Goal: Task Accomplishment & Management: Manage account settings

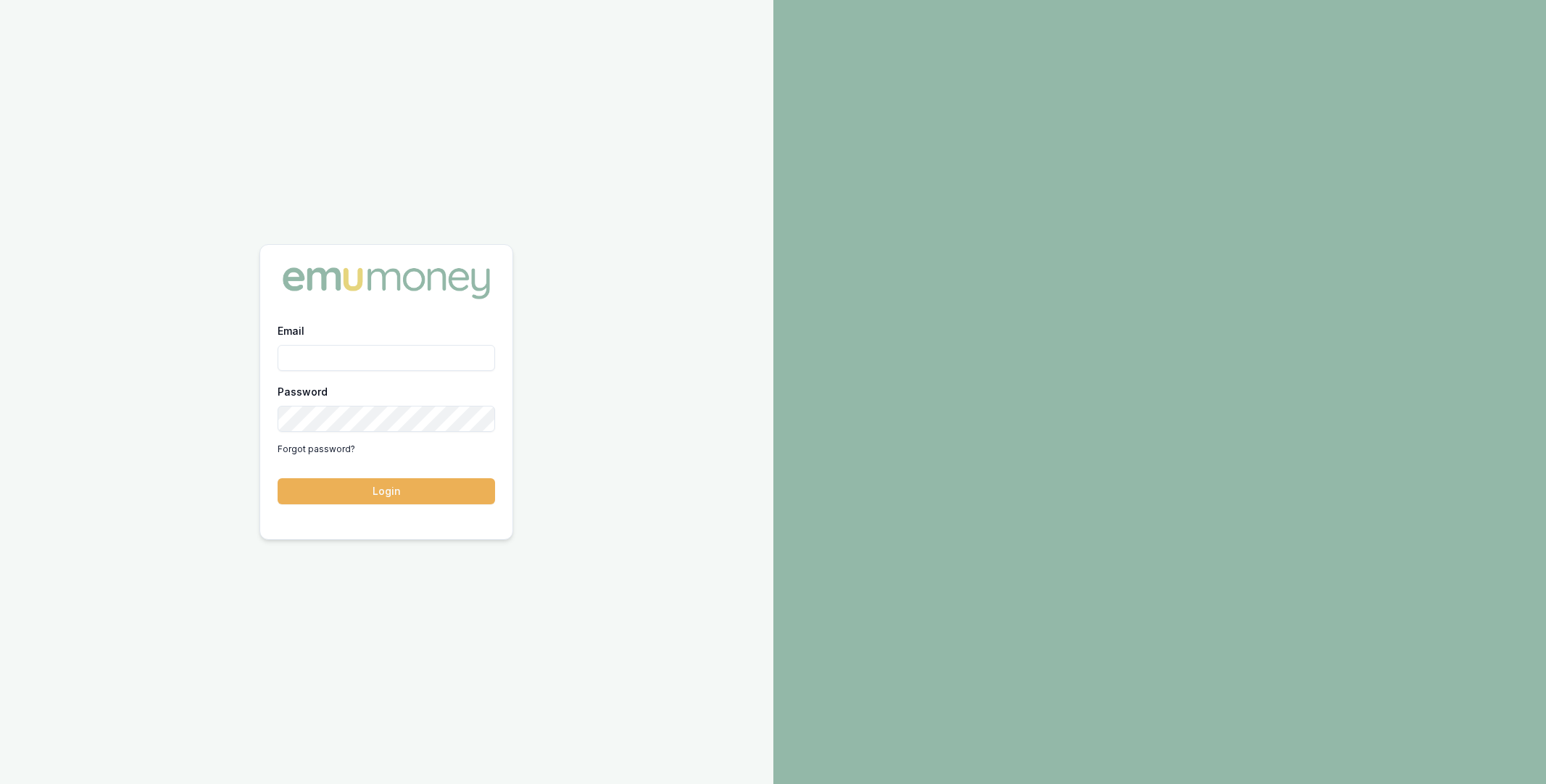
click at [312, 369] on input "Email" at bounding box center [386, 357] width 217 height 26
type input "m@emumoney.com.au"
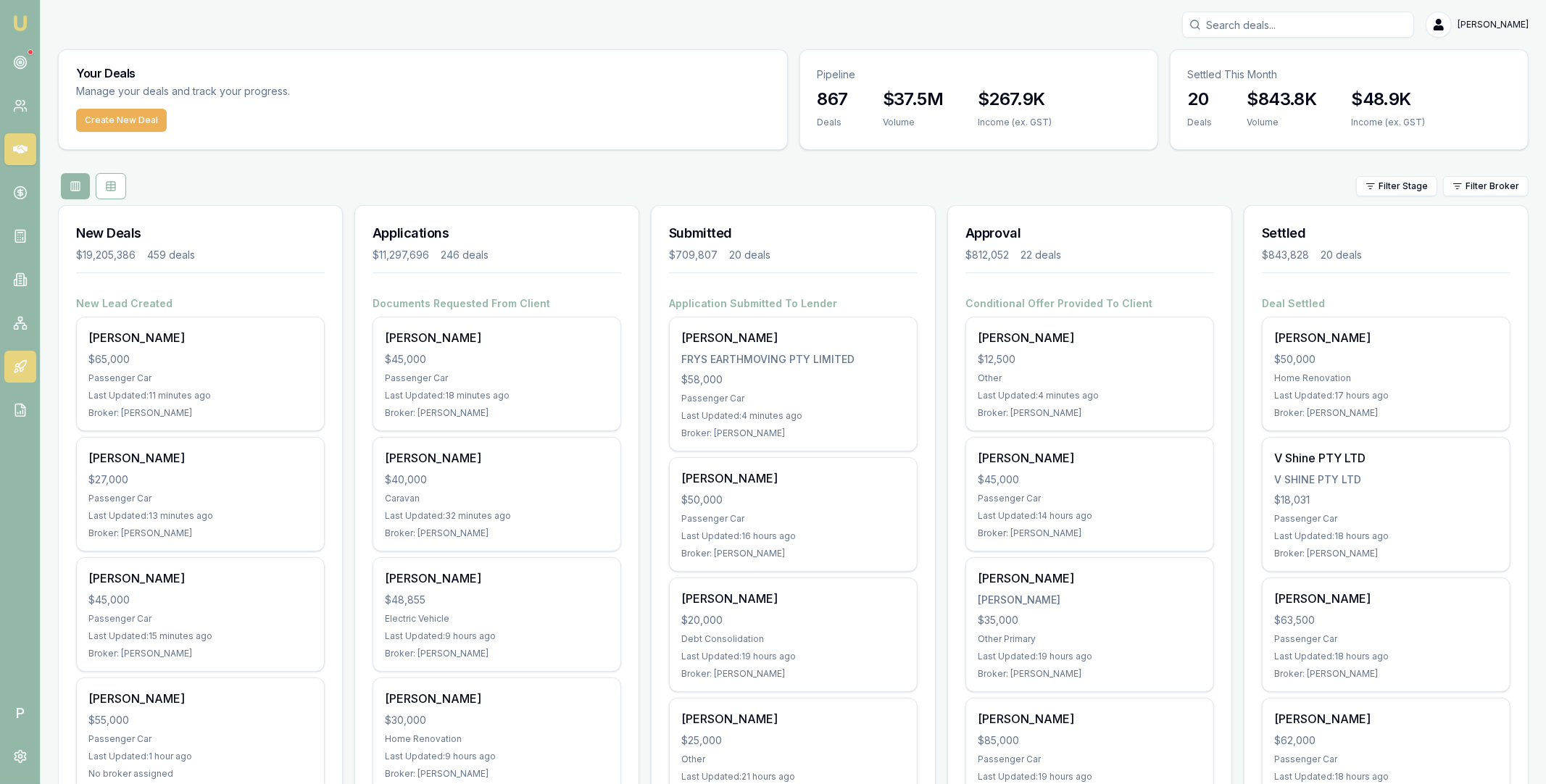
click at [22, 368] on icon at bounding box center [20, 366] width 15 height 15
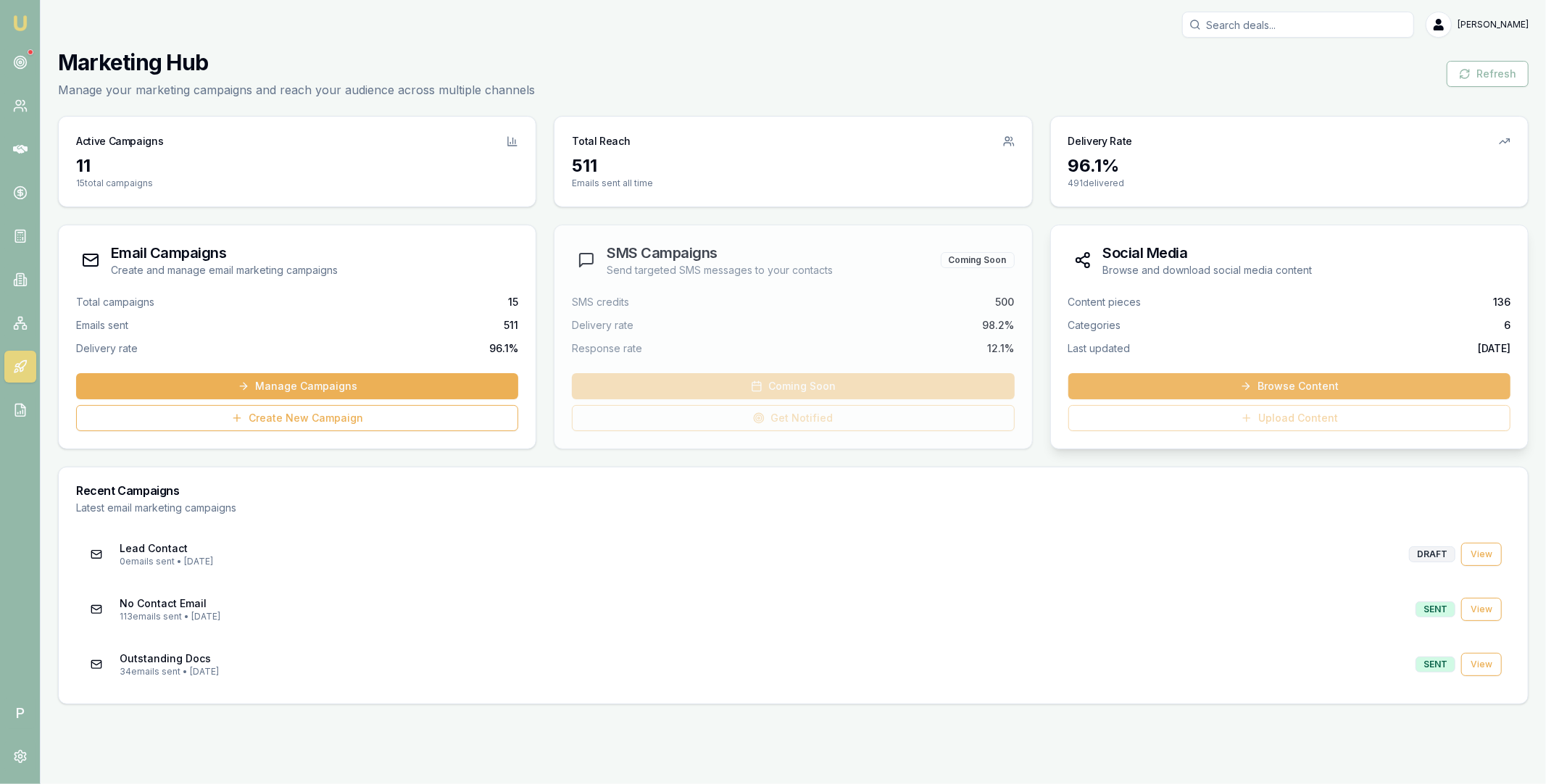
click at [1281, 386] on link "Browse Content" at bounding box center [1289, 386] width 442 height 26
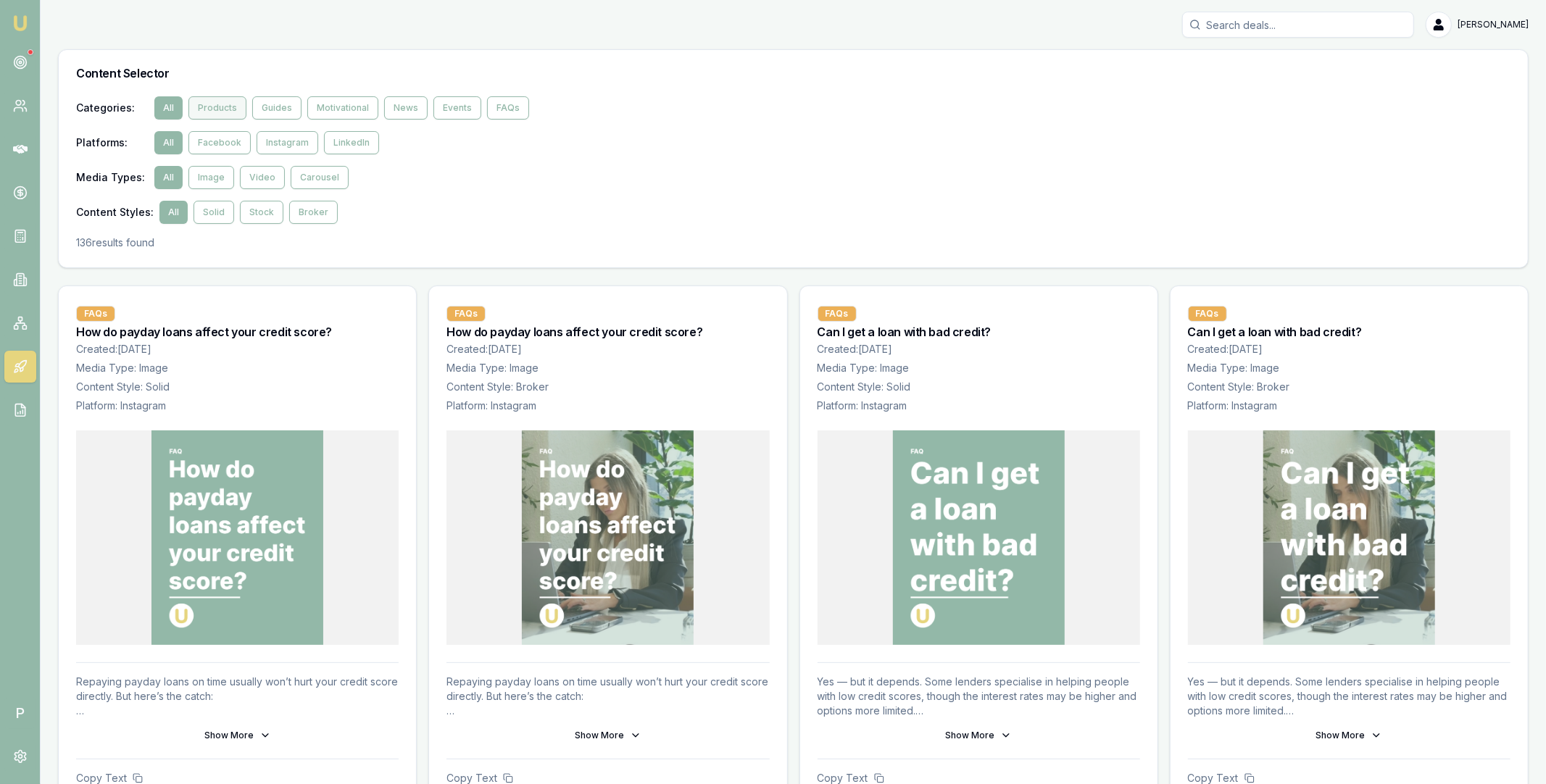
click at [226, 107] on button "Products" at bounding box center [217, 108] width 58 height 24
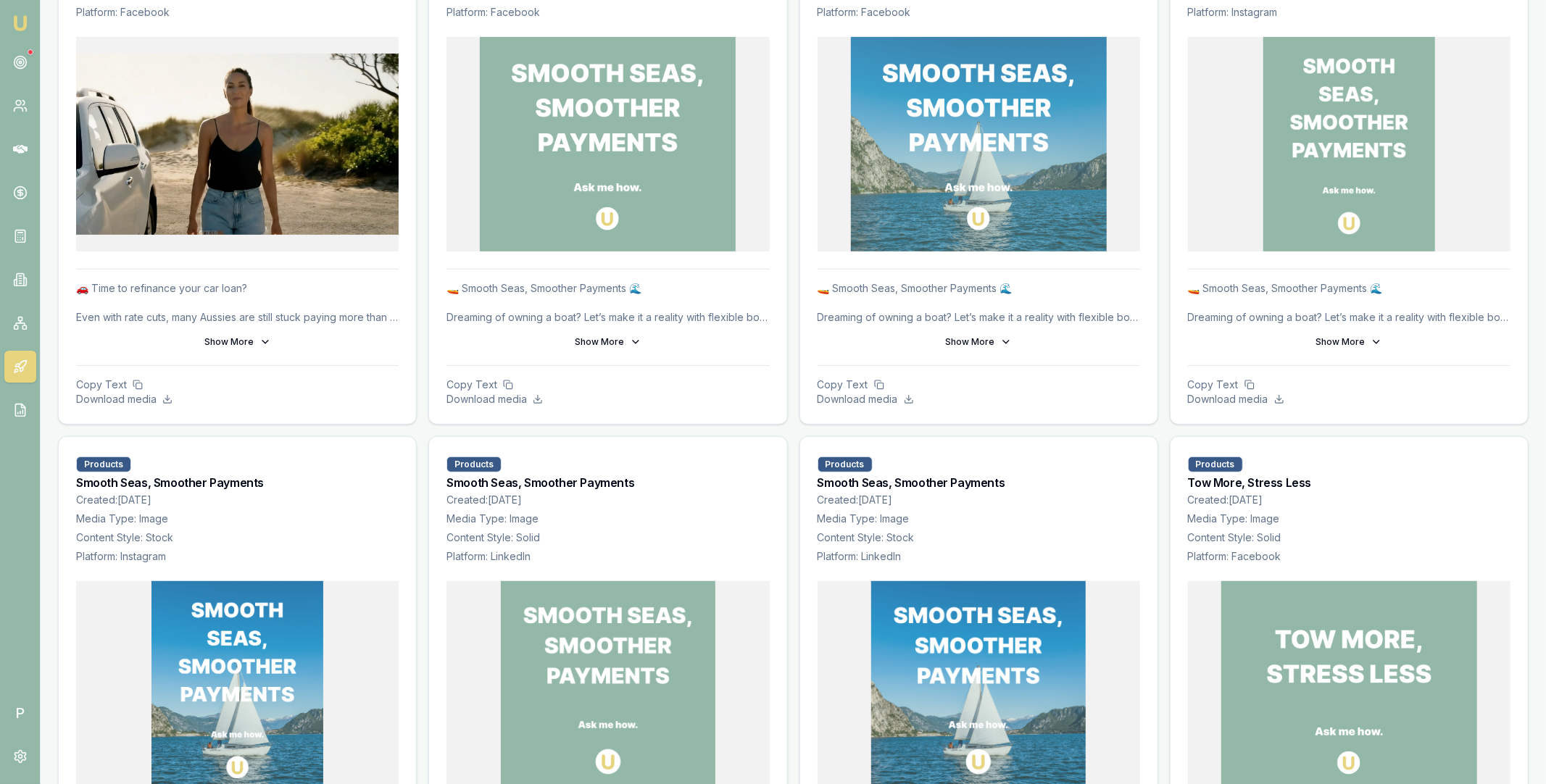
scroll to position [362, 0]
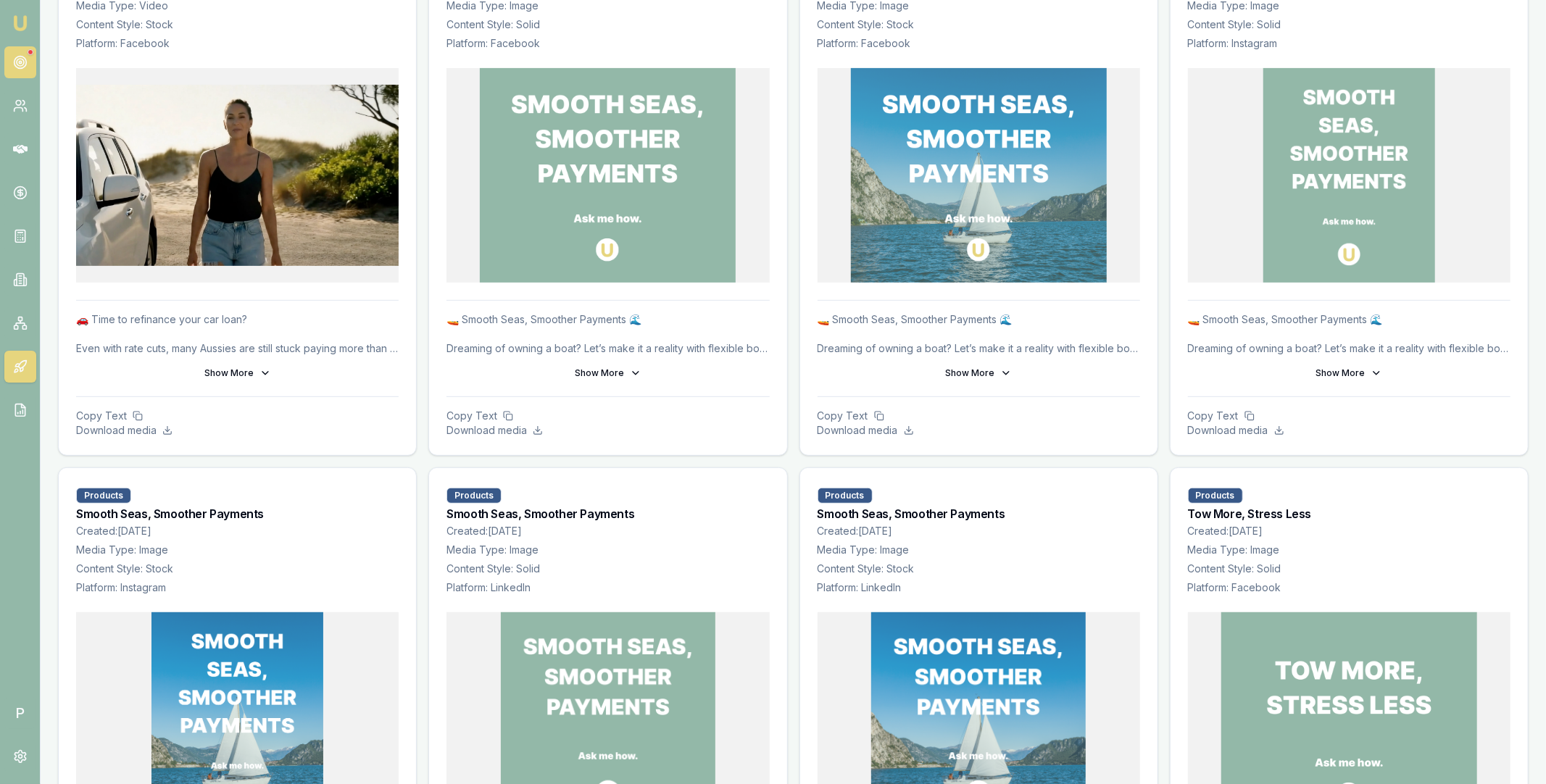
click at [21, 67] on icon at bounding box center [20, 62] width 15 height 15
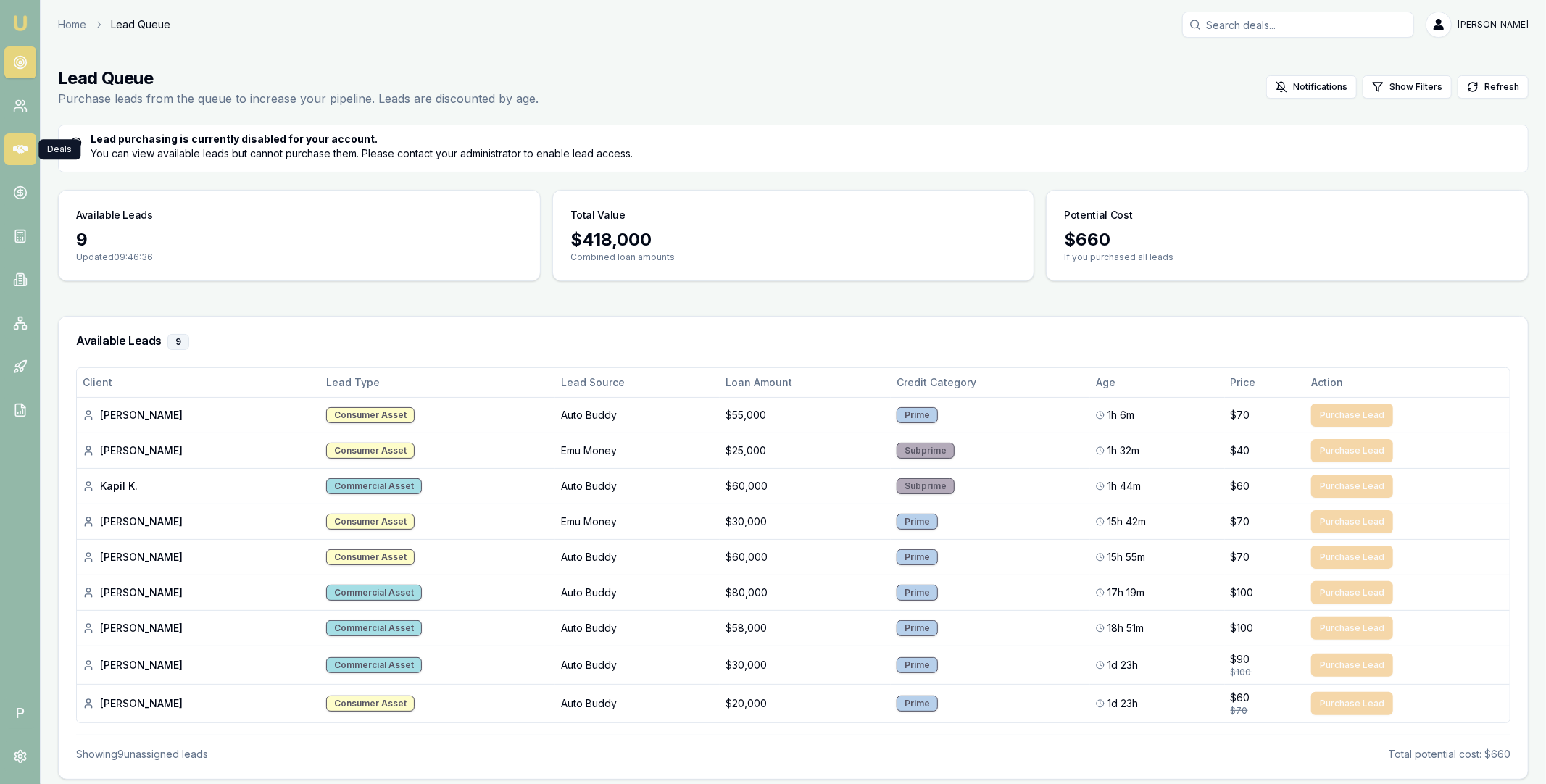
click at [20, 151] on icon at bounding box center [20, 149] width 15 height 9
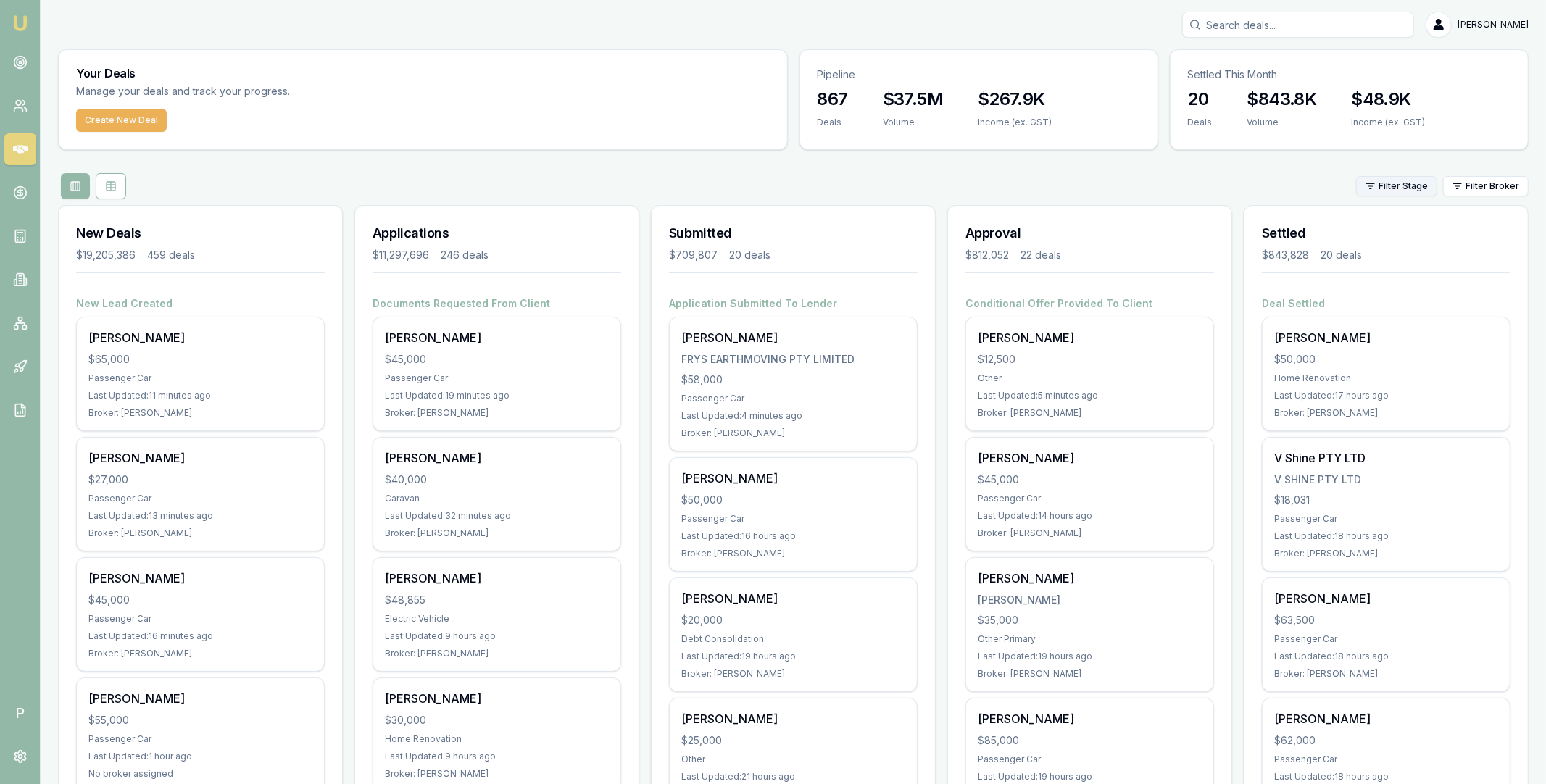
click at [1394, 189] on html "Emu Broker P Matt Leeburn Toggle Menu Your Deals Manage your deals and track yo…" at bounding box center [773, 392] width 1546 height 784
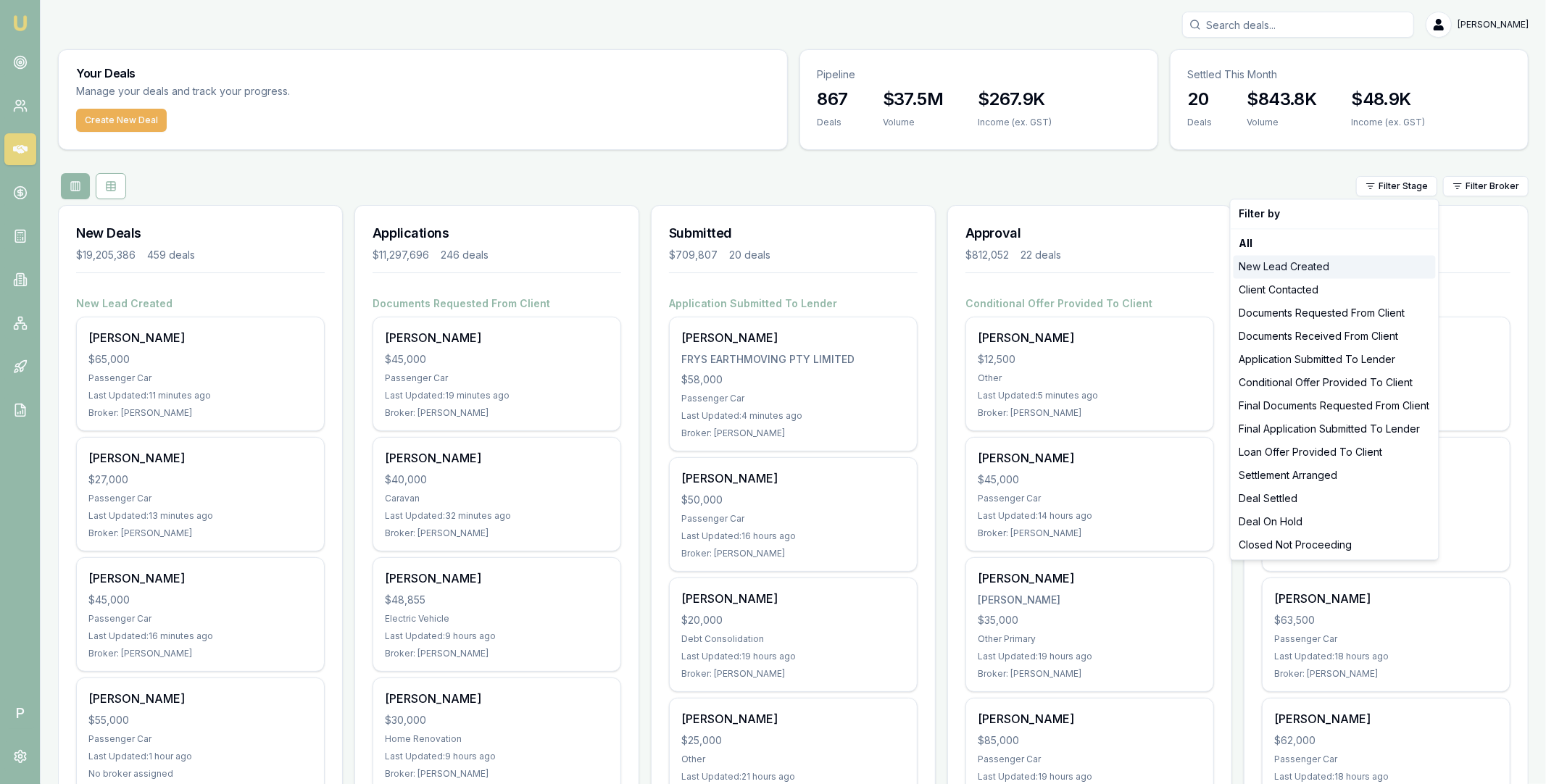
click at [1309, 264] on div "New Lead Created" at bounding box center [1334, 267] width 202 height 24
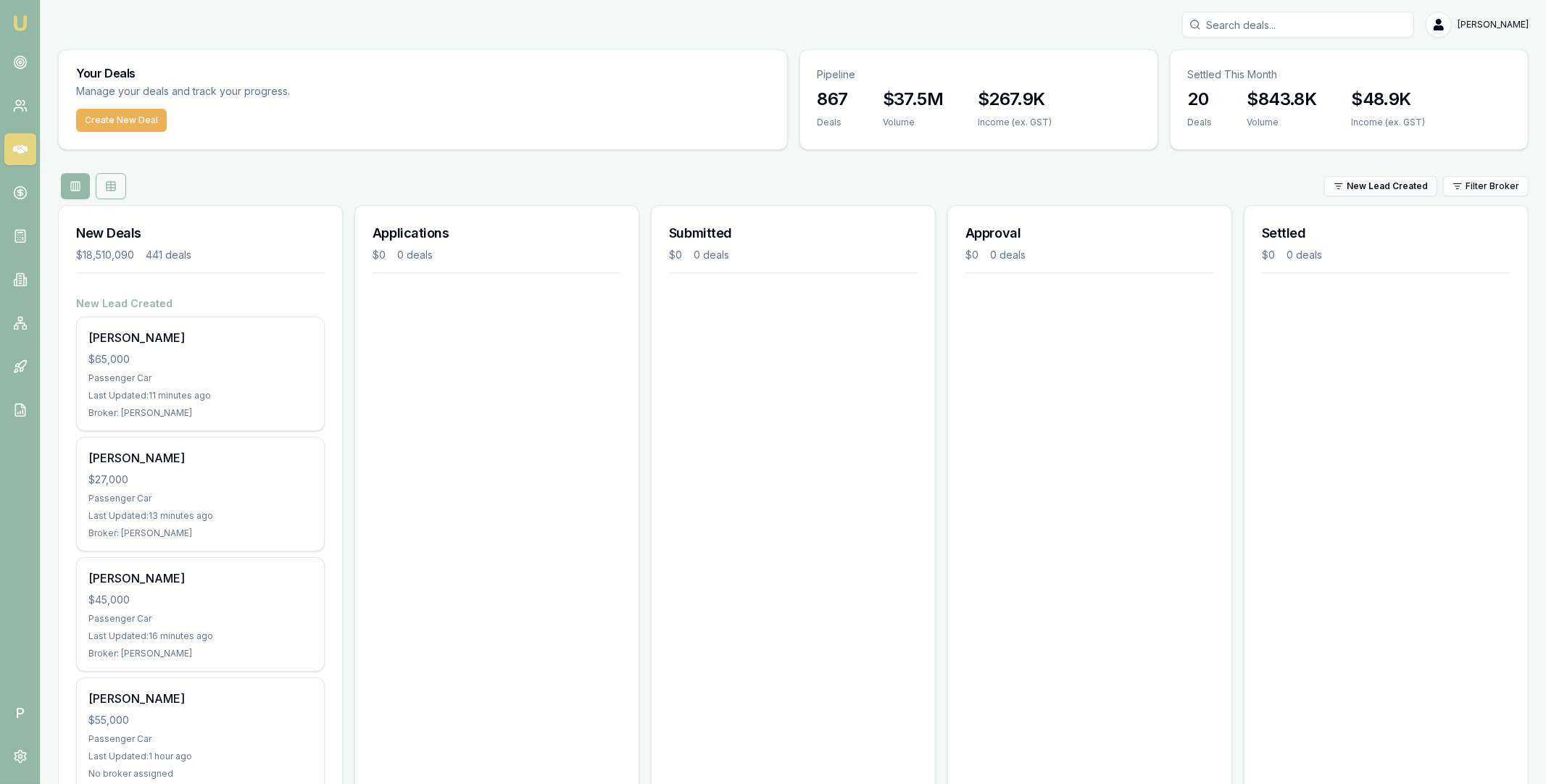
click at [108, 187] on icon at bounding box center [111, 187] width 9 height 0
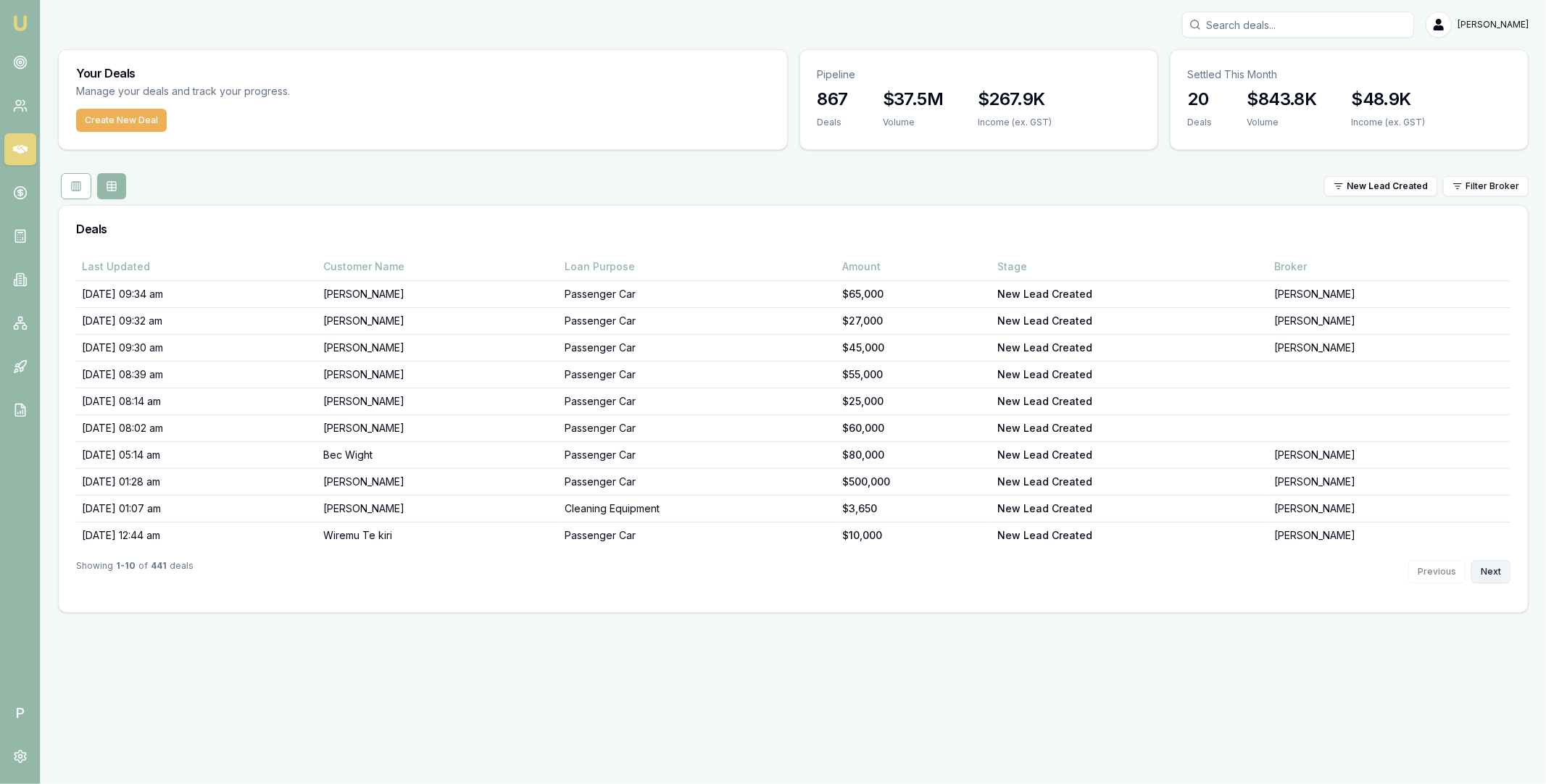
click at [1491, 570] on button "Next" at bounding box center [1491, 572] width 39 height 24
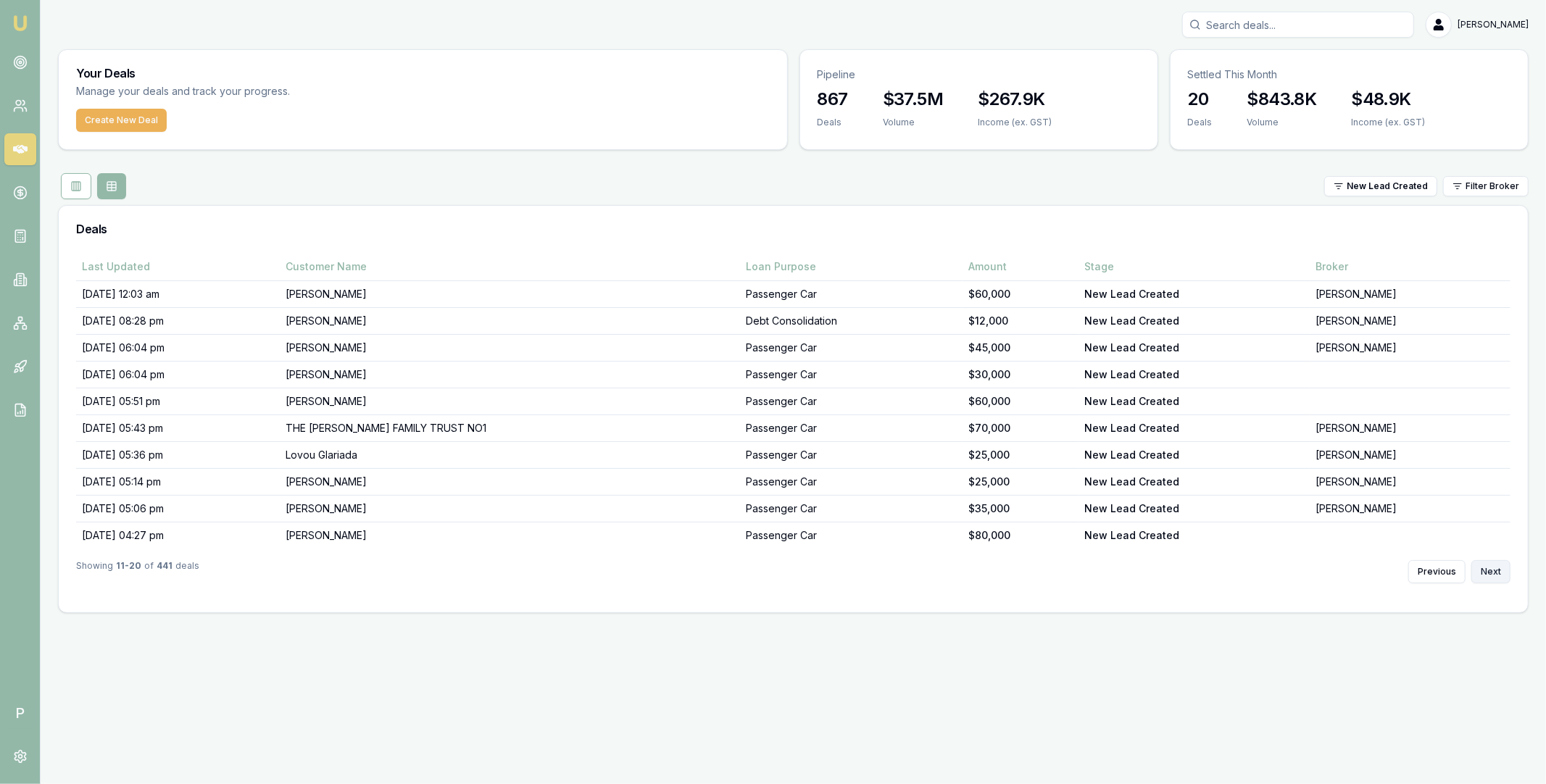
click at [1491, 570] on button "Next" at bounding box center [1491, 572] width 39 height 24
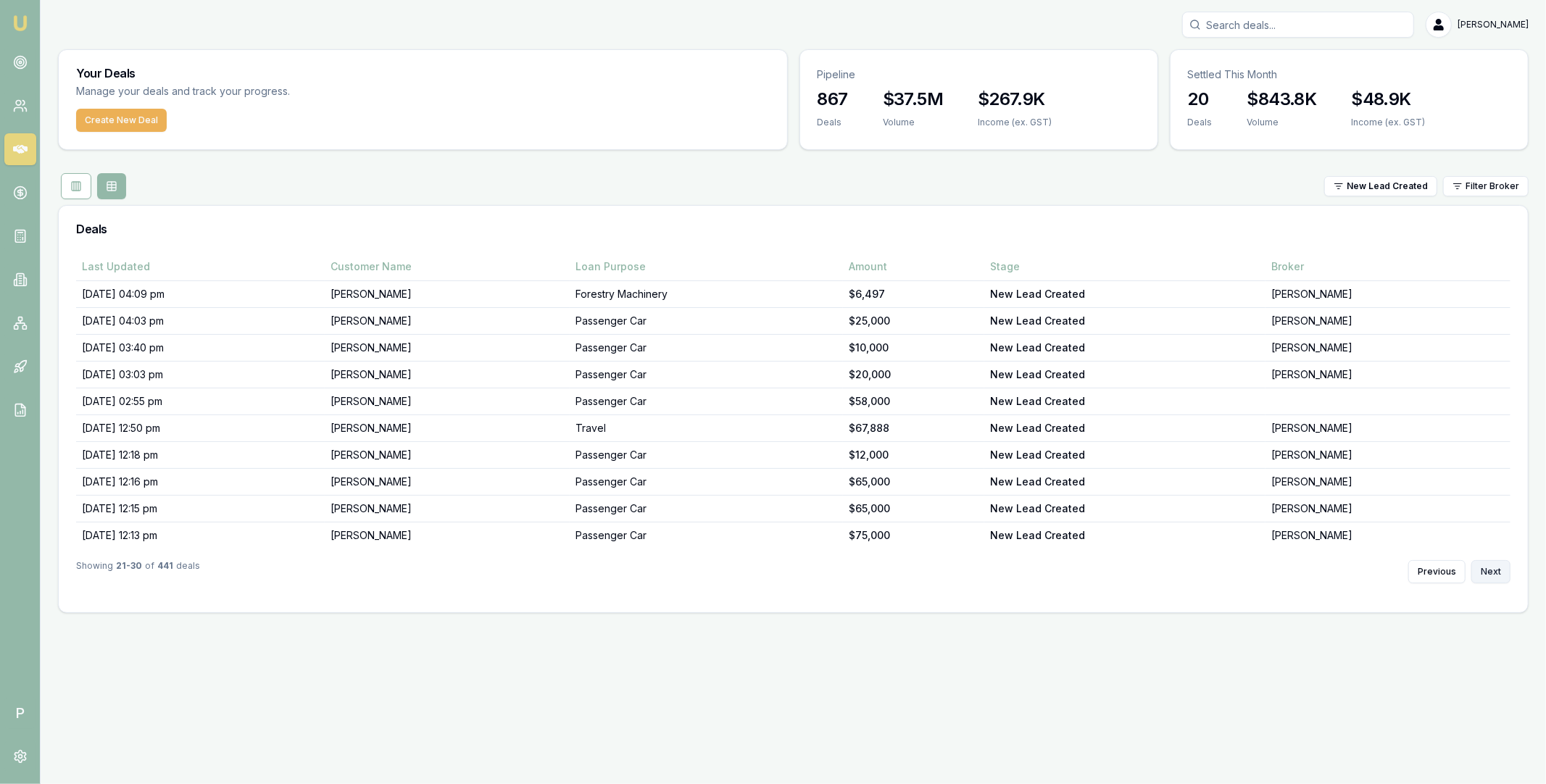
click at [1491, 570] on button "Next" at bounding box center [1491, 572] width 39 height 24
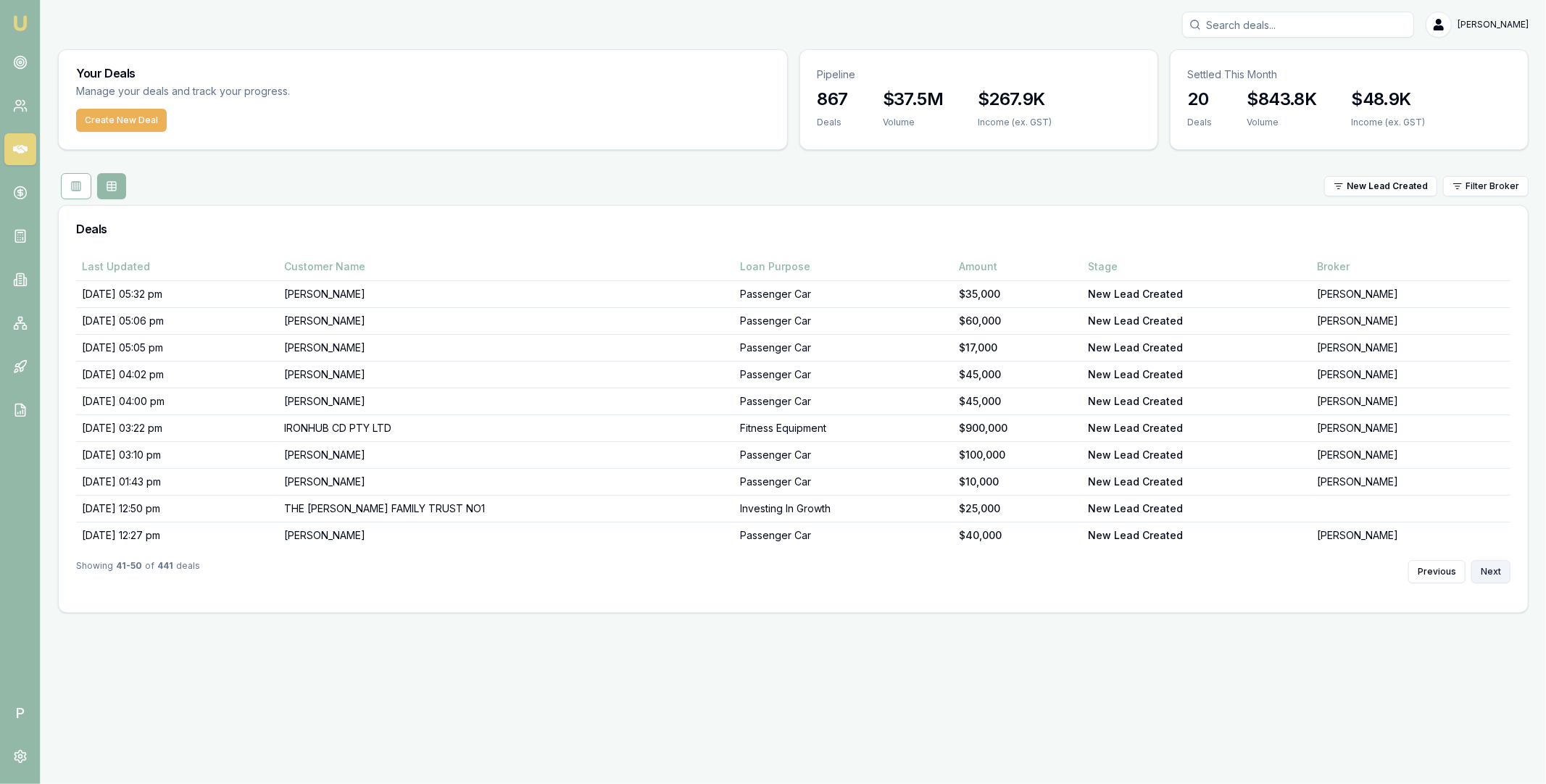
click at [1491, 570] on button "Next" at bounding box center [1491, 572] width 39 height 24
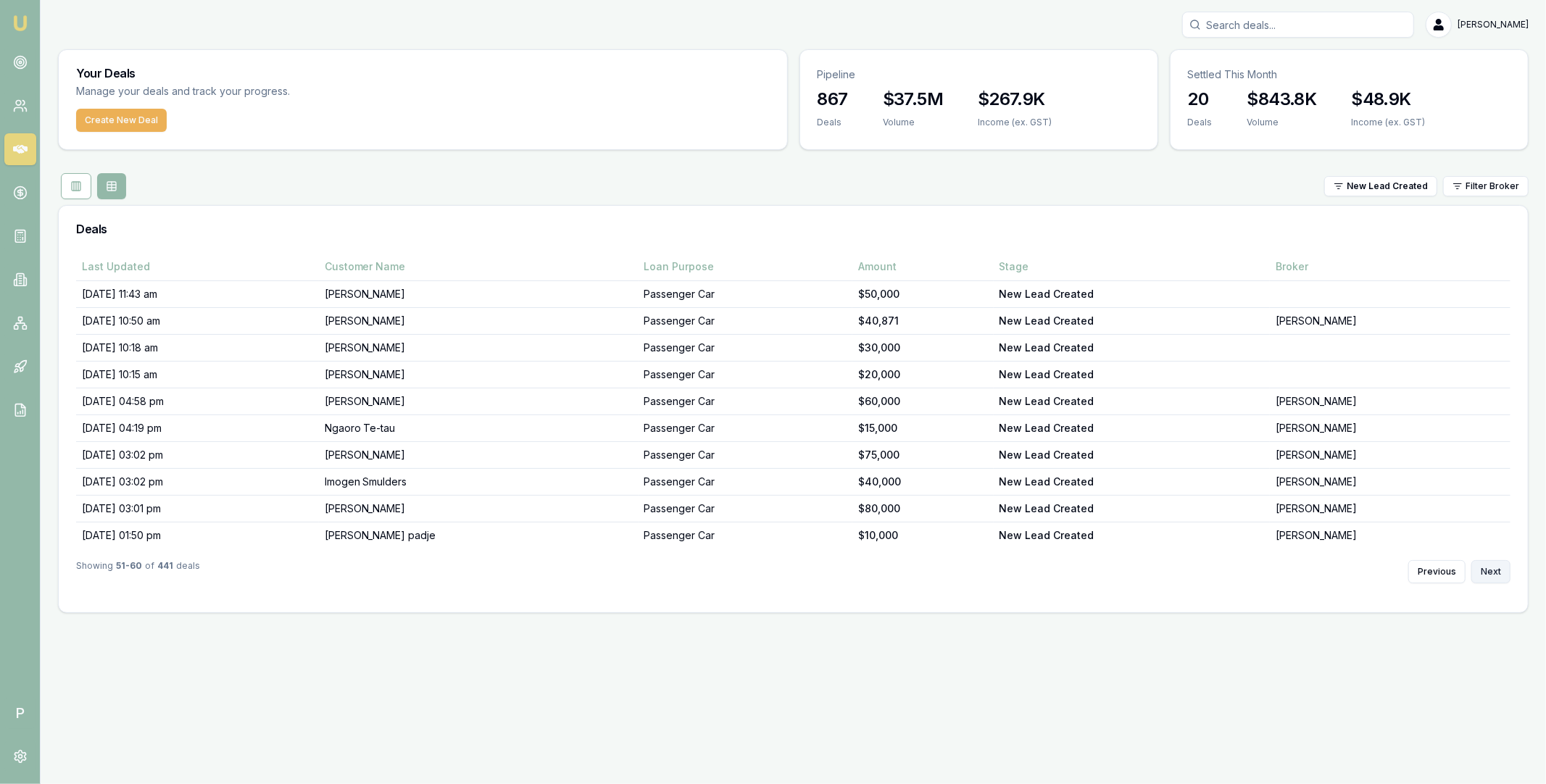
click at [1491, 570] on button "Next" at bounding box center [1491, 572] width 39 height 24
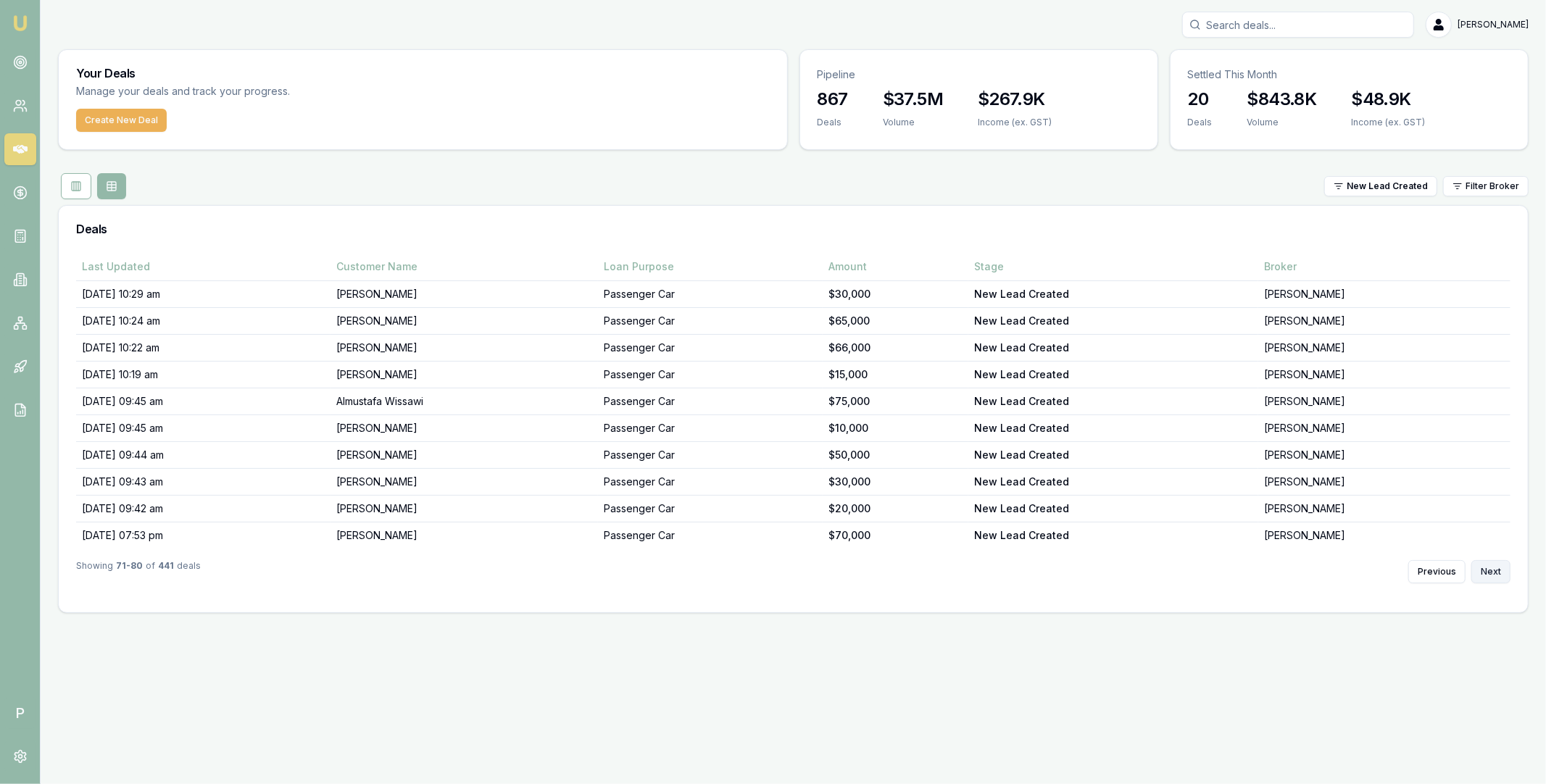
click at [1491, 570] on button "Next" at bounding box center [1491, 572] width 39 height 24
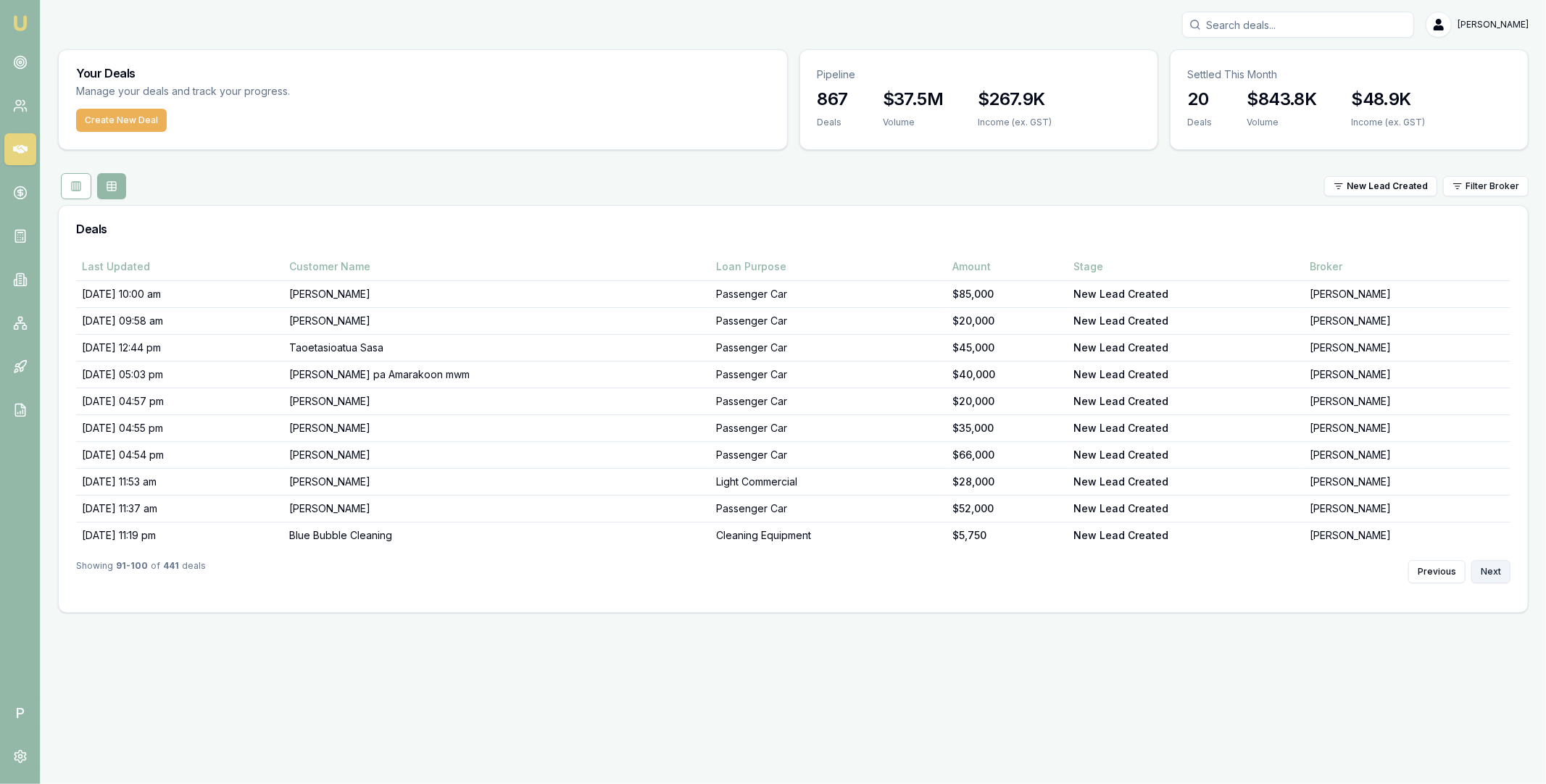
click at [1491, 570] on button "Next" at bounding box center [1491, 572] width 39 height 24
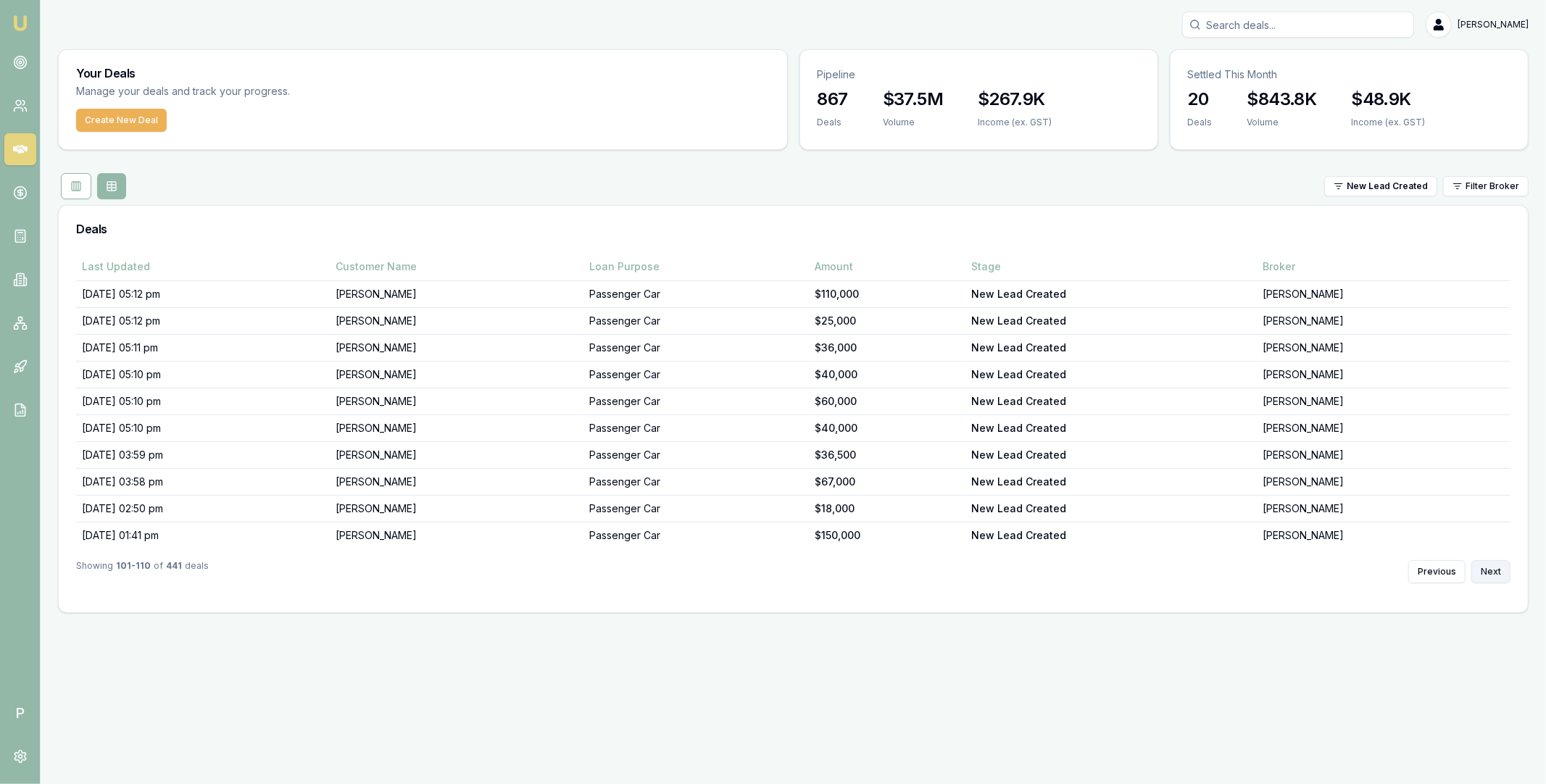
click at [1491, 570] on button "Next" at bounding box center [1491, 572] width 39 height 24
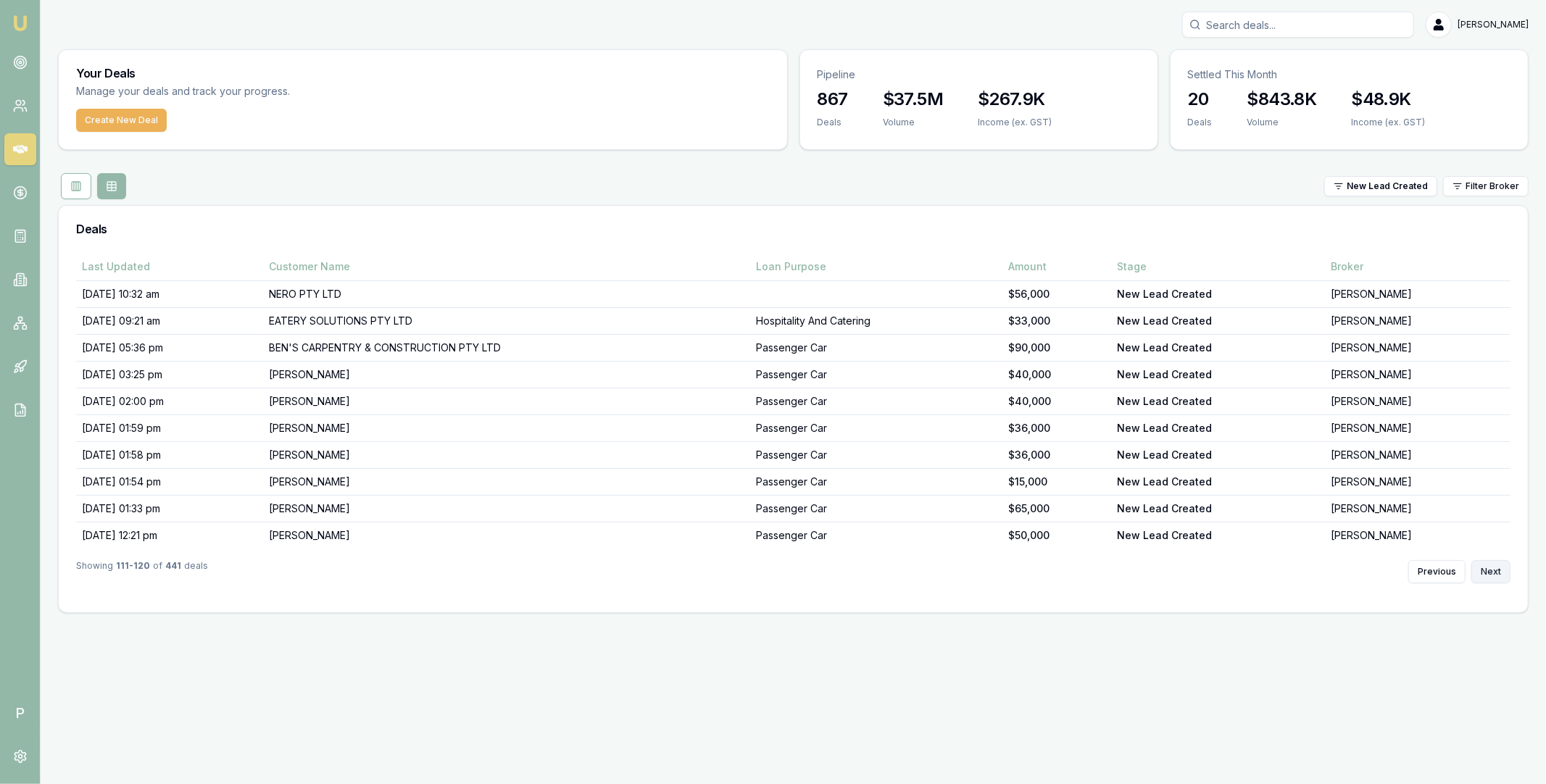
click at [1491, 570] on button "Next" at bounding box center [1491, 572] width 39 height 24
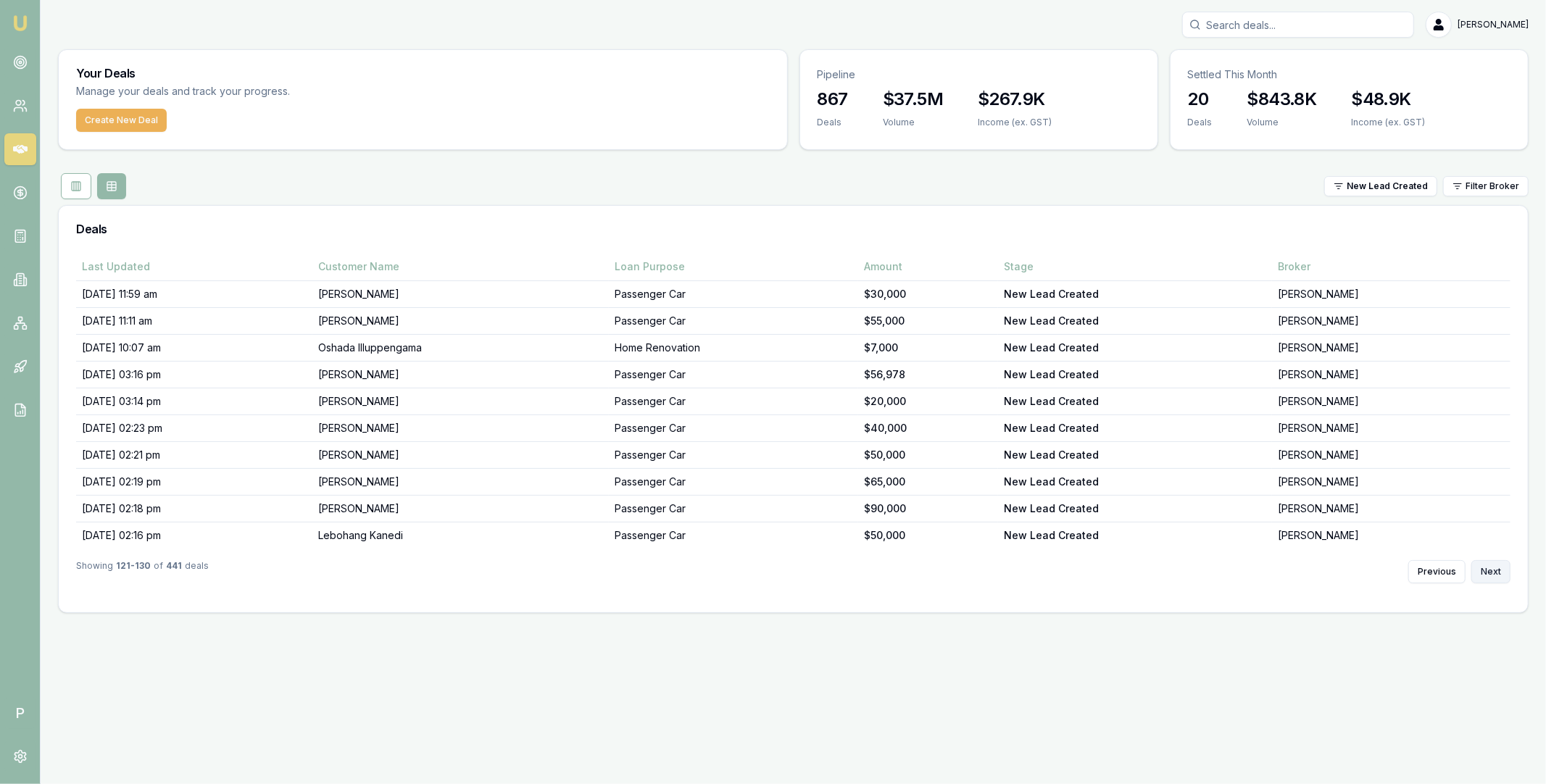
click at [1491, 570] on button "Next" at bounding box center [1491, 572] width 39 height 24
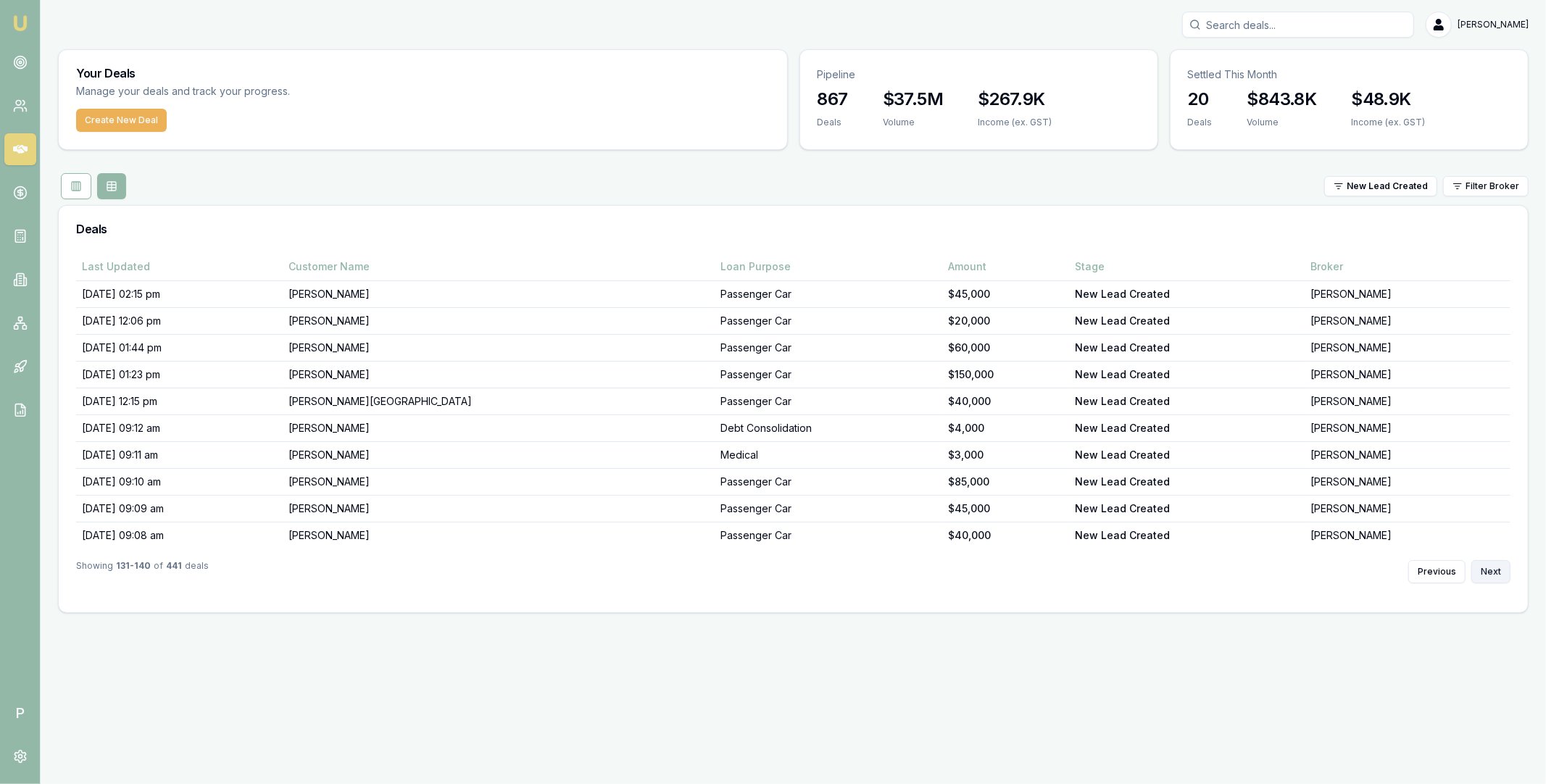
click at [1491, 570] on button "Next" at bounding box center [1491, 572] width 39 height 24
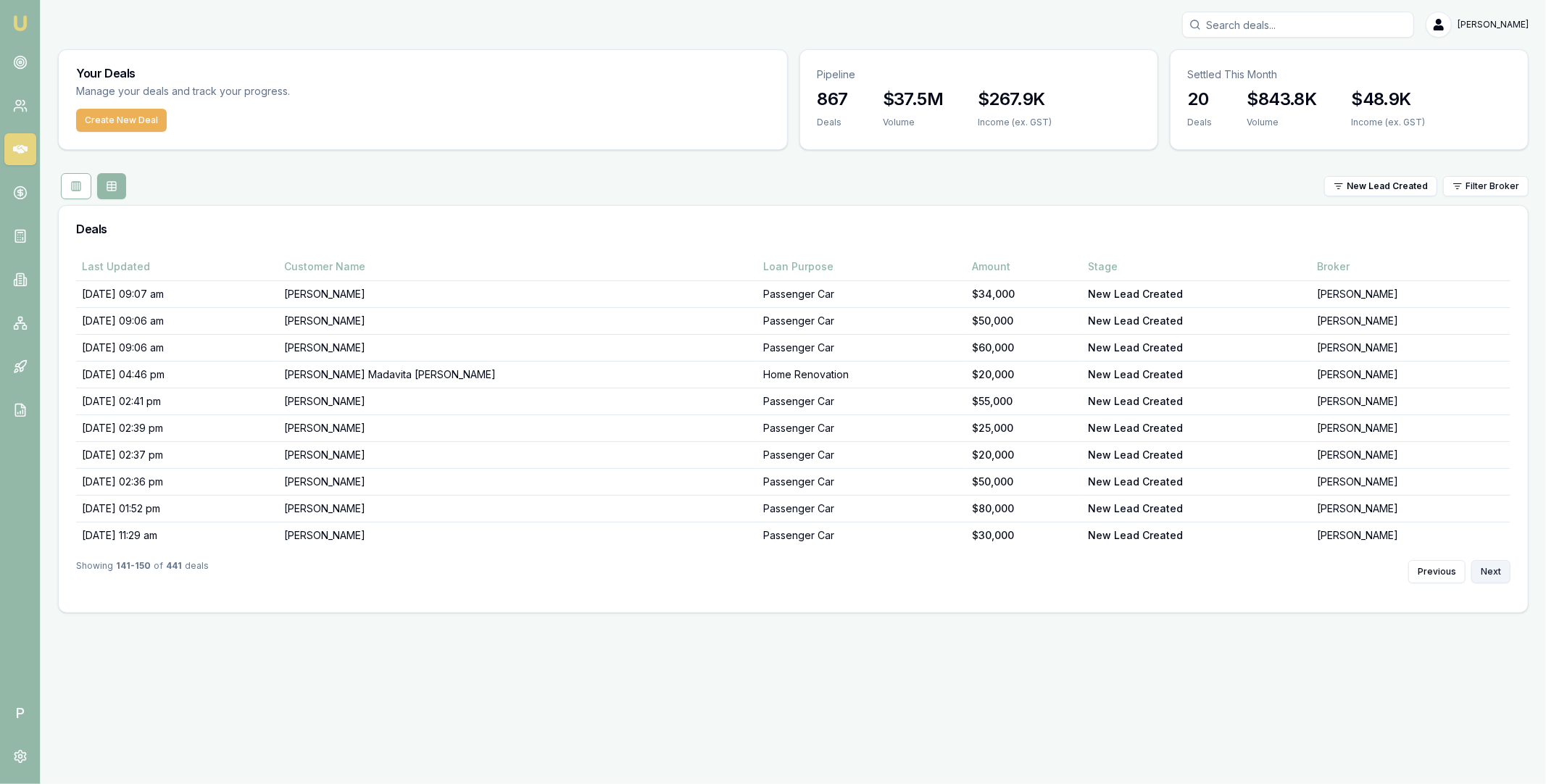
click at [1491, 570] on button "Next" at bounding box center [1491, 572] width 39 height 24
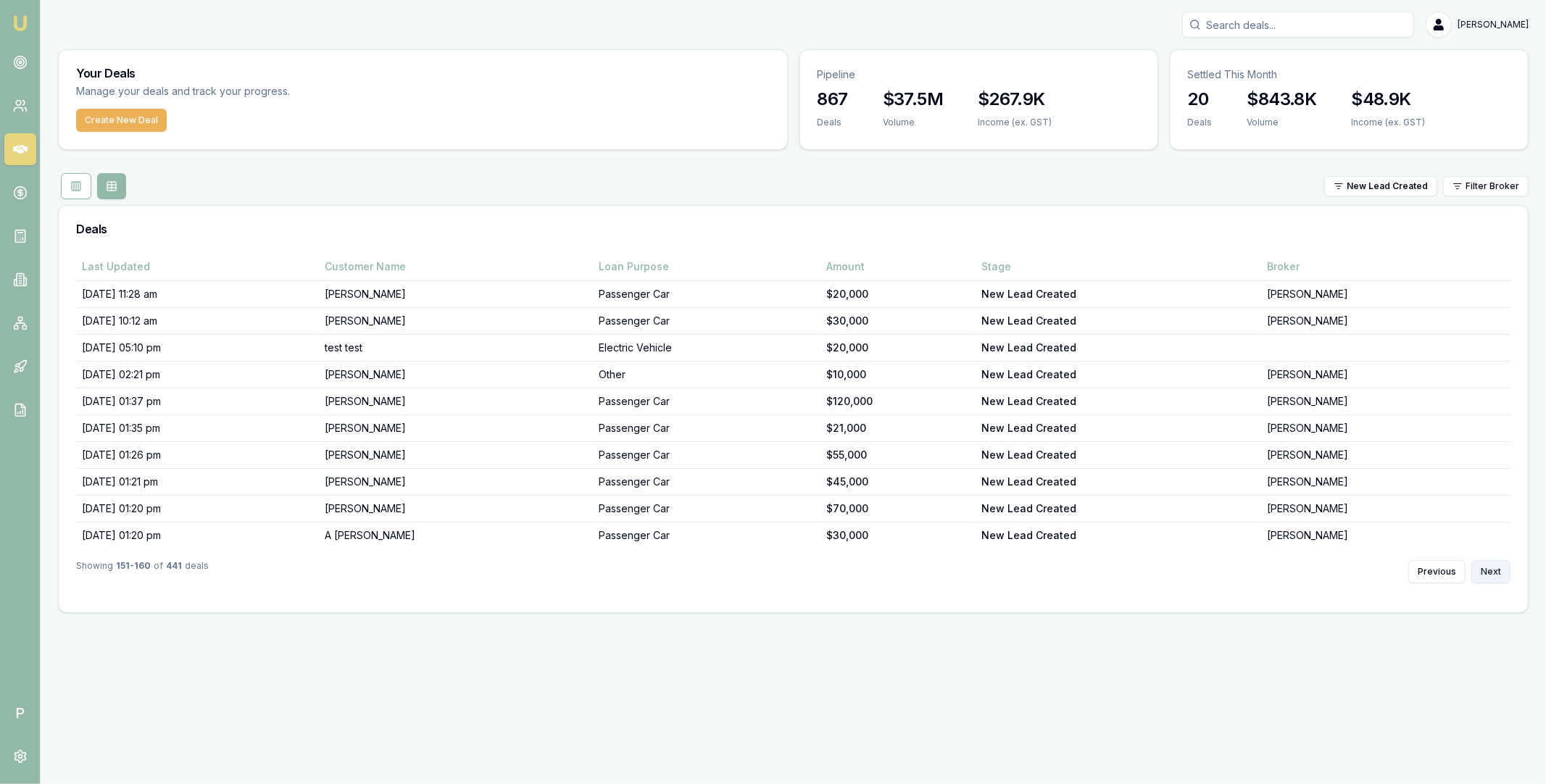
click at [1491, 570] on button "Next" at bounding box center [1491, 572] width 39 height 24
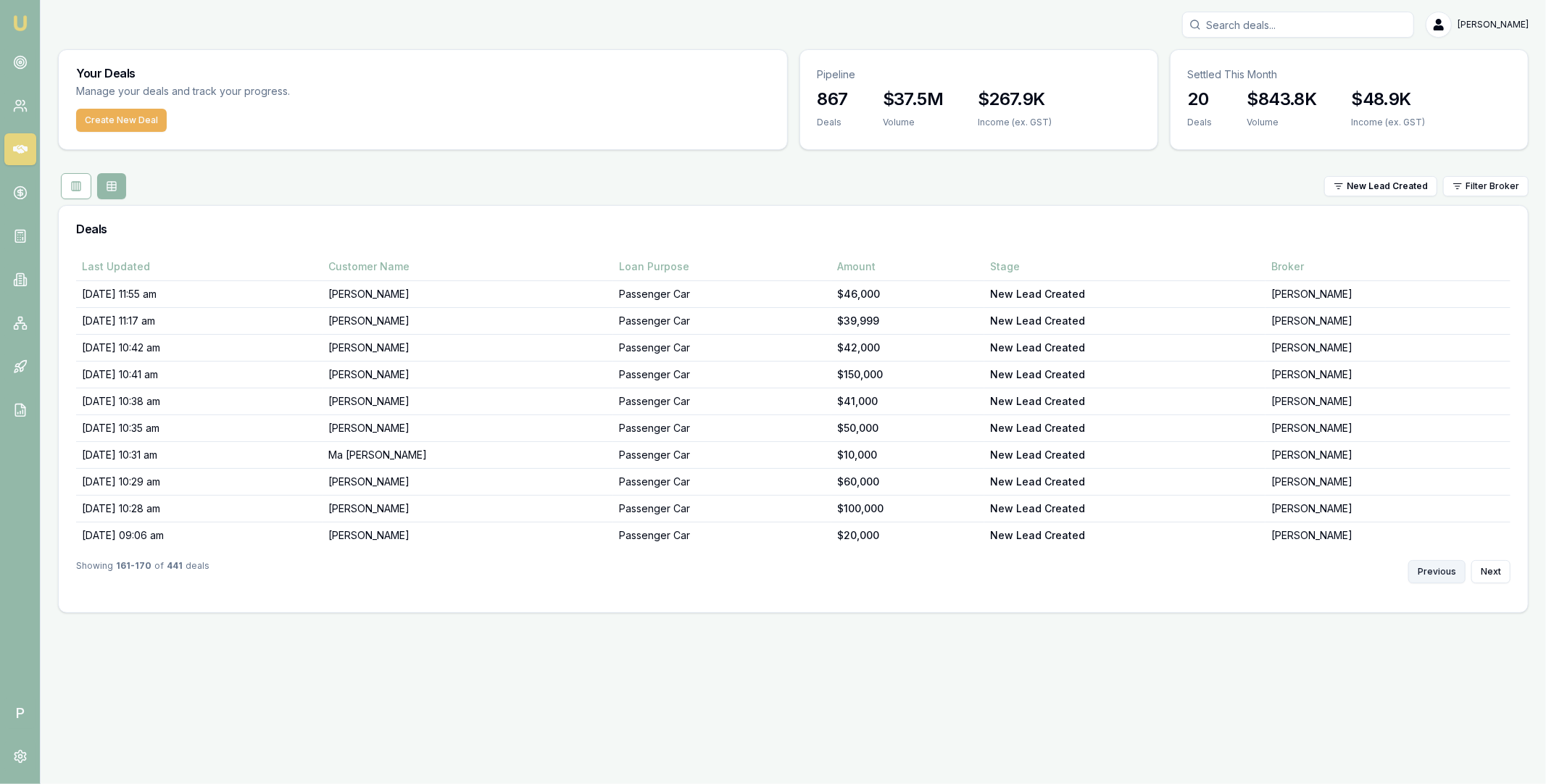
click at [1449, 569] on button "Previous" at bounding box center [1436, 572] width 57 height 24
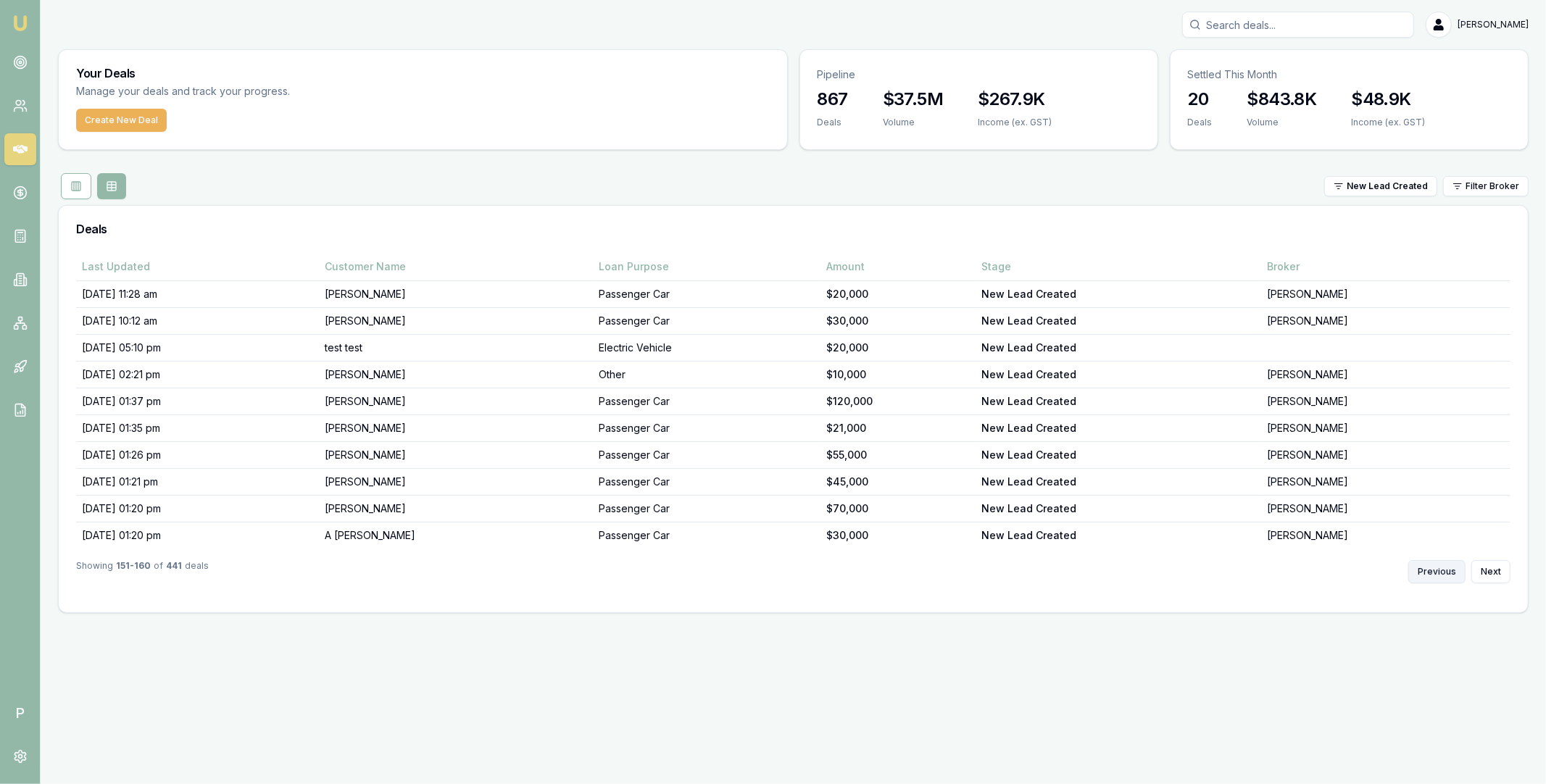
click at [1438, 574] on button "Previous" at bounding box center [1436, 572] width 57 height 24
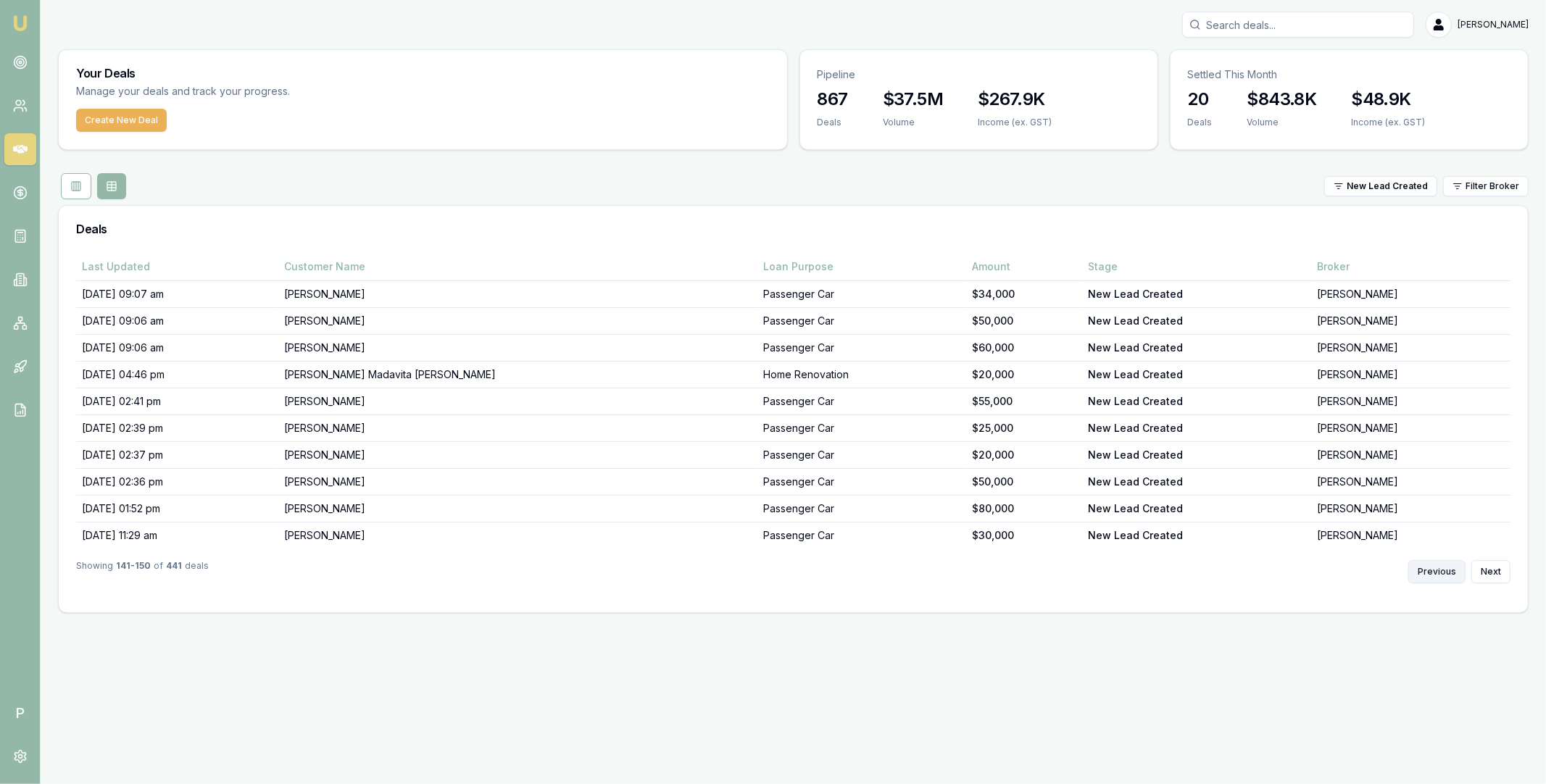
click at [1438, 574] on button "Previous" at bounding box center [1436, 572] width 57 height 24
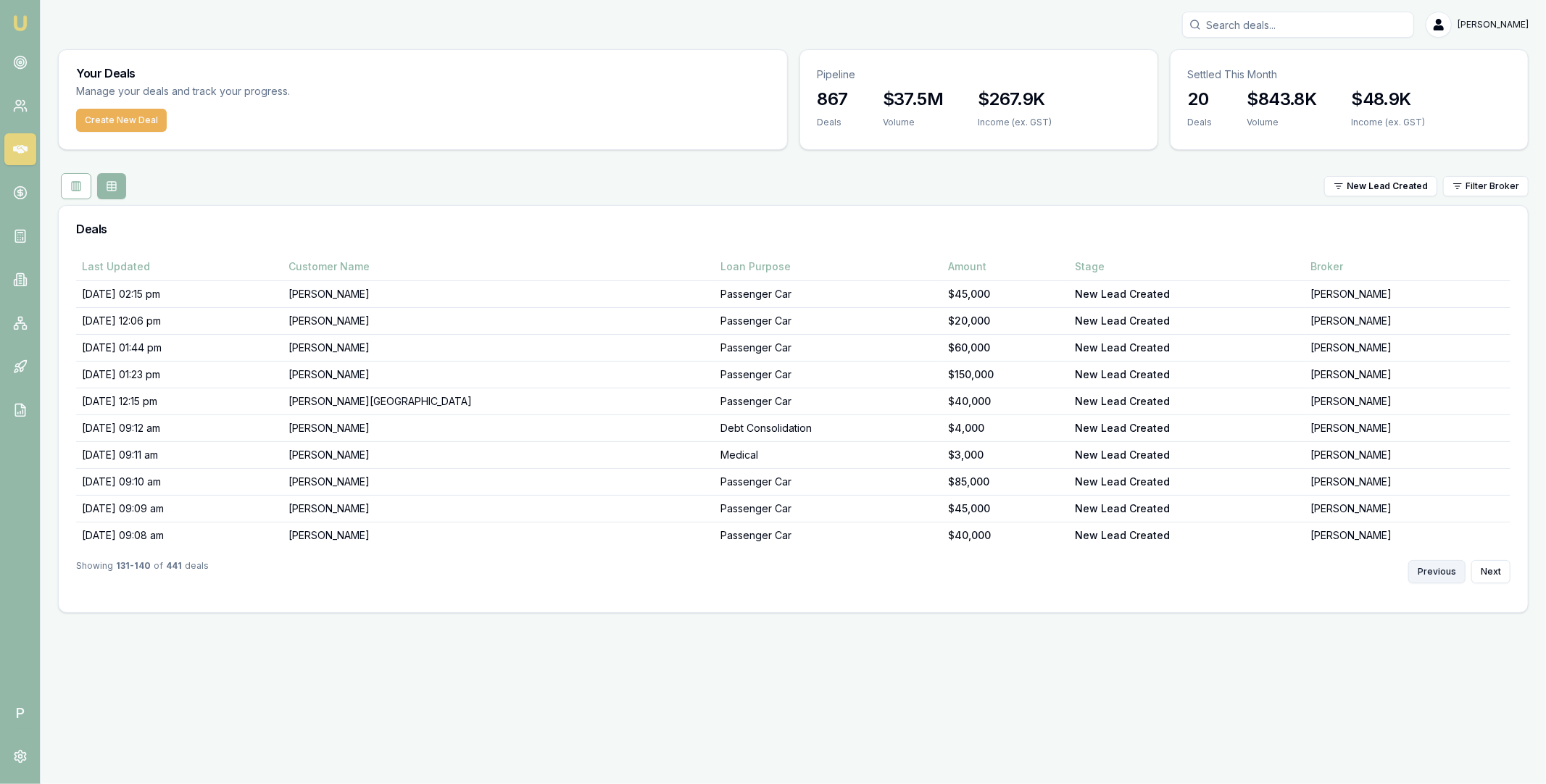
click at [1438, 574] on button "Previous" at bounding box center [1436, 572] width 57 height 24
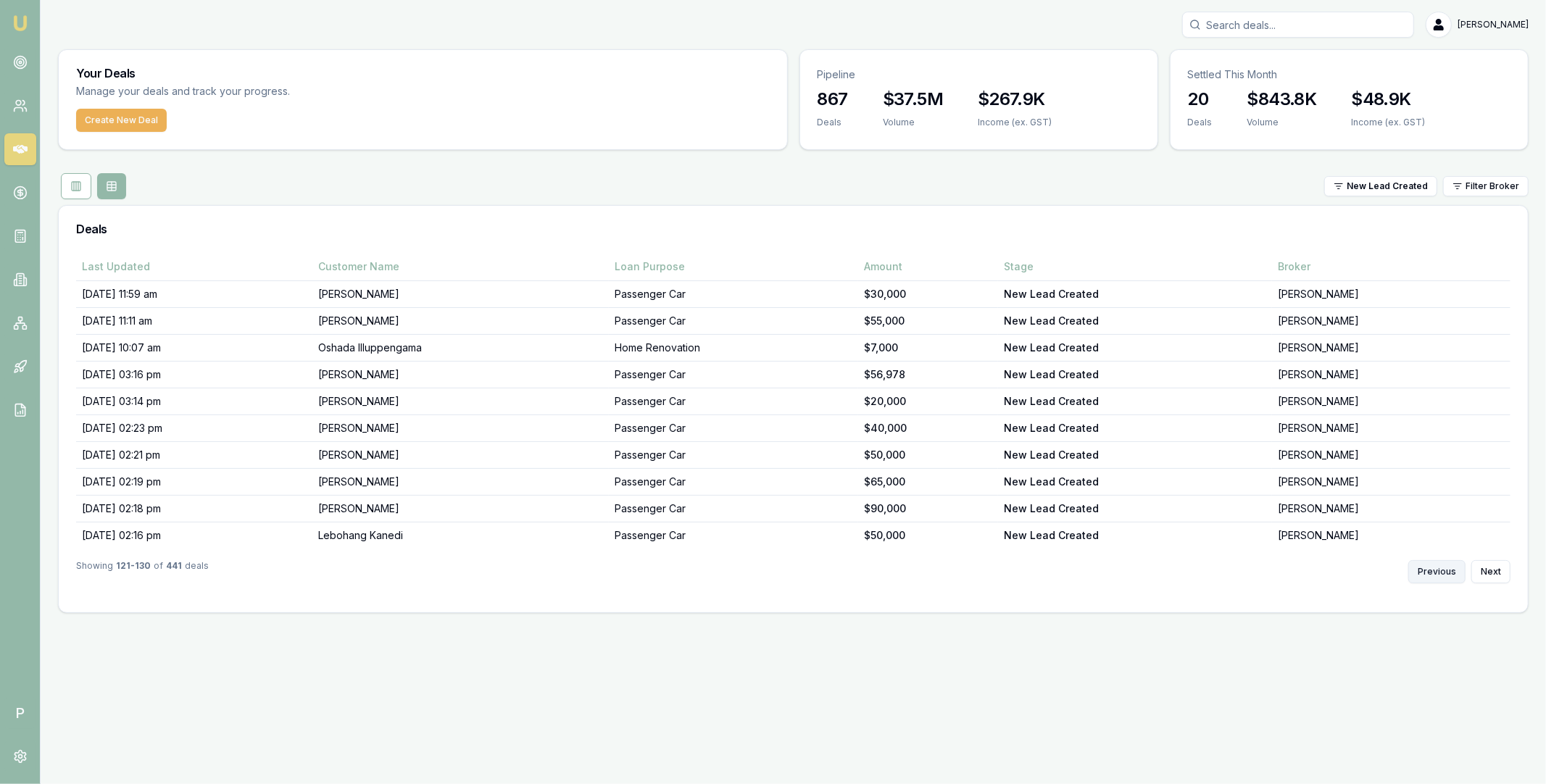
click at [1438, 574] on button "Previous" at bounding box center [1436, 572] width 57 height 24
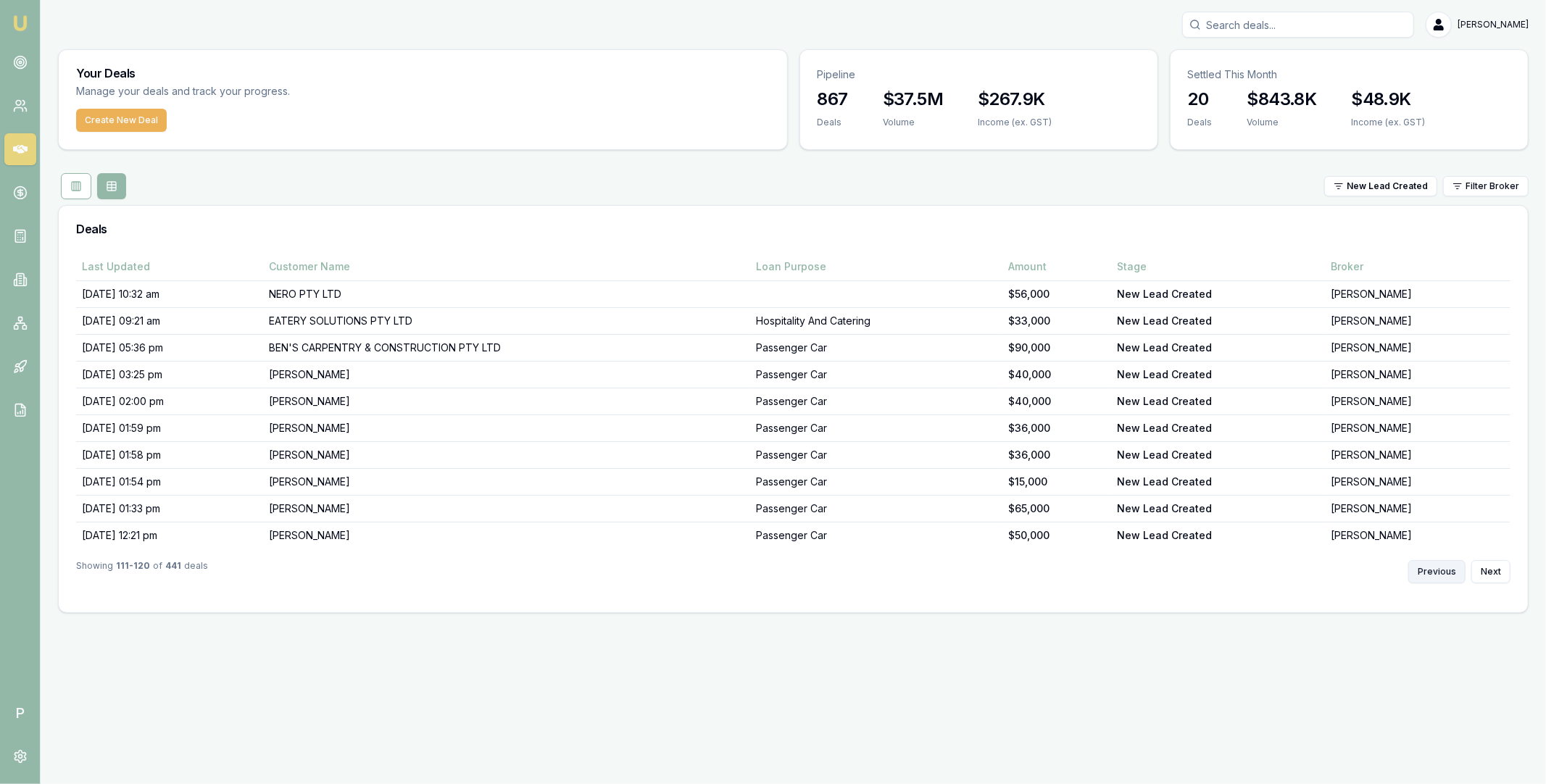
click at [1438, 574] on button "Previous" at bounding box center [1436, 572] width 57 height 24
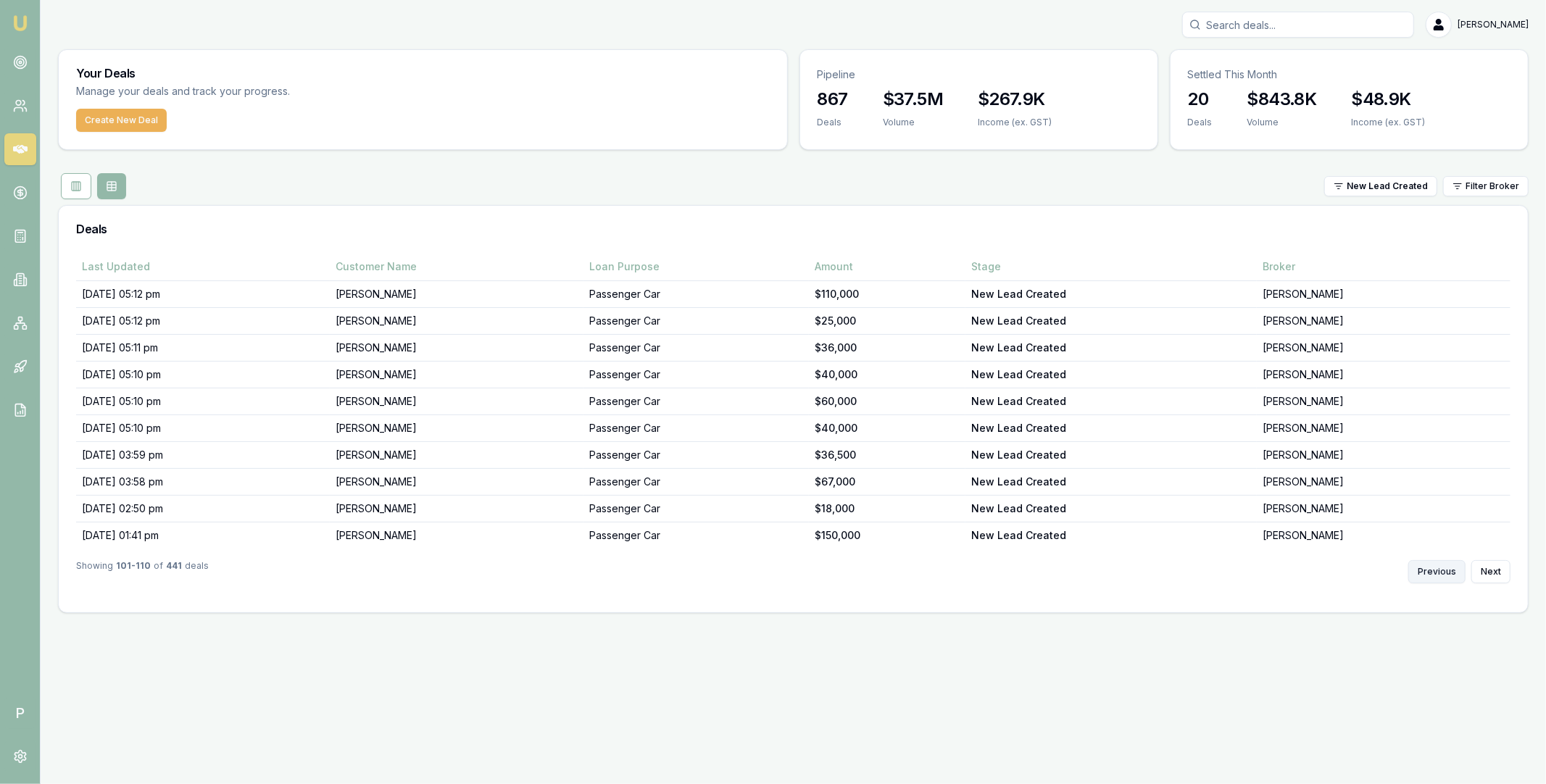
click at [1438, 574] on button "Previous" at bounding box center [1436, 572] width 57 height 24
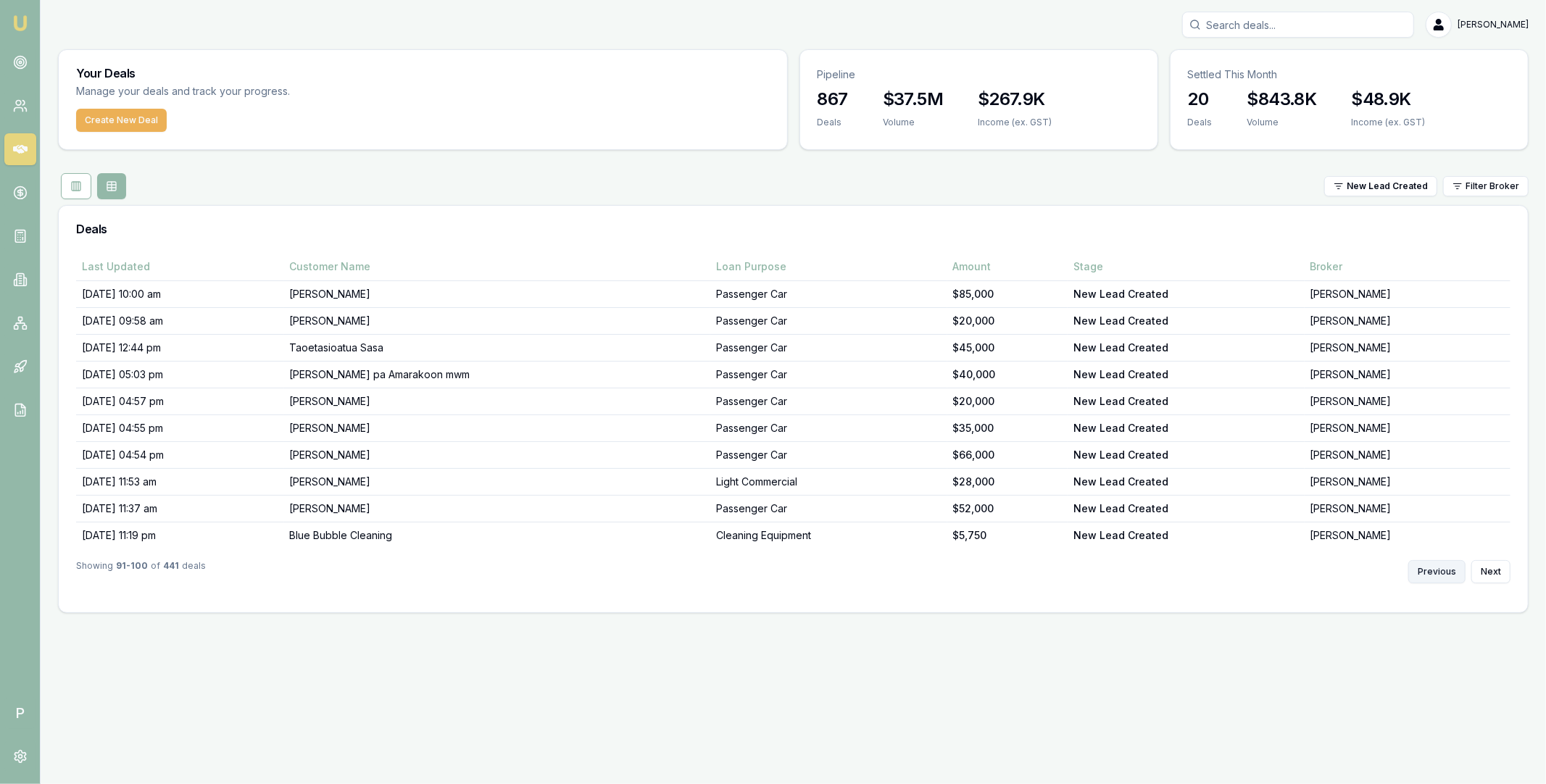
click at [1438, 574] on button "Previous" at bounding box center [1436, 572] width 57 height 24
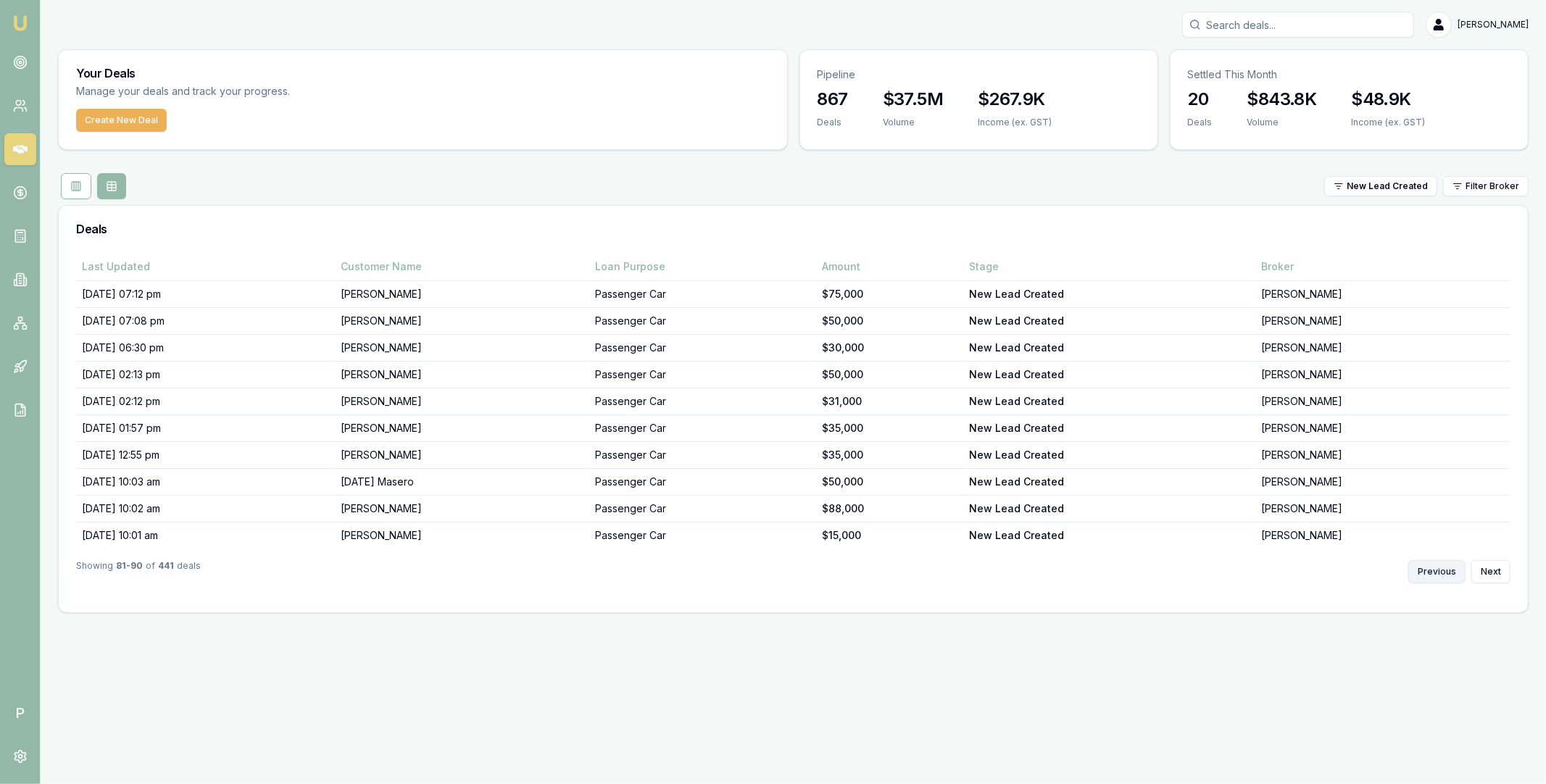
click at [1438, 574] on button "Previous" at bounding box center [1436, 572] width 57 height 24
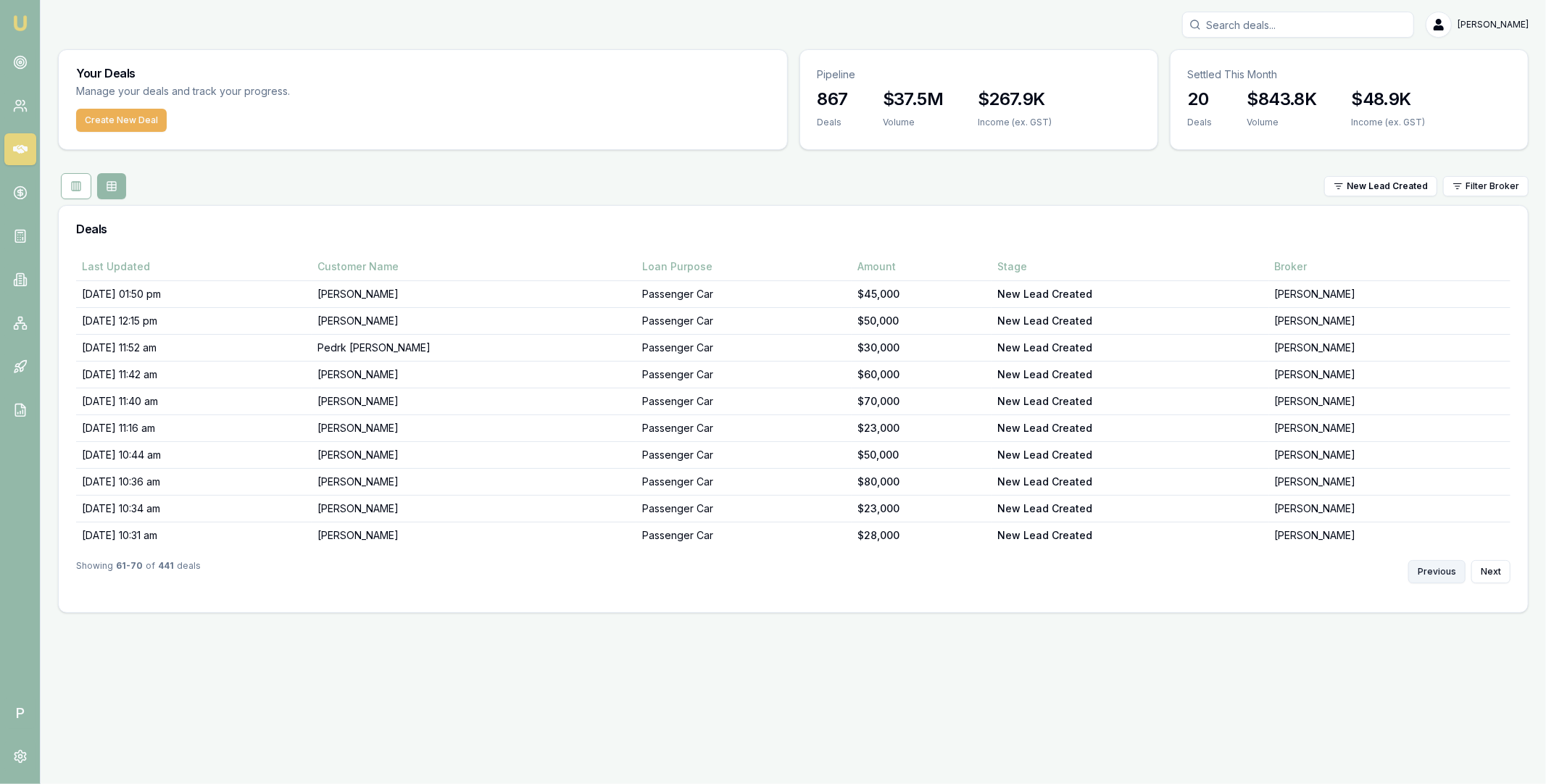
click at [1438, 574] on button "Previous" at bounding box center [1436, 572] width 57 height 24
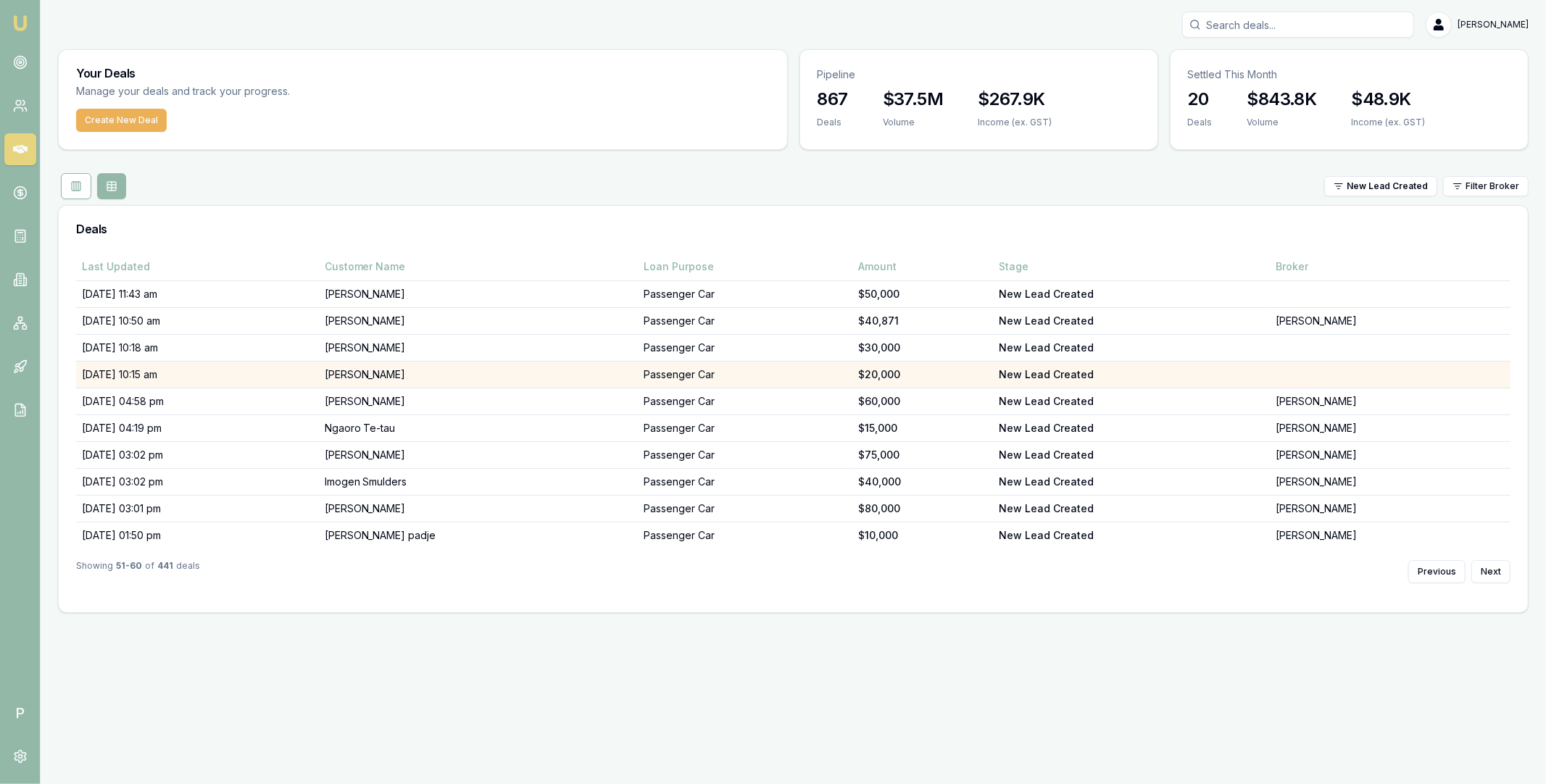
click at [506, 373] on td "Roberta Kolinisau" at bounding box center [479, 374] width 320 height 26
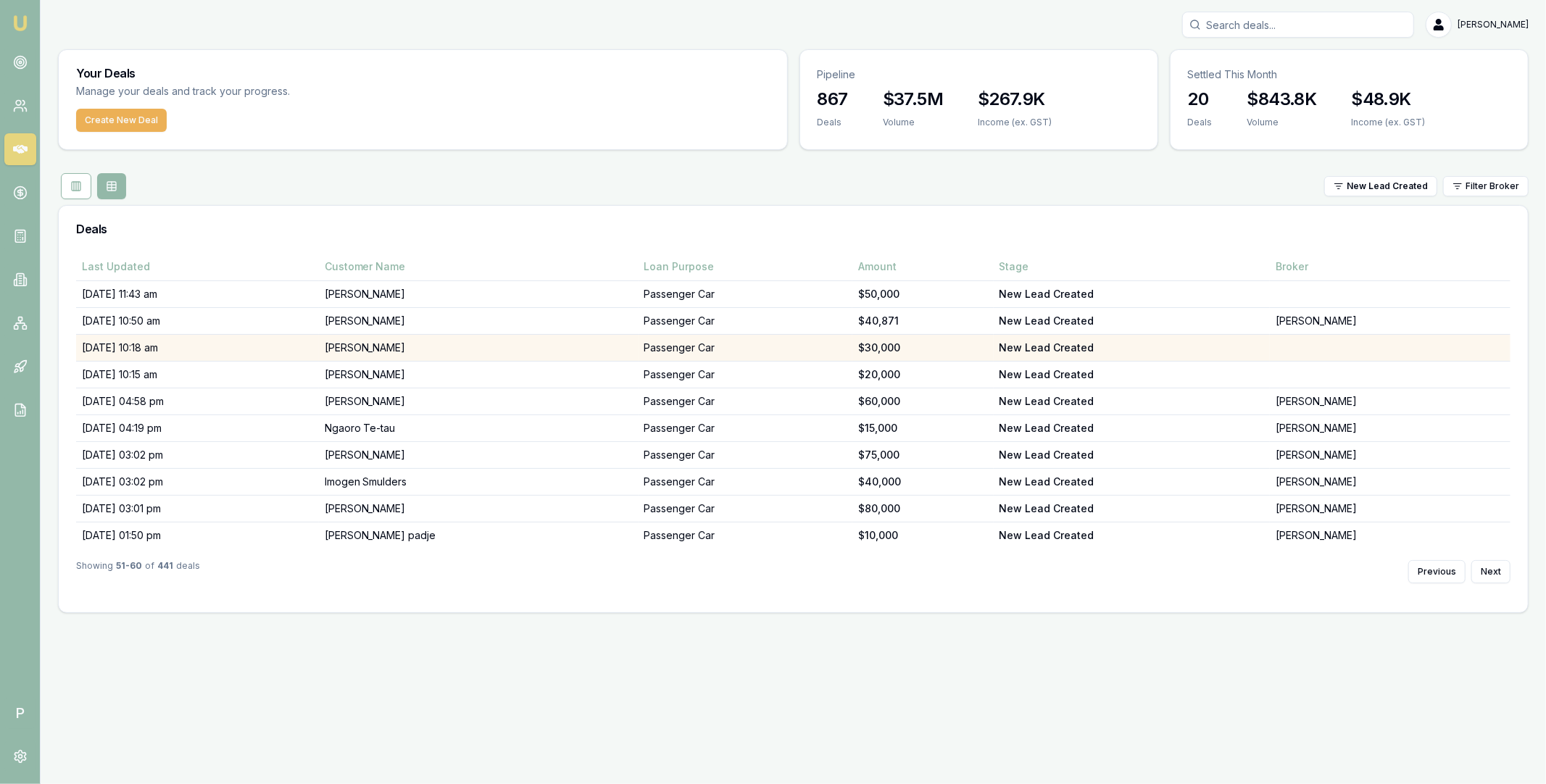
click at [414, 349] on td "Philip Cupitt" at bounding box center [479, 347] width 320 height 26
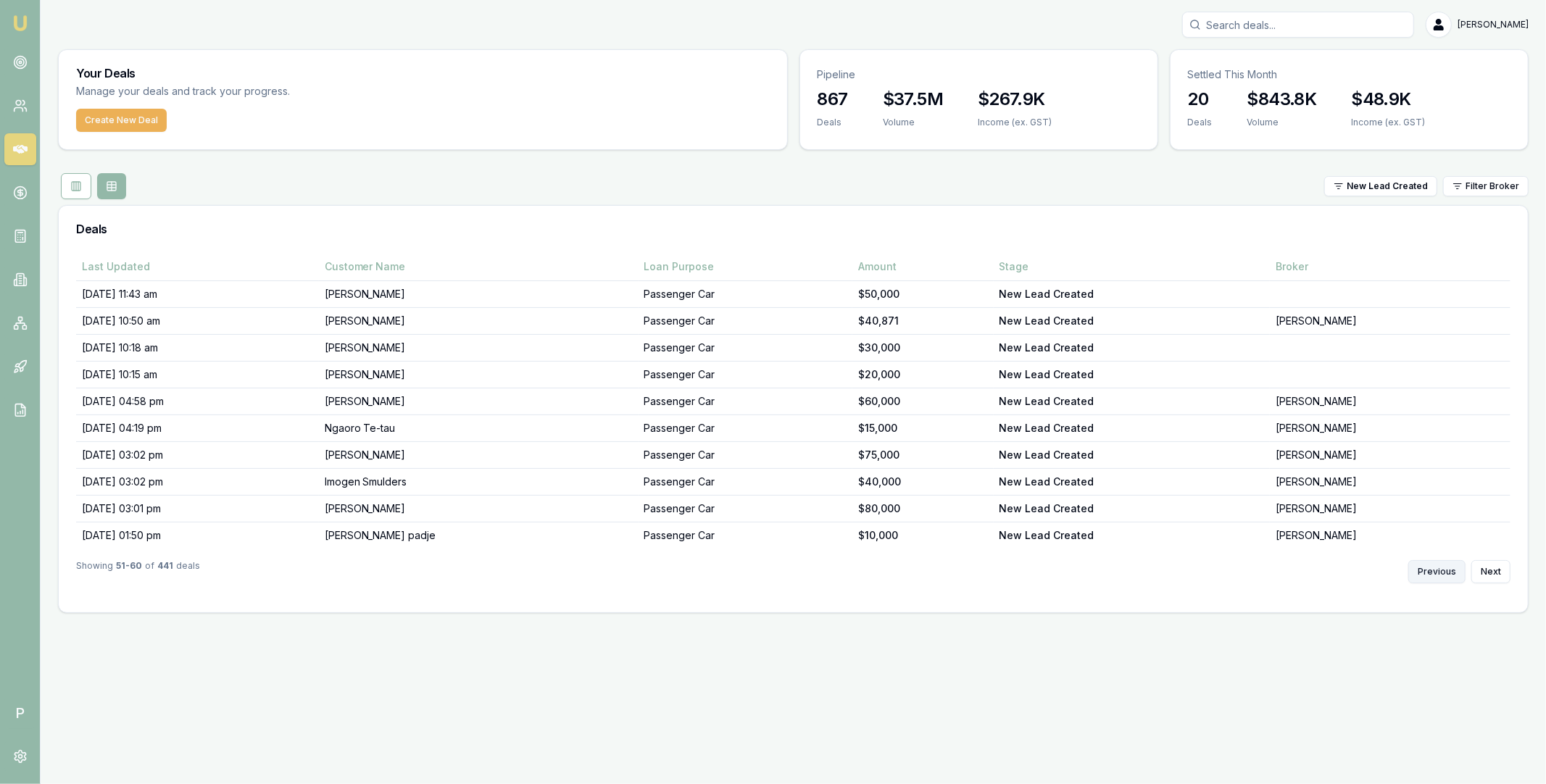
click at [1434, 569] on button "Previous" at bounding box center [1436, 572] width 57 height 24
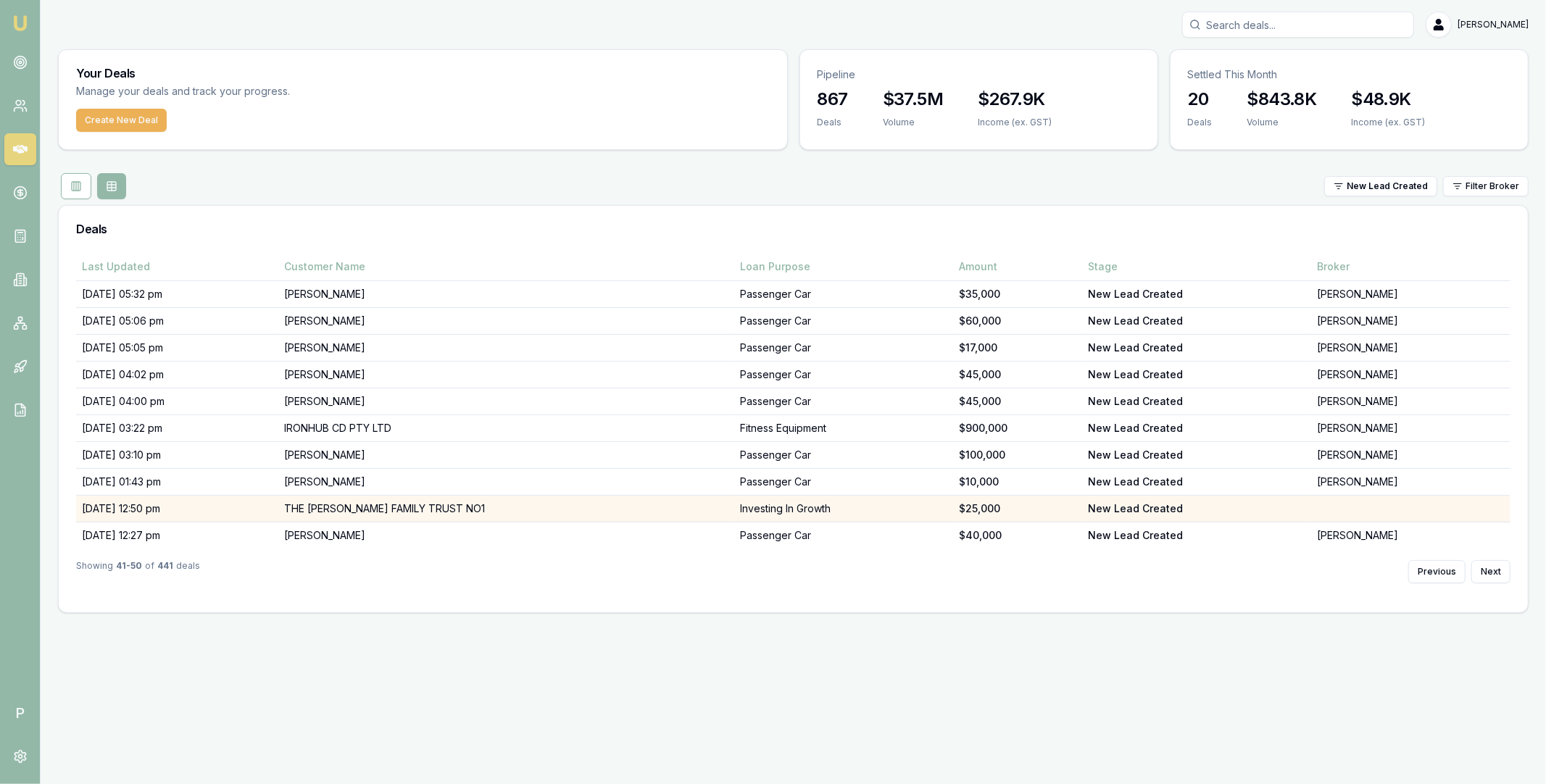
click at [597, 506] on td "THE ARTHUR FINK FAMILY TRUST NO1" at bounding box center [506, 508] width 455 height 26
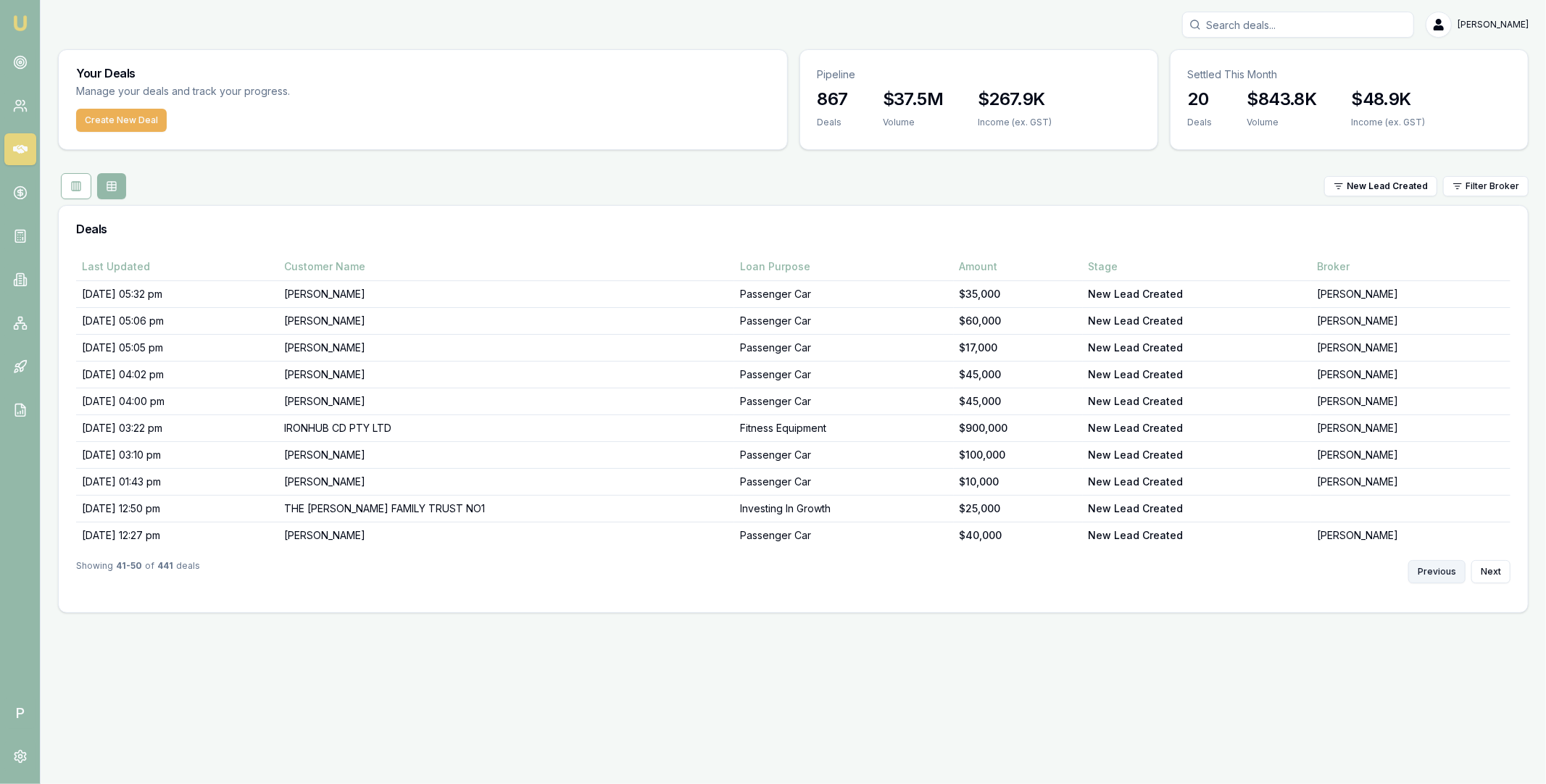
click at [1425, 568] on button "Previous" at bounding box center [1436, 572] width 57 height 24
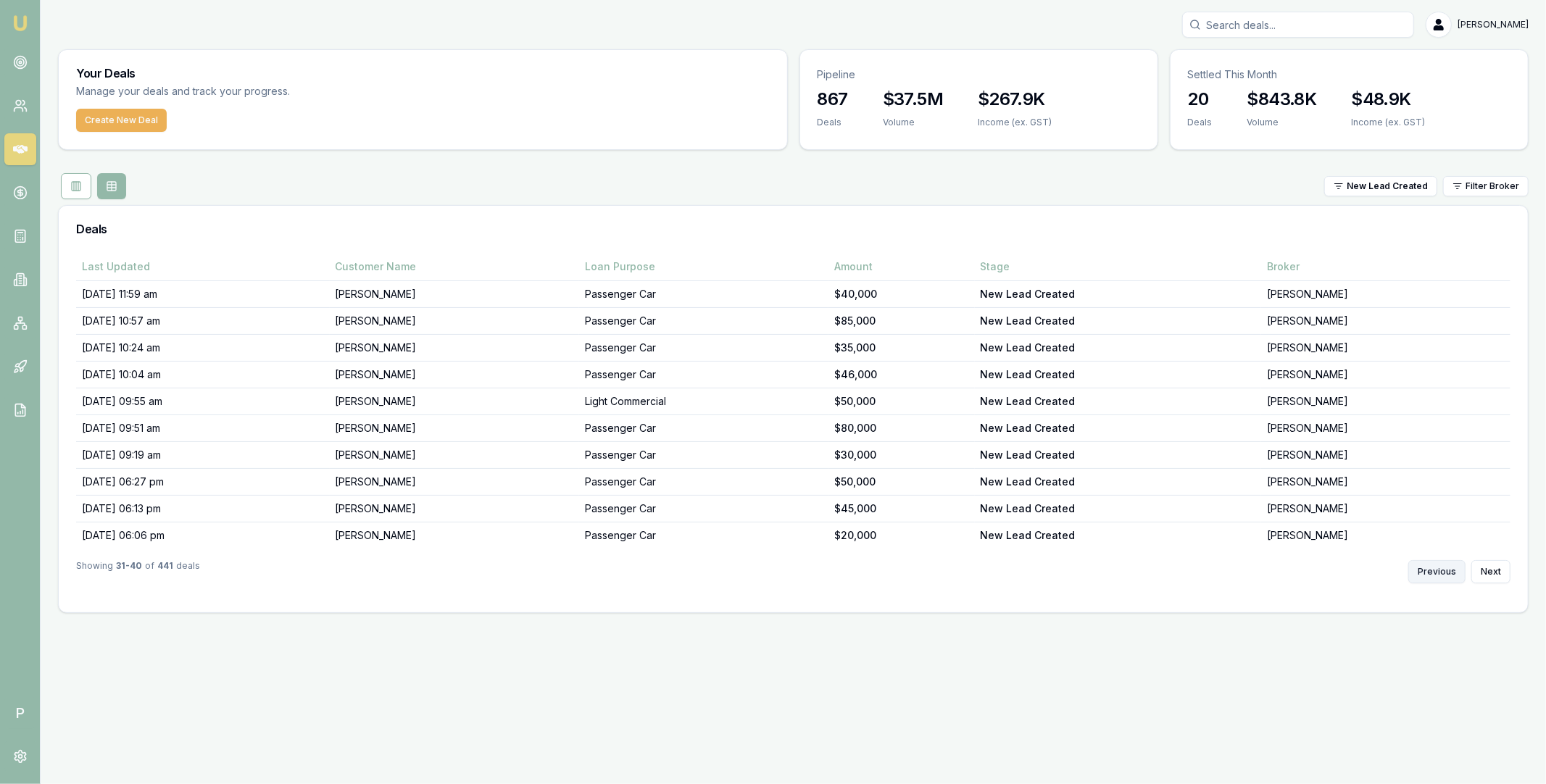
click at [1432, 565] on button "Previous" at bounding box center [1436, 572] width 57 height 24
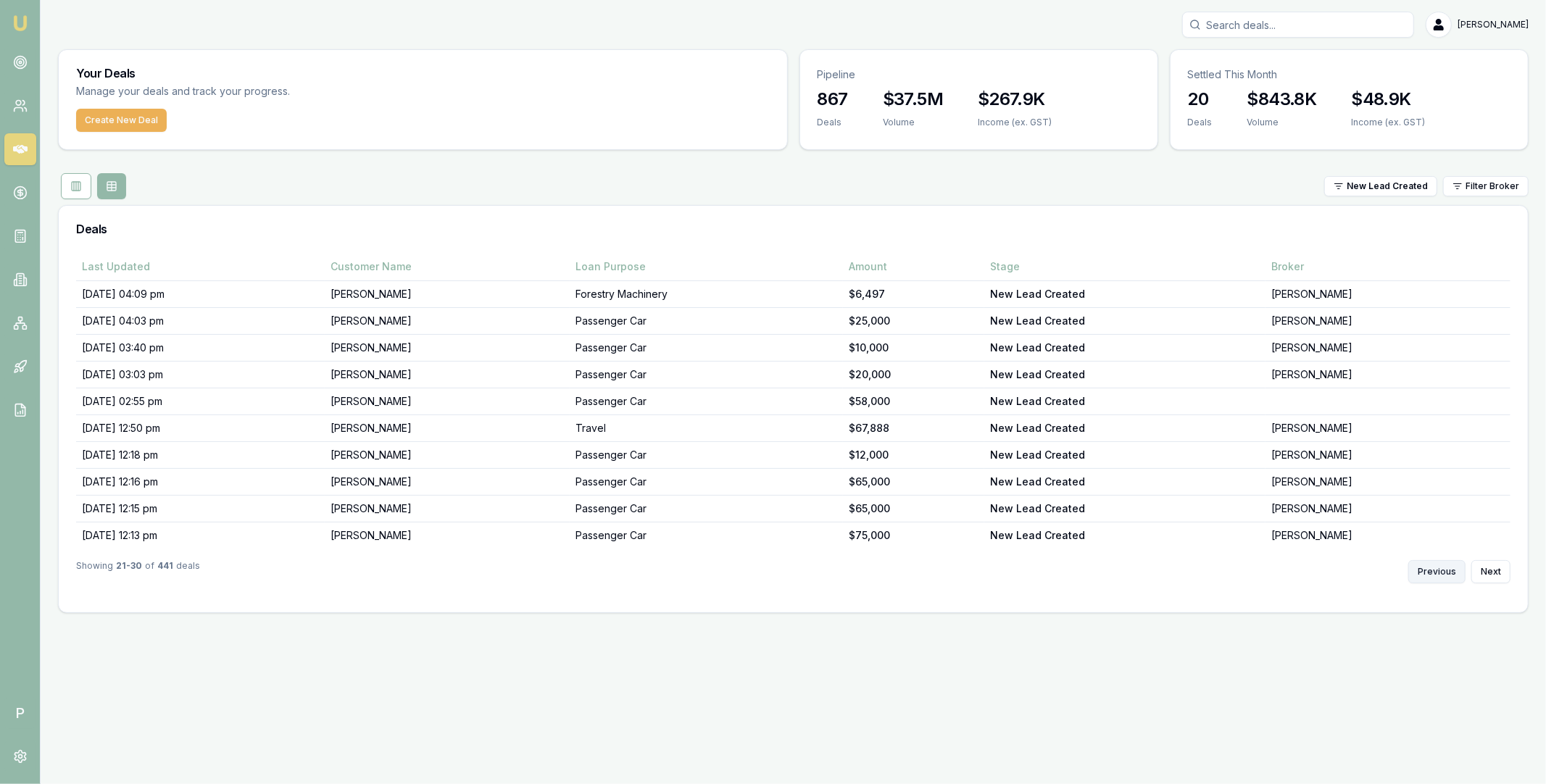
click at [1435, 569] on button "Previous" at bounding box center [1436, 572] width 57 height 24
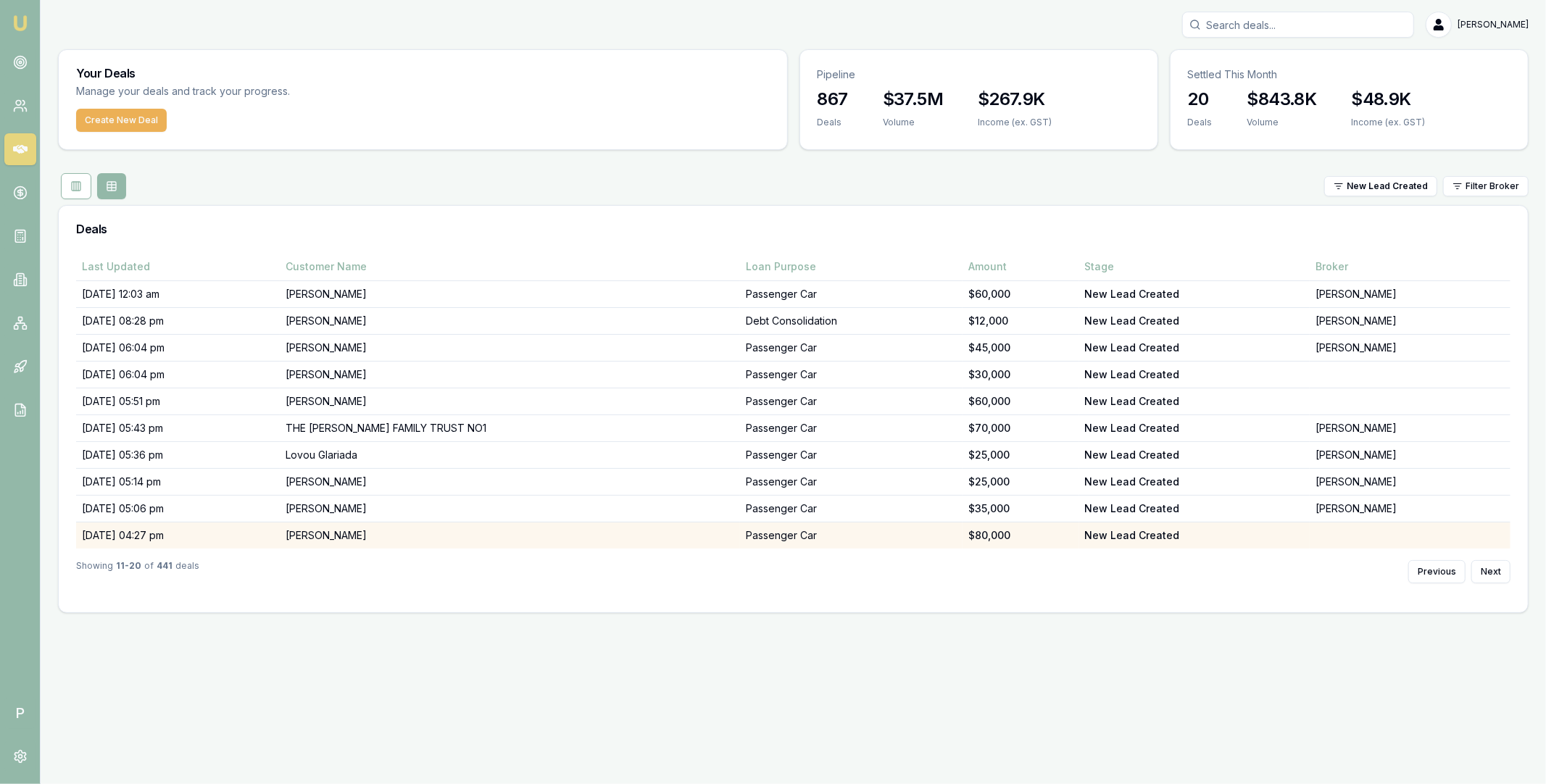
click at [433, 536] on td "[PERSON_NAME]" at bounding box center [509, 535] width 459 height 26
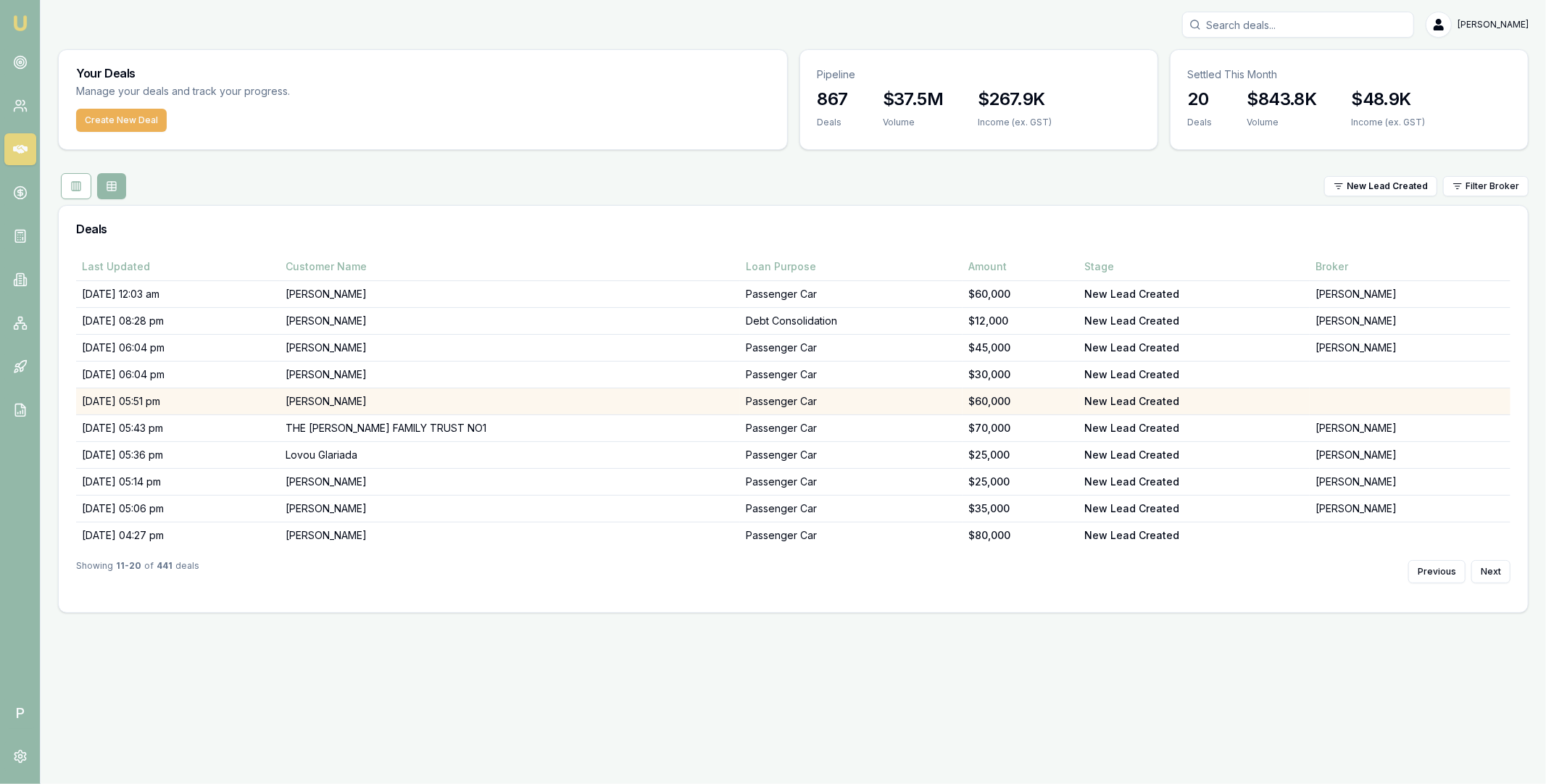
click at [413, 393] on td "[PERSON_NAME]" at bounding box center [509, 401] width 459 height 26
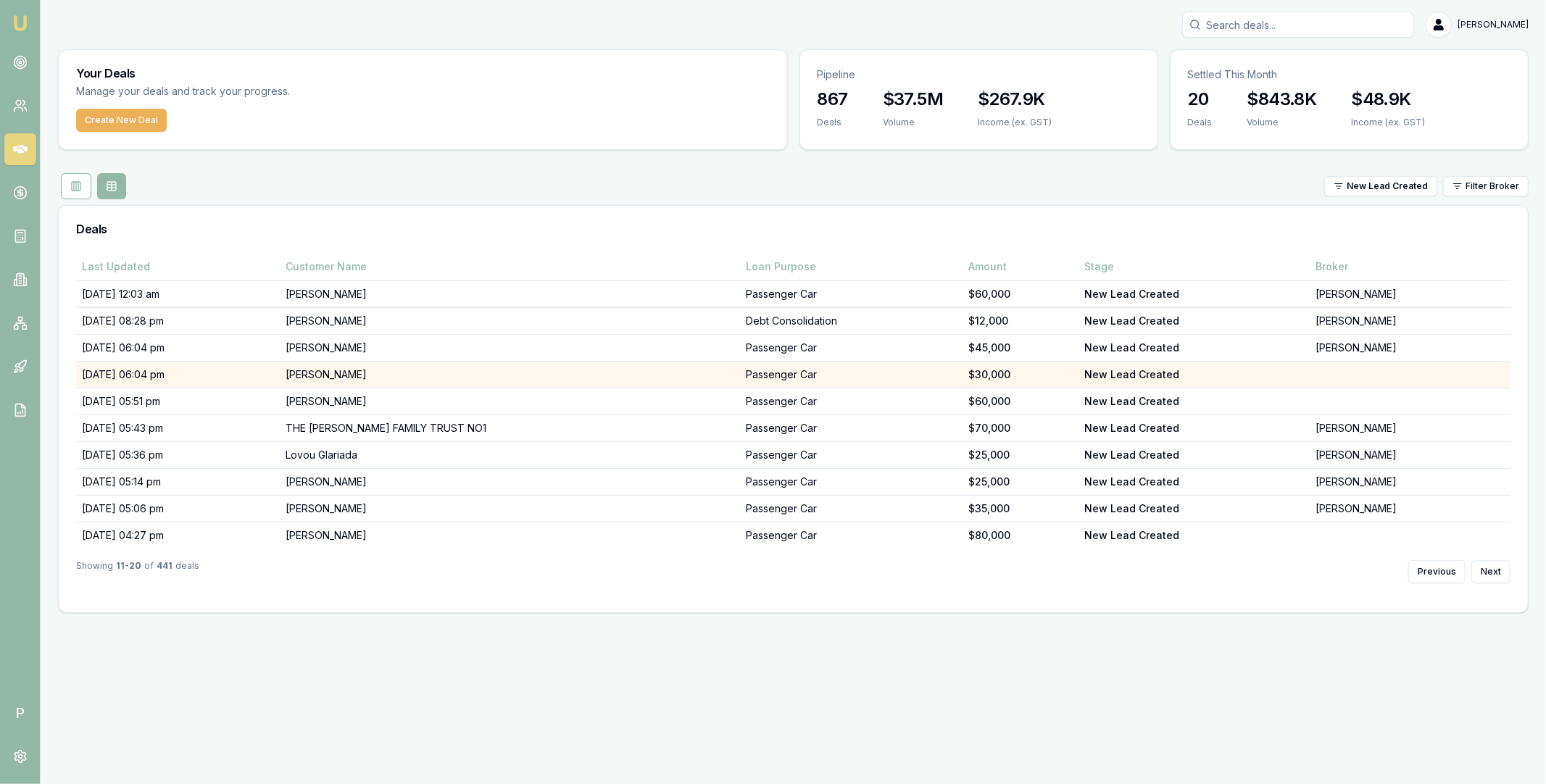
click at [486, 372] on td "Ash-lee Gibson" at bounding box center [509, 374] width 459 height 26
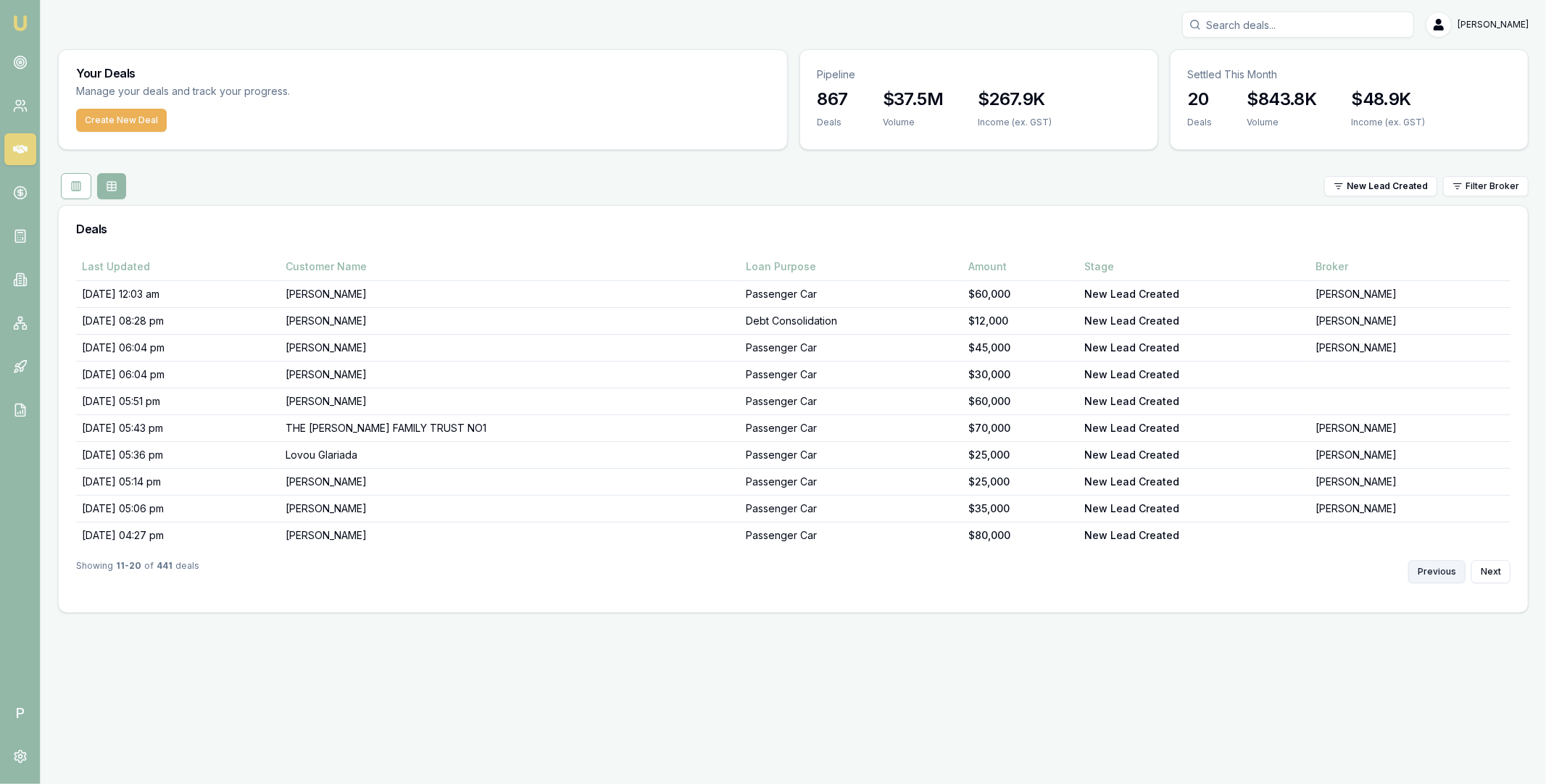
click at [1441, 571] on button "Previous" at bounding box center [1436, 572] width 57 height 24
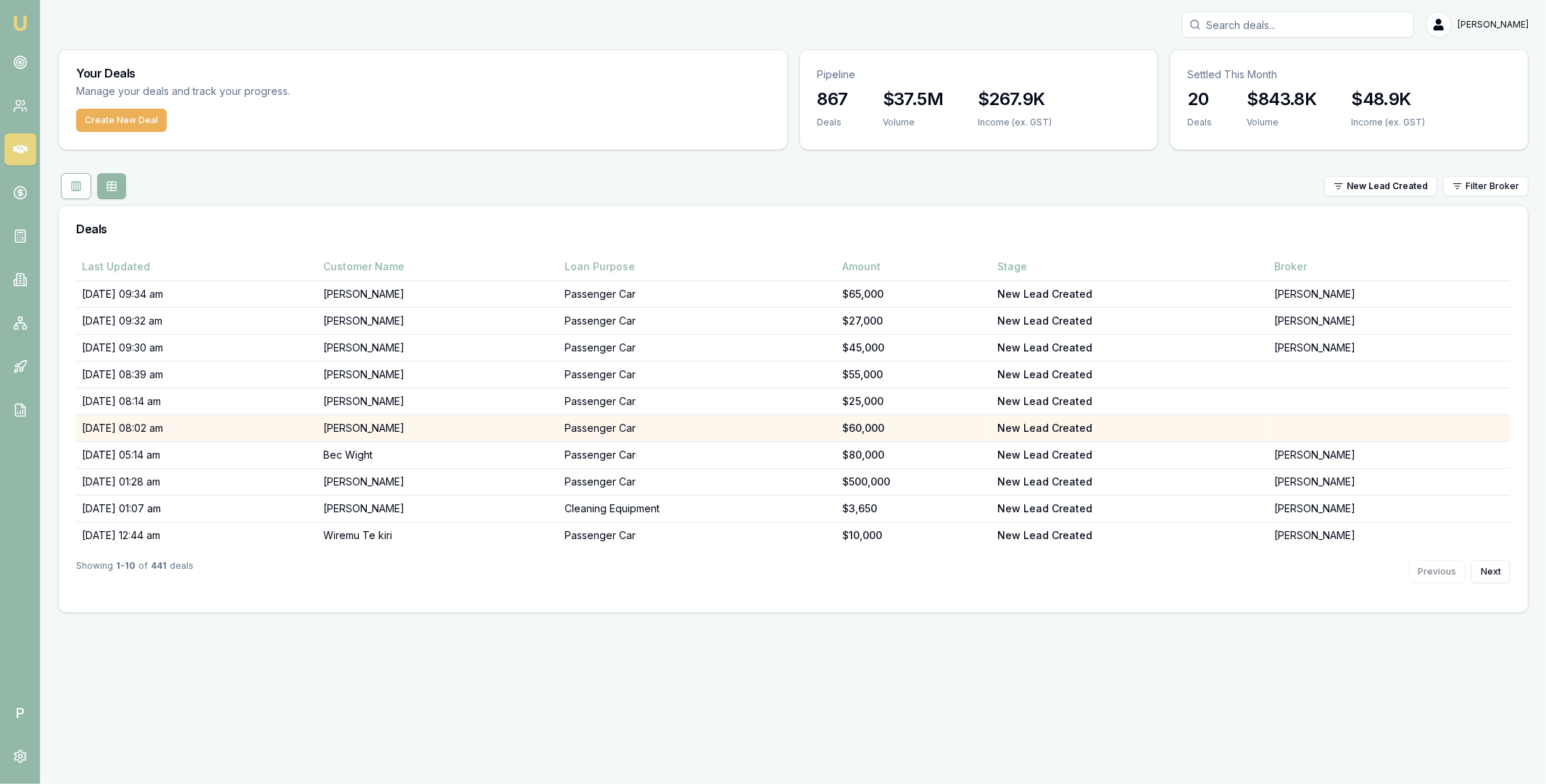
click at [422, 427] on td "Kapil Kohli" at bounding box center [438, 428] width 241 height 26
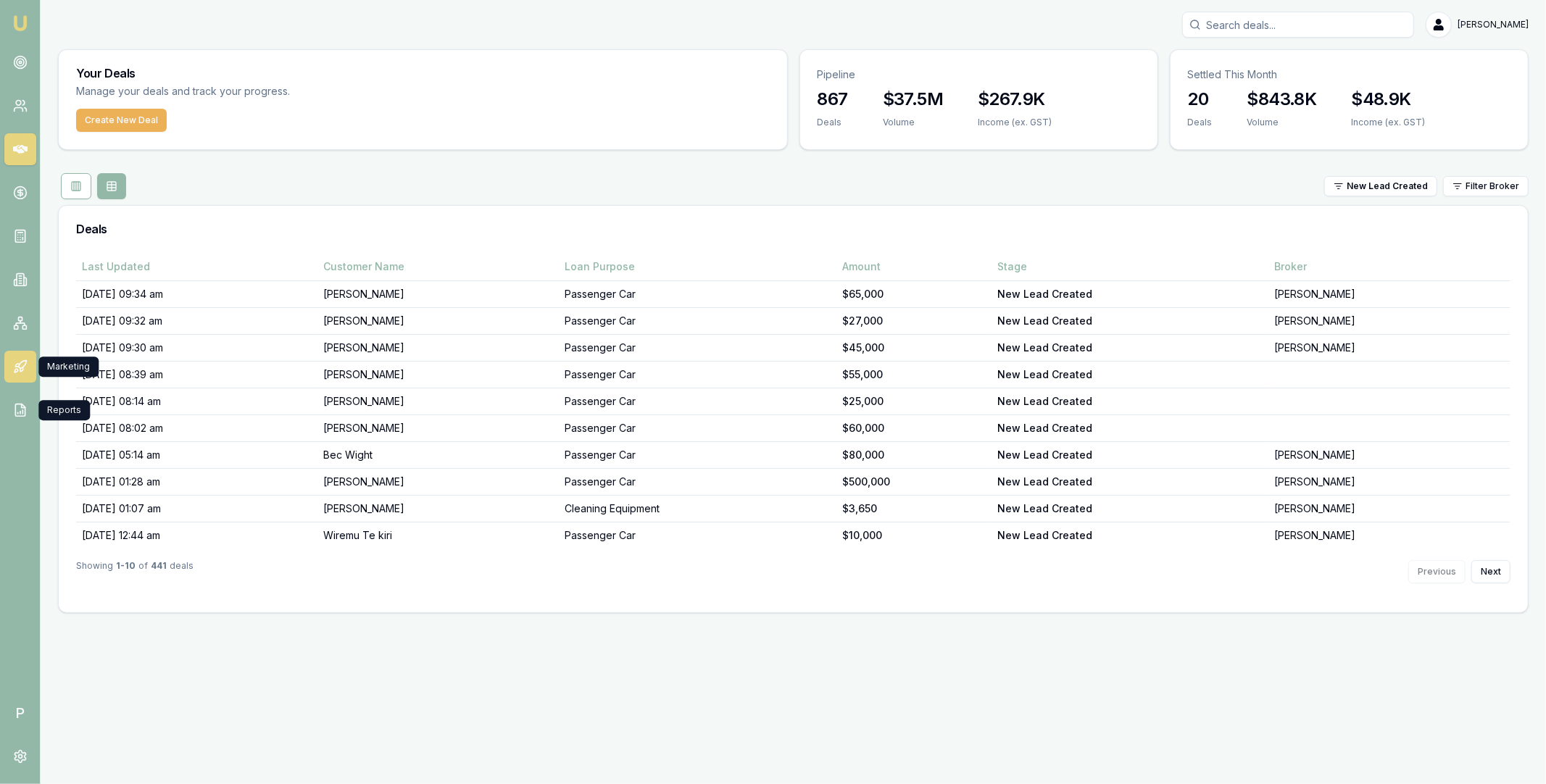
click at [19, 368] on icon at bounding box center [20, 366] width 15 height 15
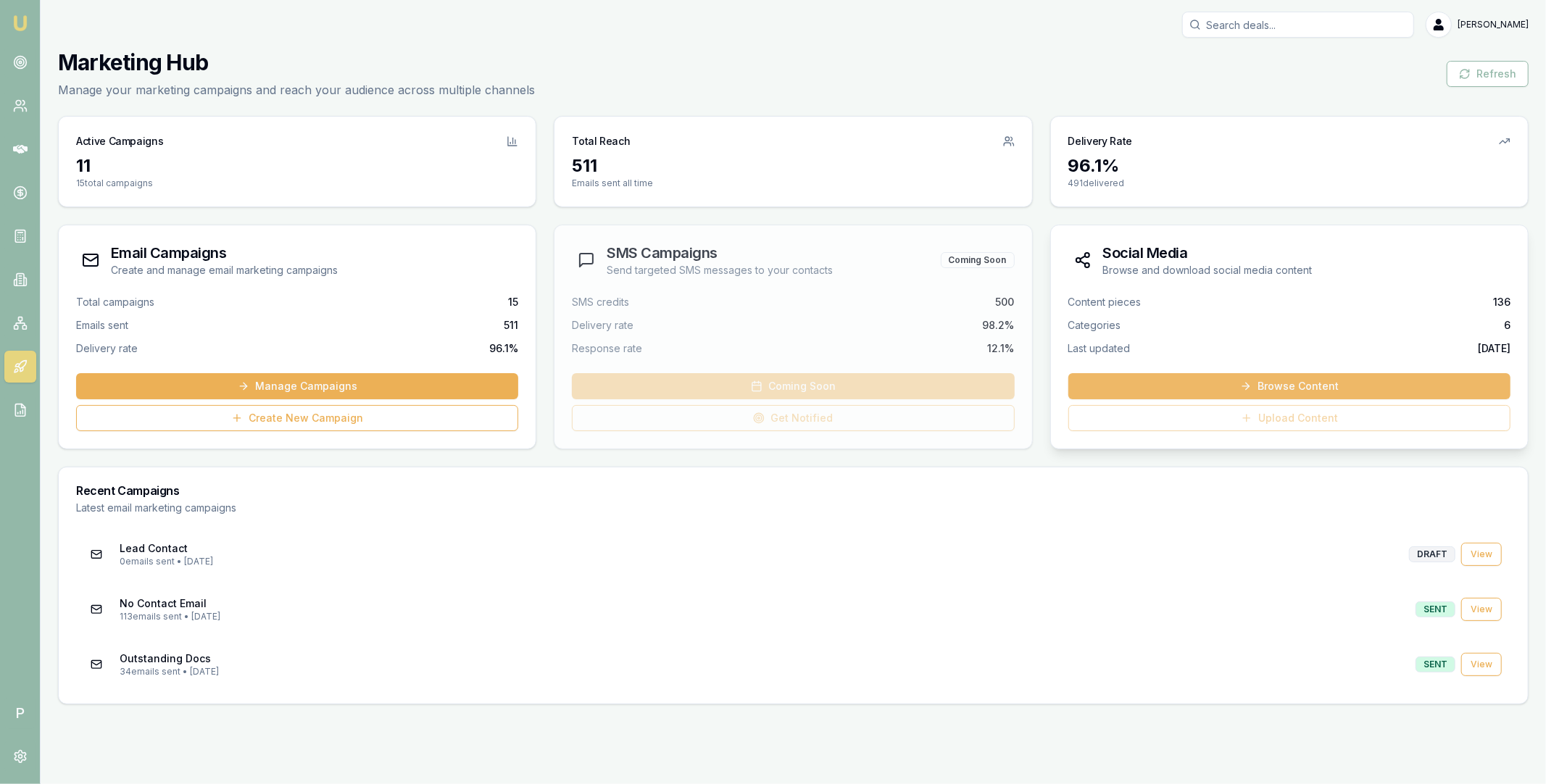
click at [1295, 382] on link "Browse Content" at bounding box center [1289, 386] width 442 height 26
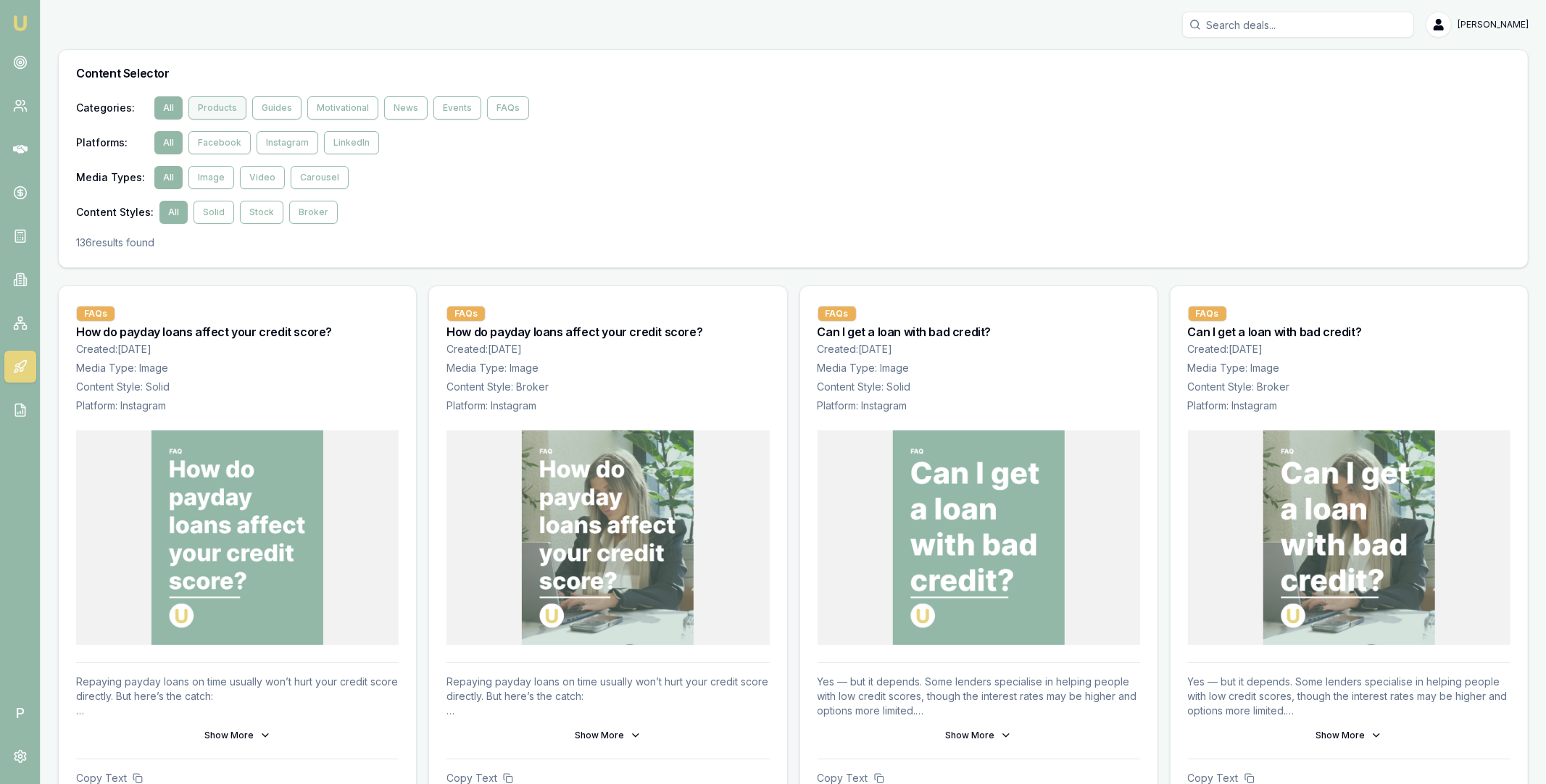
click at [231, 107] on button "Products" at bounding box center [217, 108] width 58 height 24
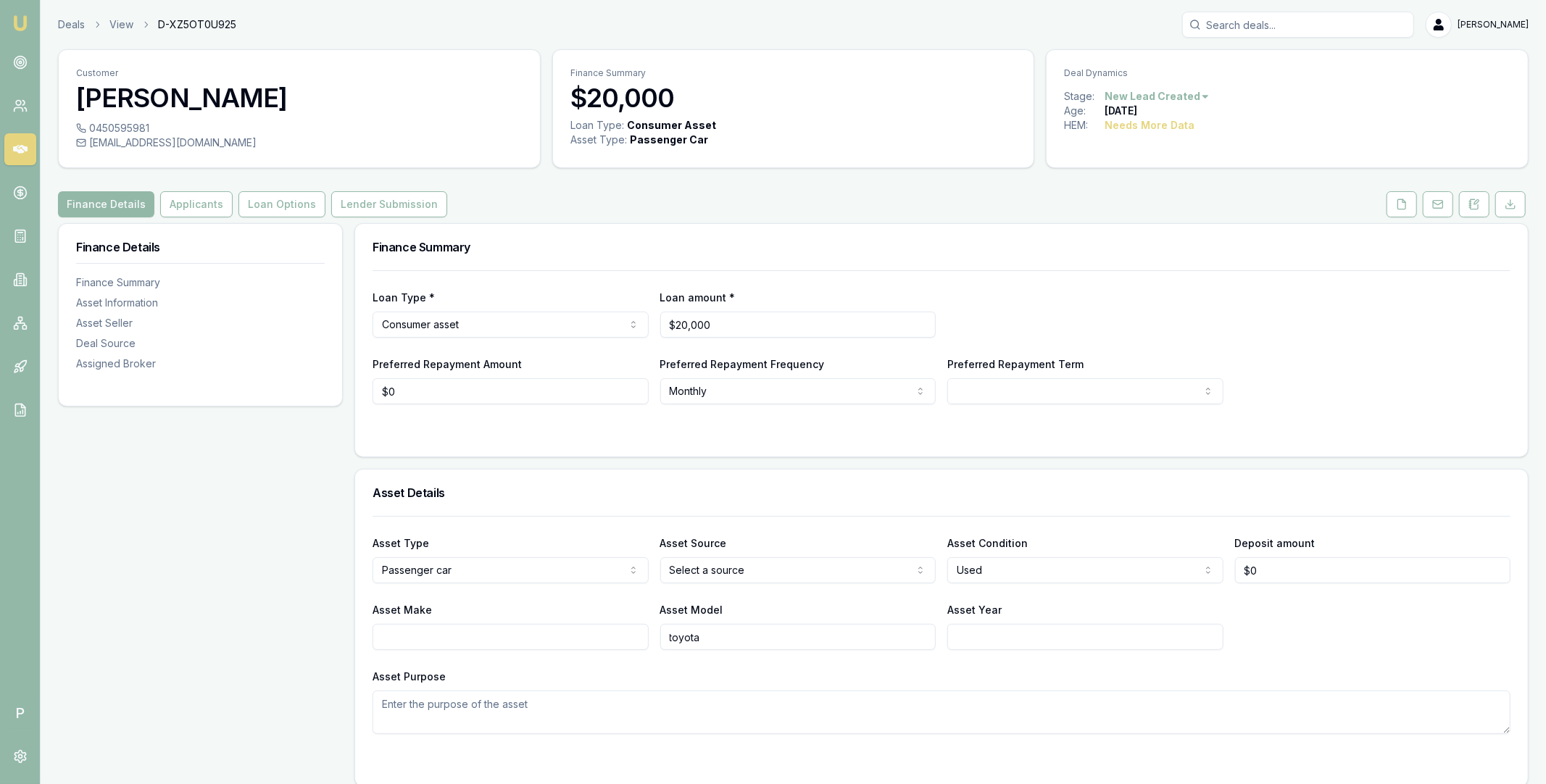
scroll to position [826, 0]
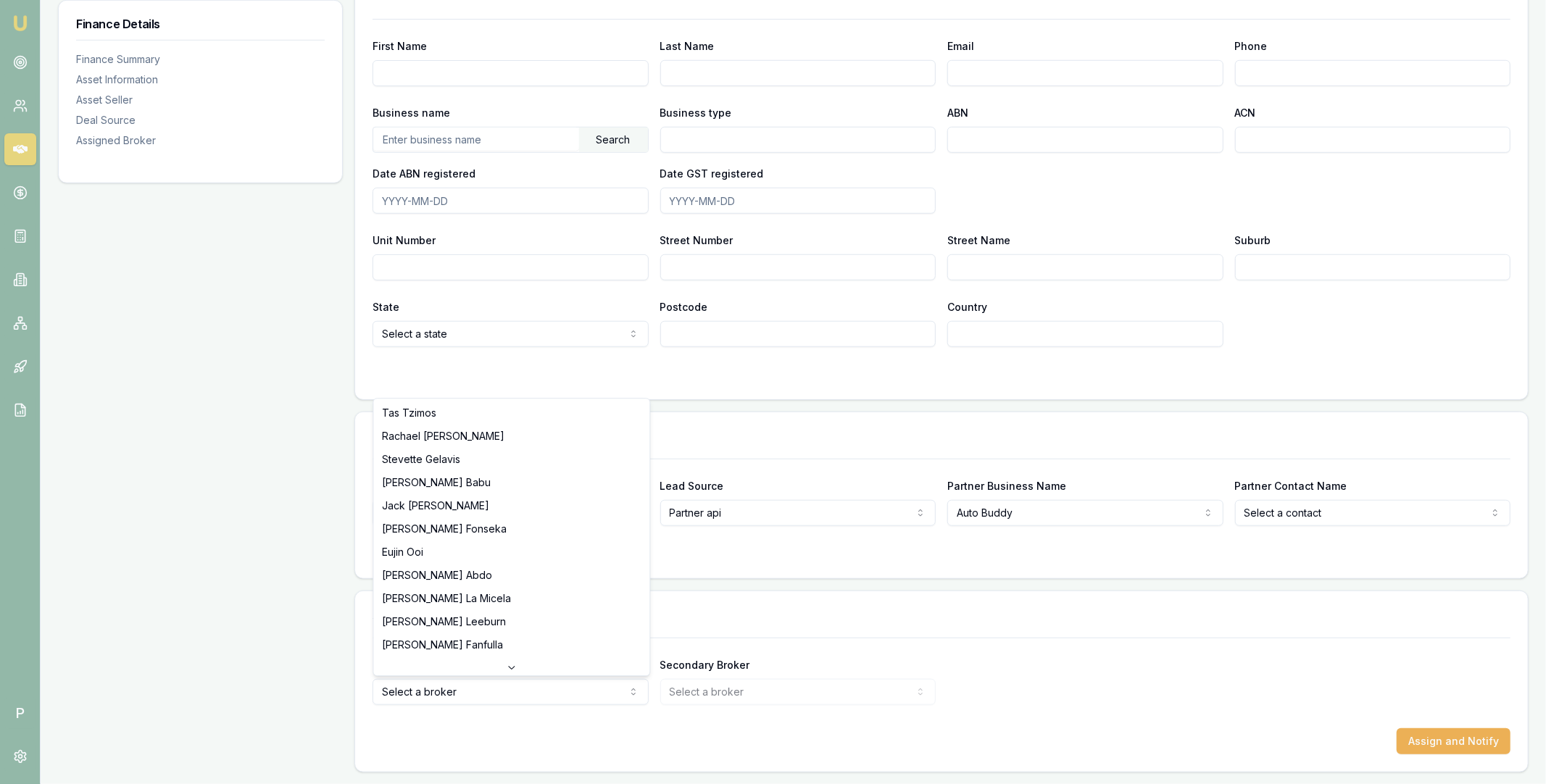
select select "U-NHCDP6WVWP"
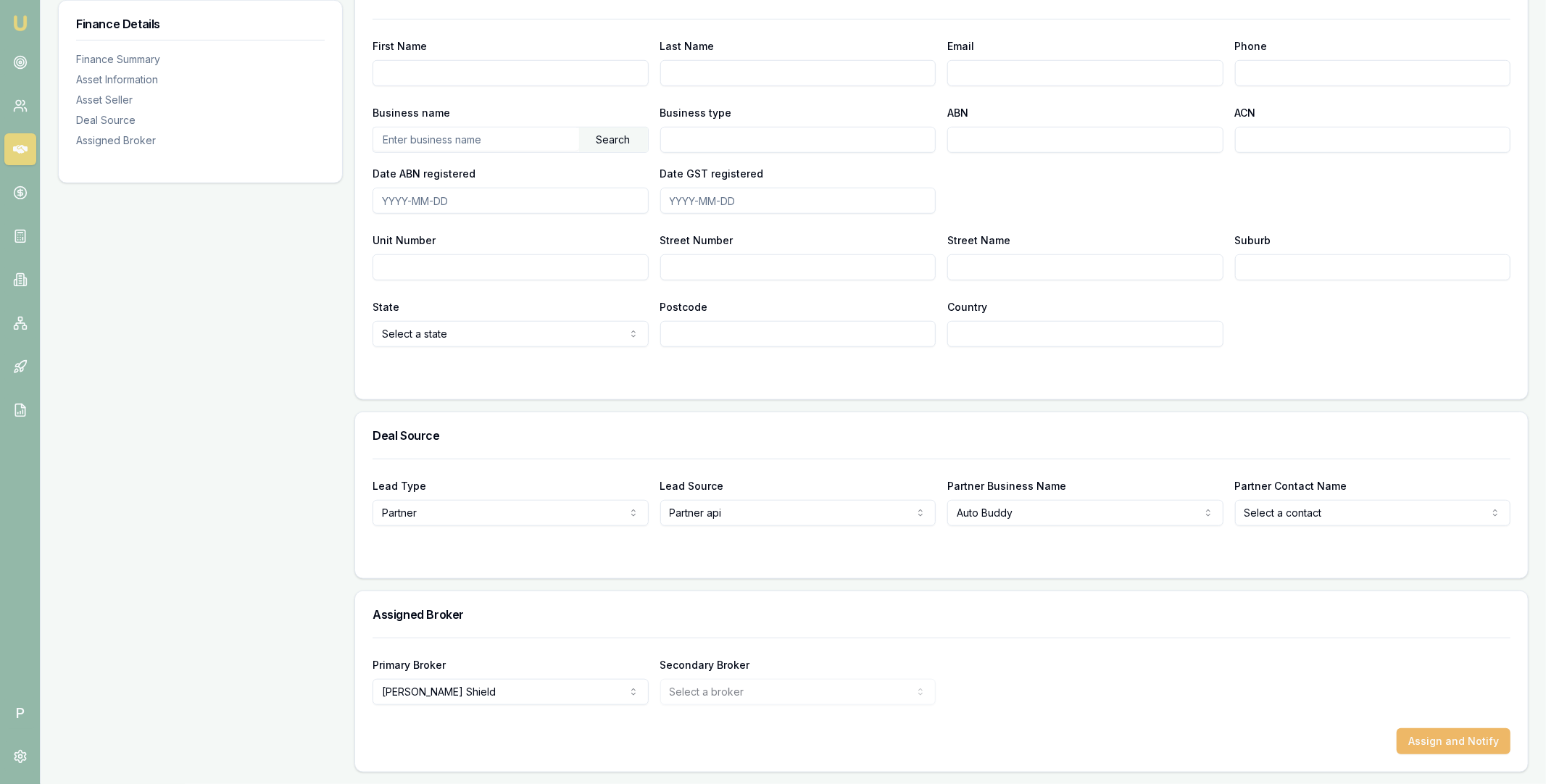
click at [1421, 732] on button "Assign and Notify" at bounding box center [1454, 741] width 114 height 26
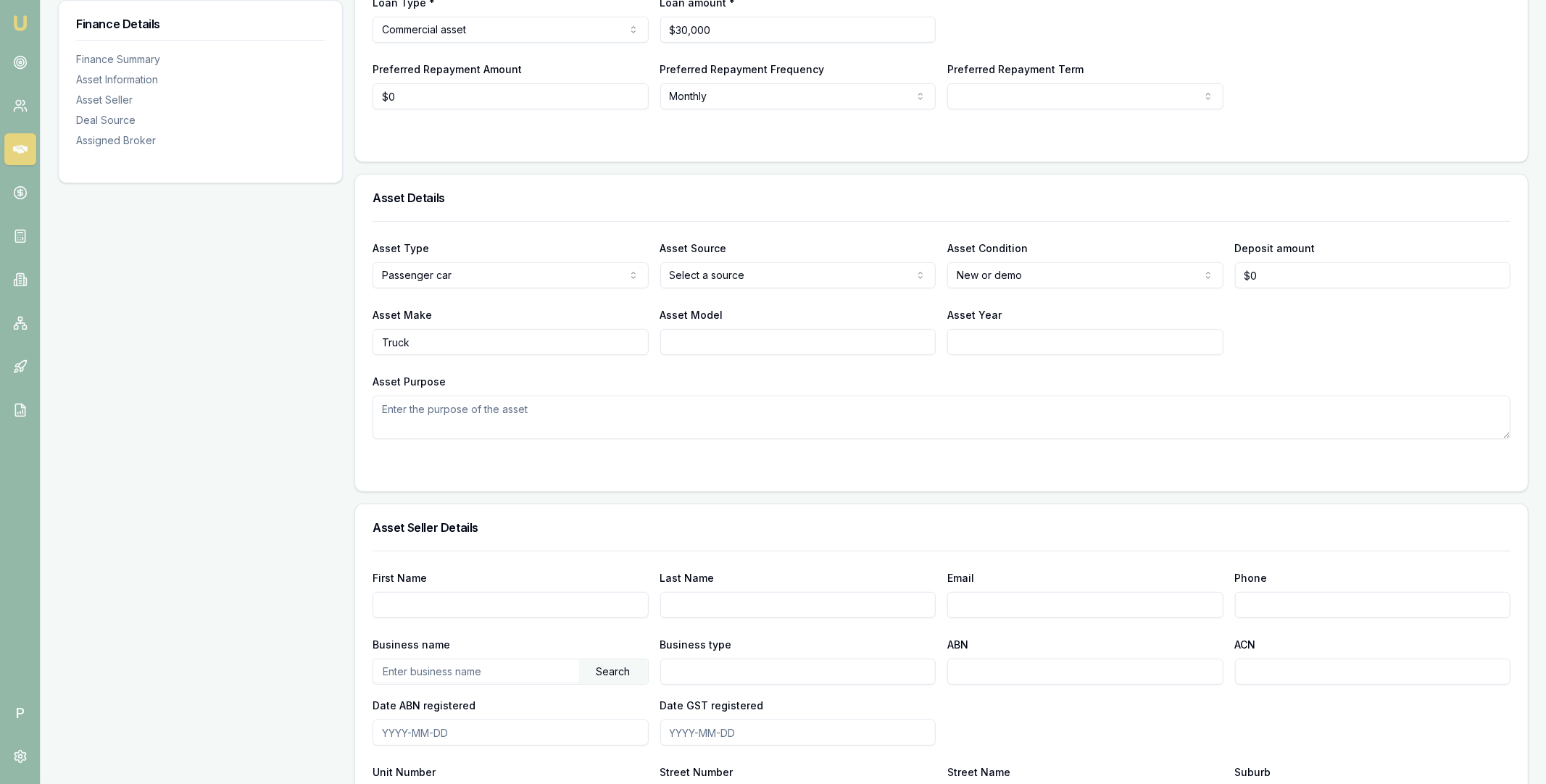
scroll to position [826, 0]
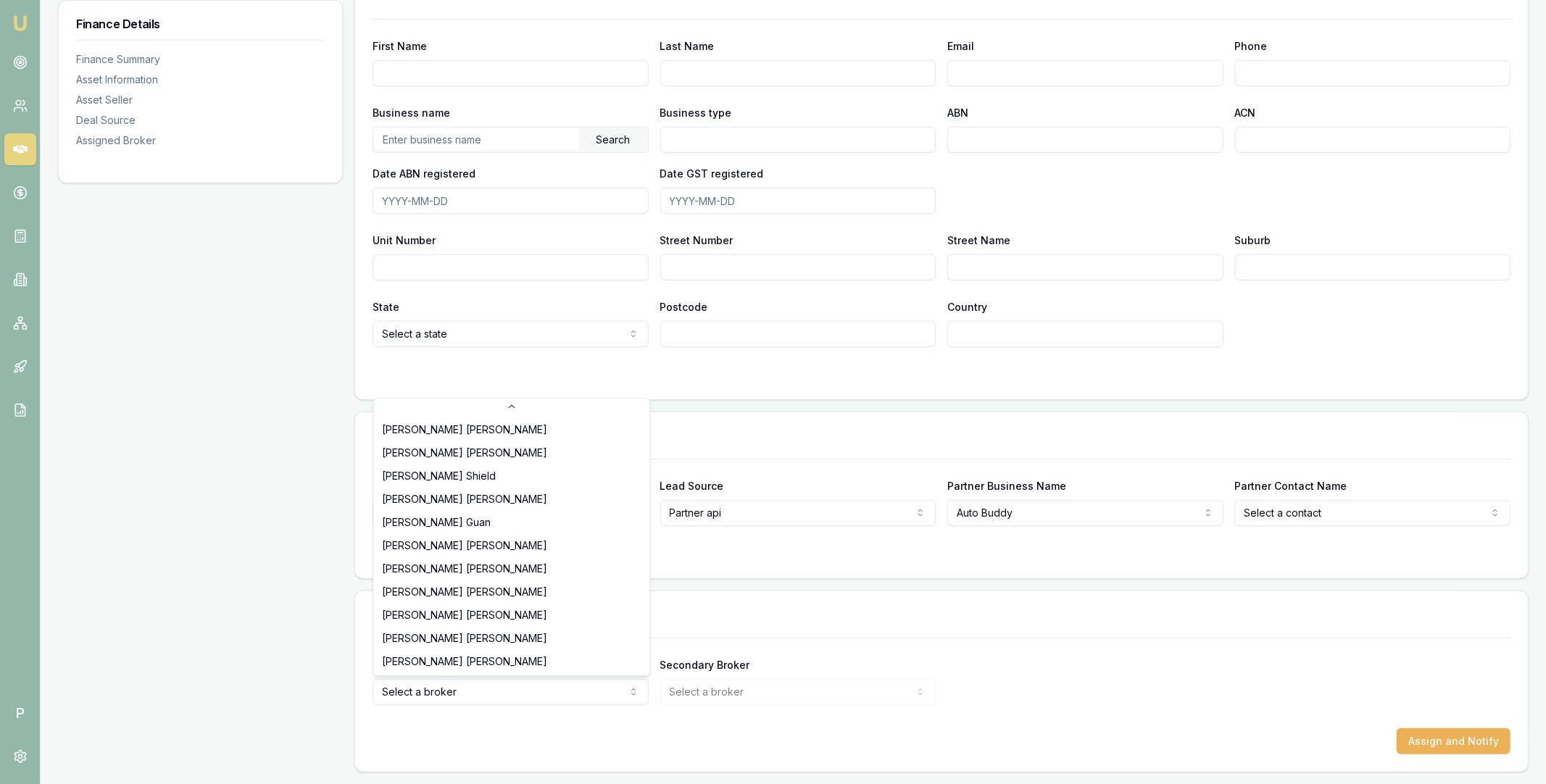
scroll to position [324, 0]
select select "U-NHCDP6WVWP"
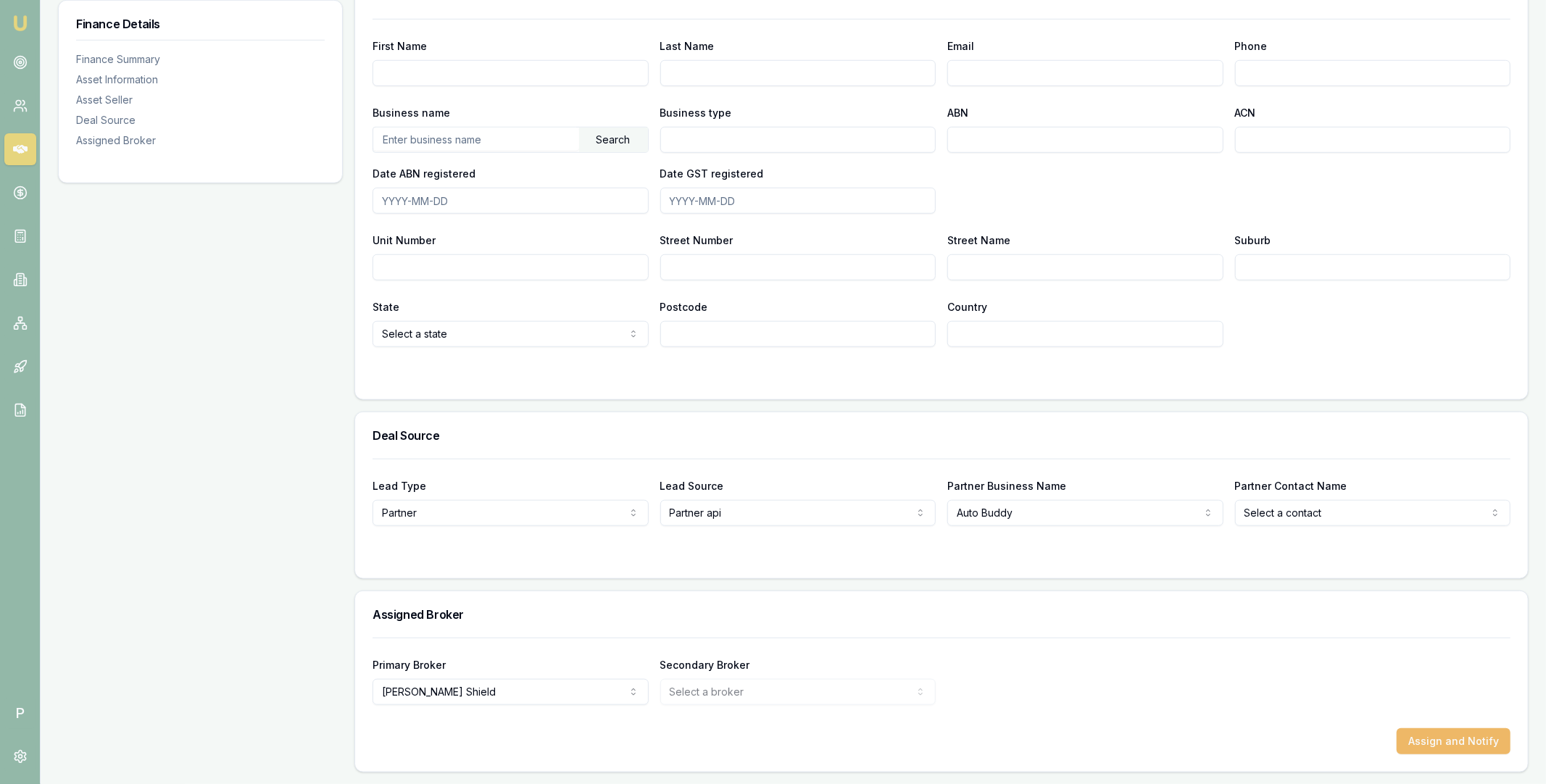
click at [1426, 735] on button "Assign and Notify" at bounding box center [1454, 741] width 114 height 26
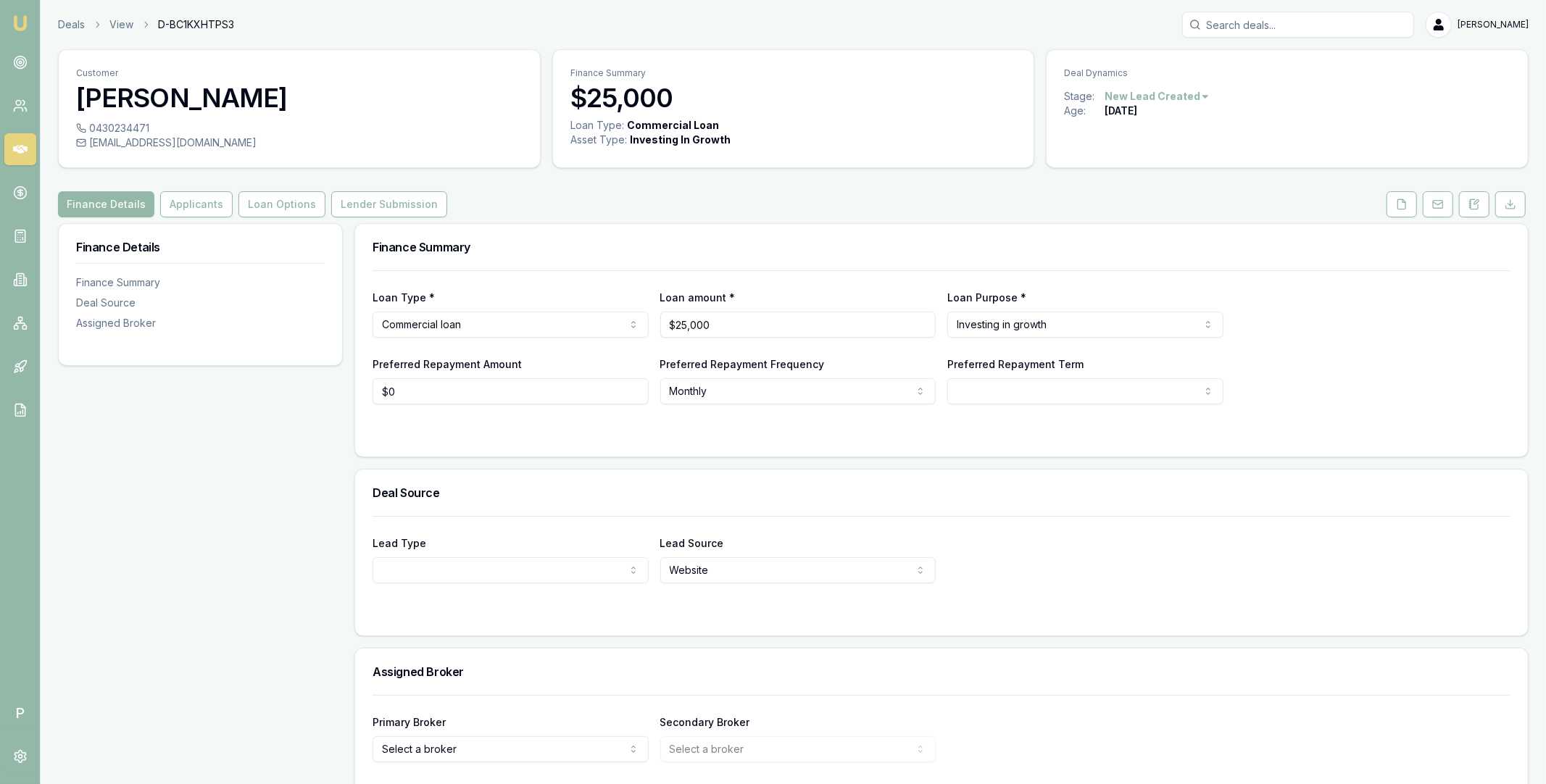
scroll to position [57, 0]
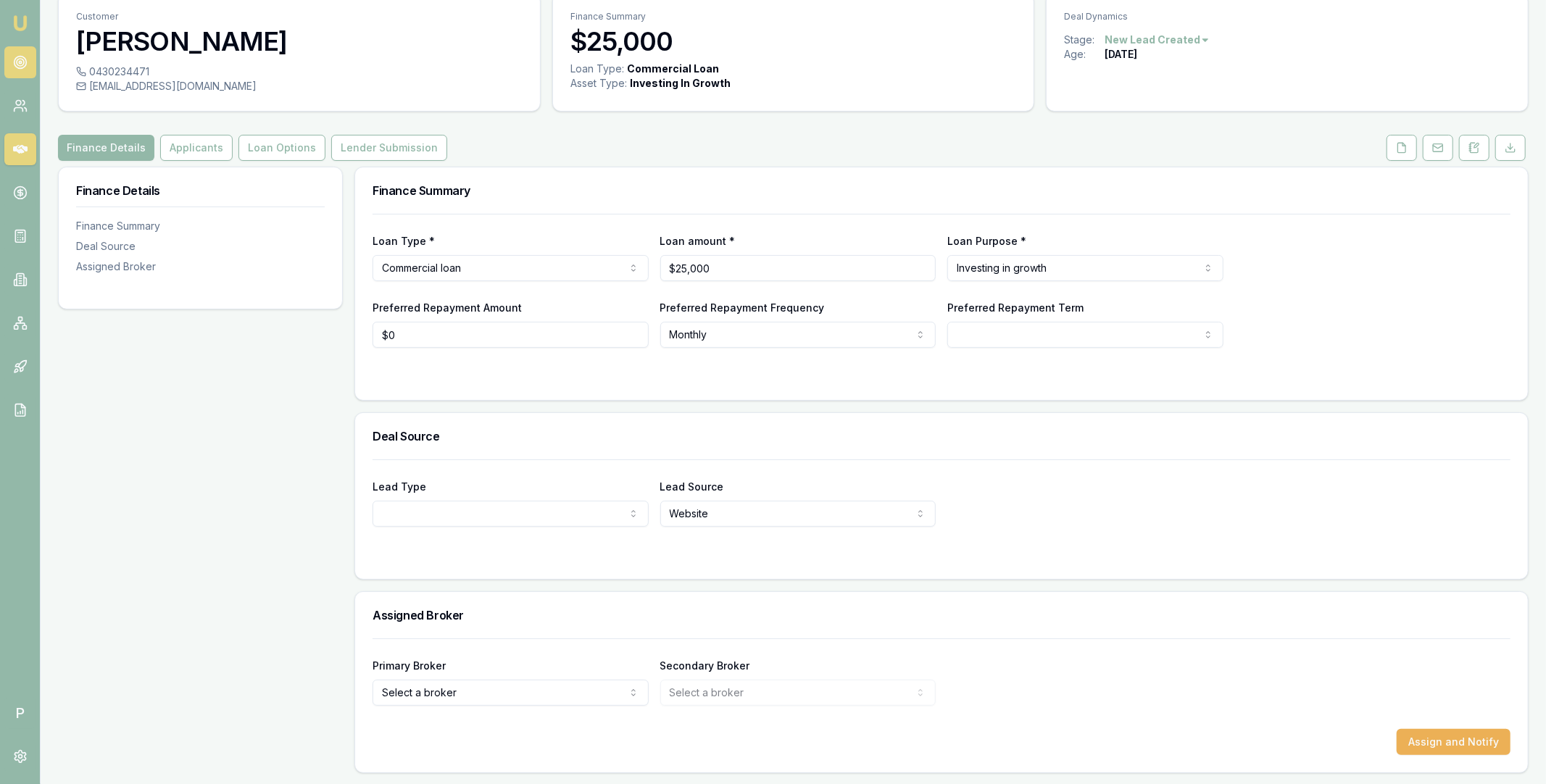
click at [18, 58] on icon at bounding box center [20, 62] width 15 height 15
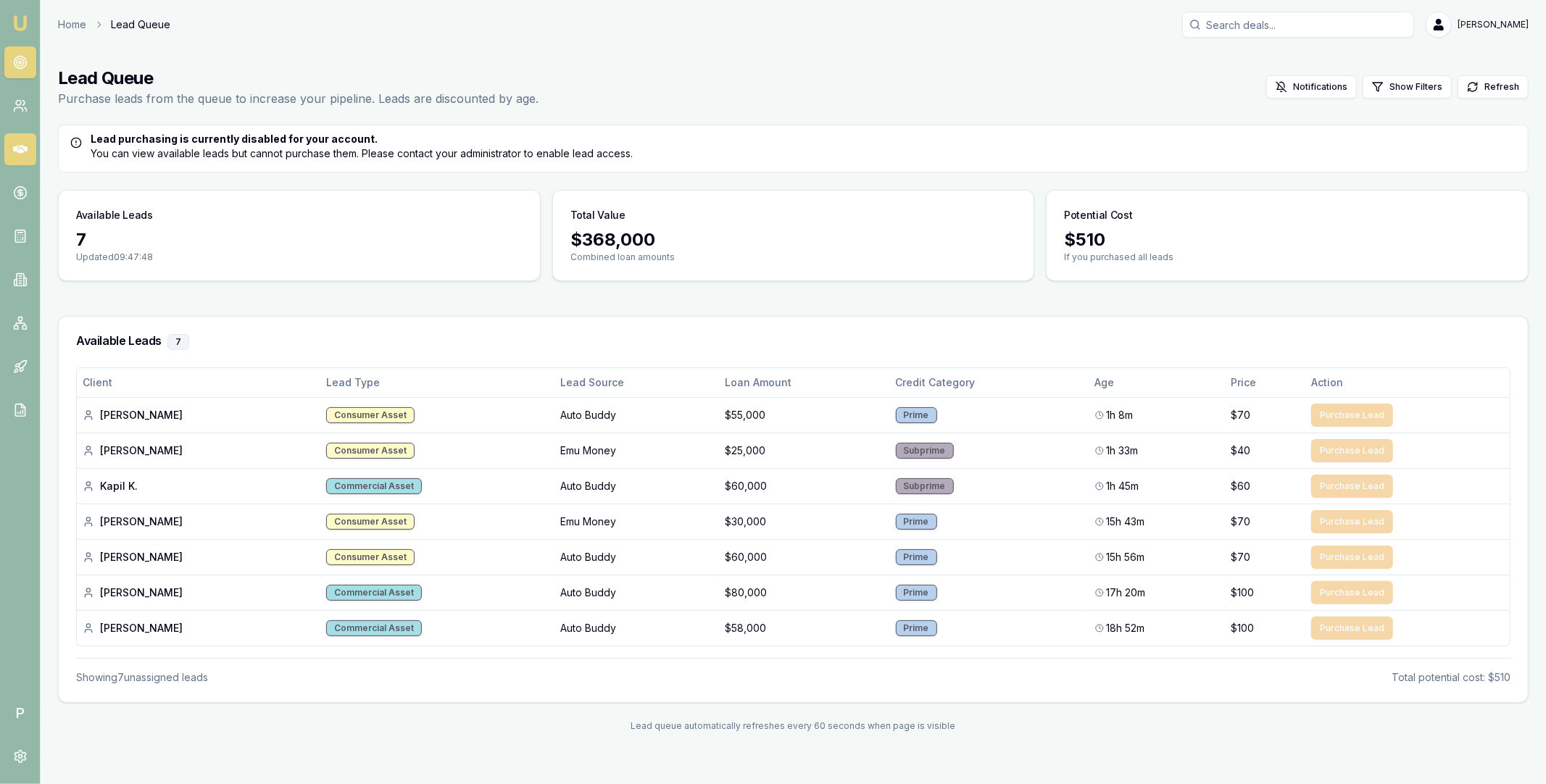
click at [24, 142] on icon at bounding box center [20, 149] width 15 height 15
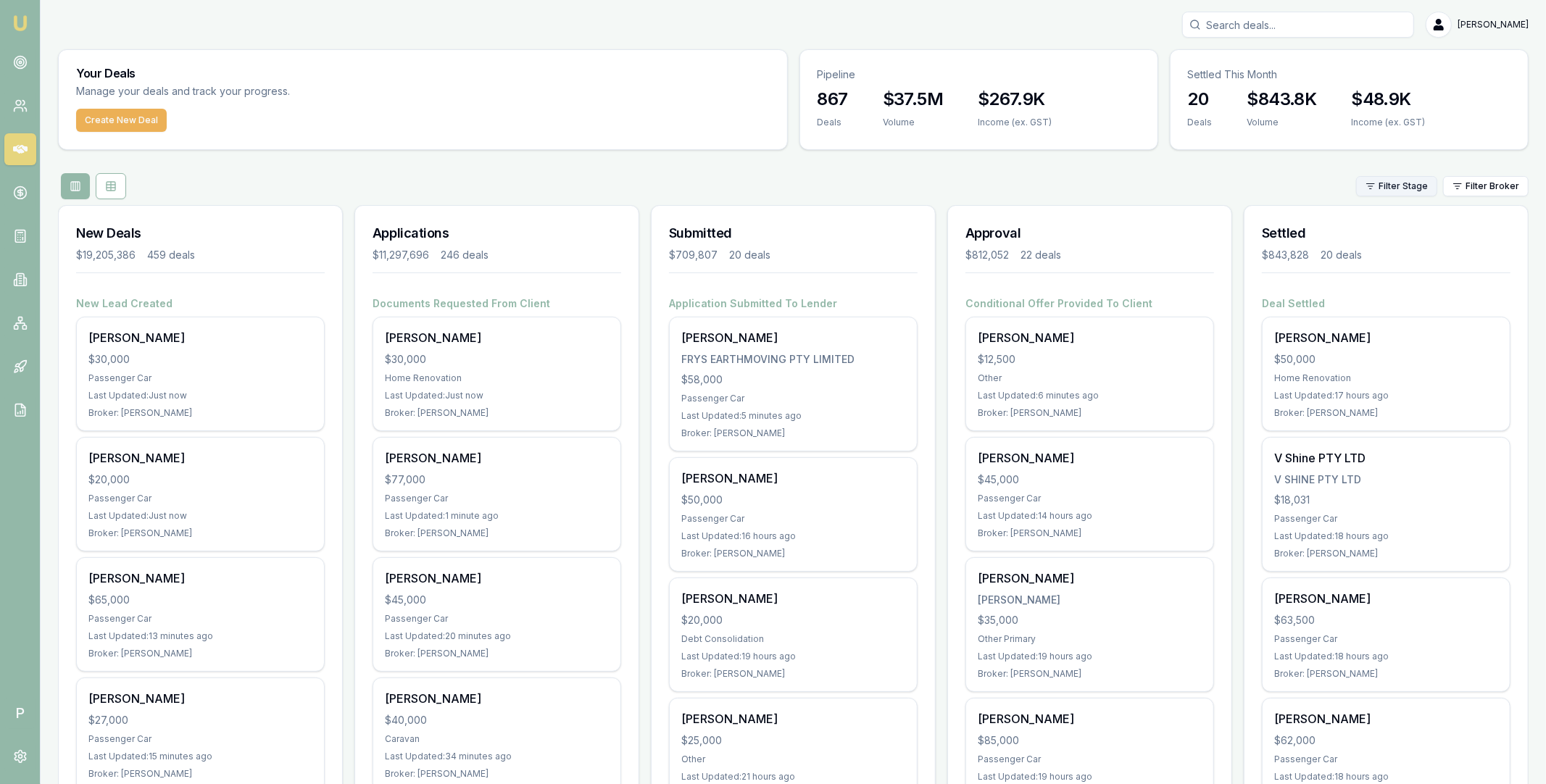
click at [1411, 185] on html "Emu Broker P Matt Leeburn Toggle Menu Your Deals Manage your deals and track yo…" at bounding box center [773, 392] width 1546 height 784
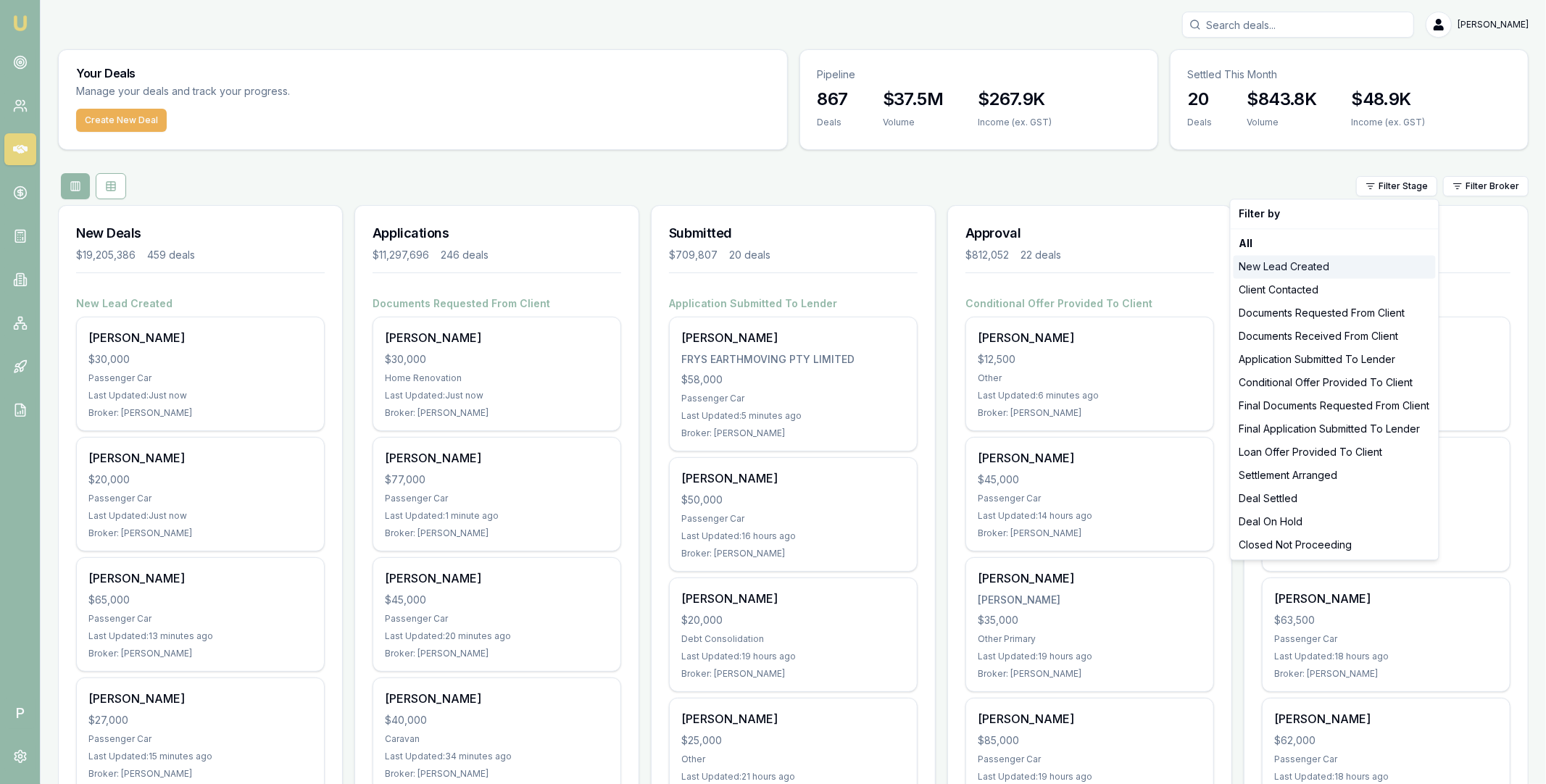
click at [1322, 263] on div "New Lead Created" at bounding box center [1334, 267] width 202 height 24
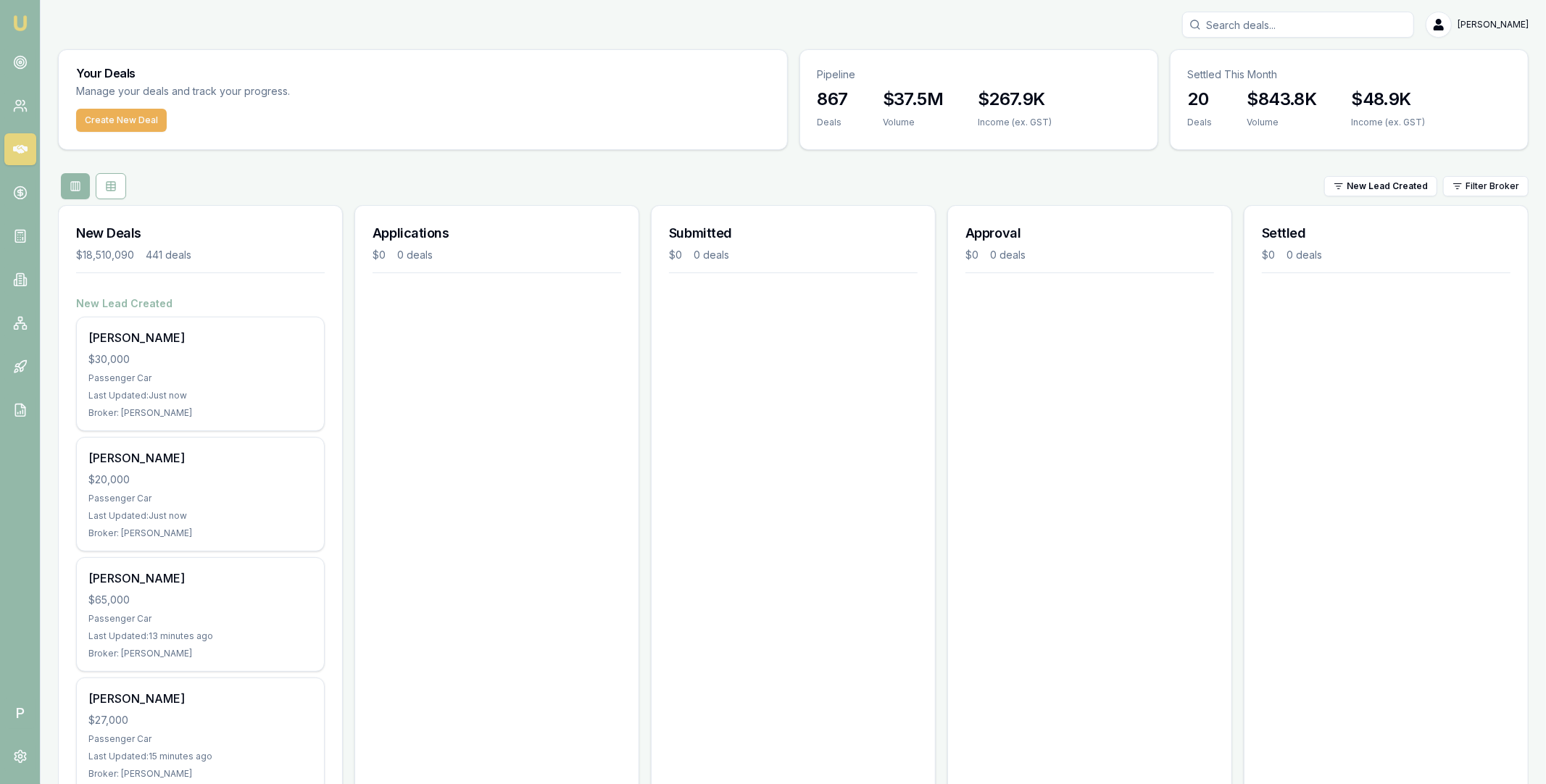
click at [35, 60] on nav "Emu Broker" at bounding box center [20, 219] width 40 height 438
click at [24, 61] on circle at bounding box center [20, 62] width 7 height 7
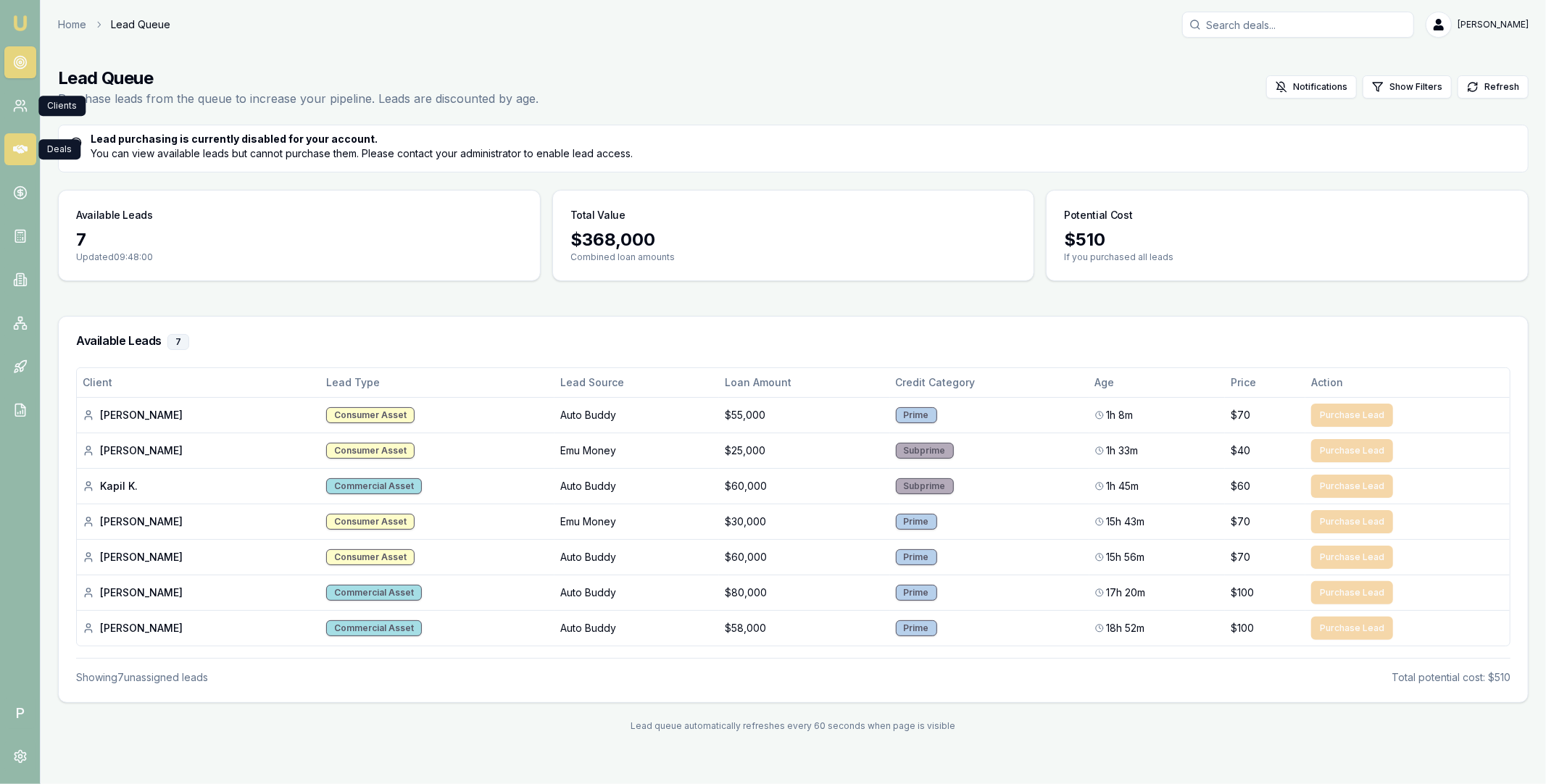
click at [21, 145] on icon at bounding box center [20, 149] width 15 height 9
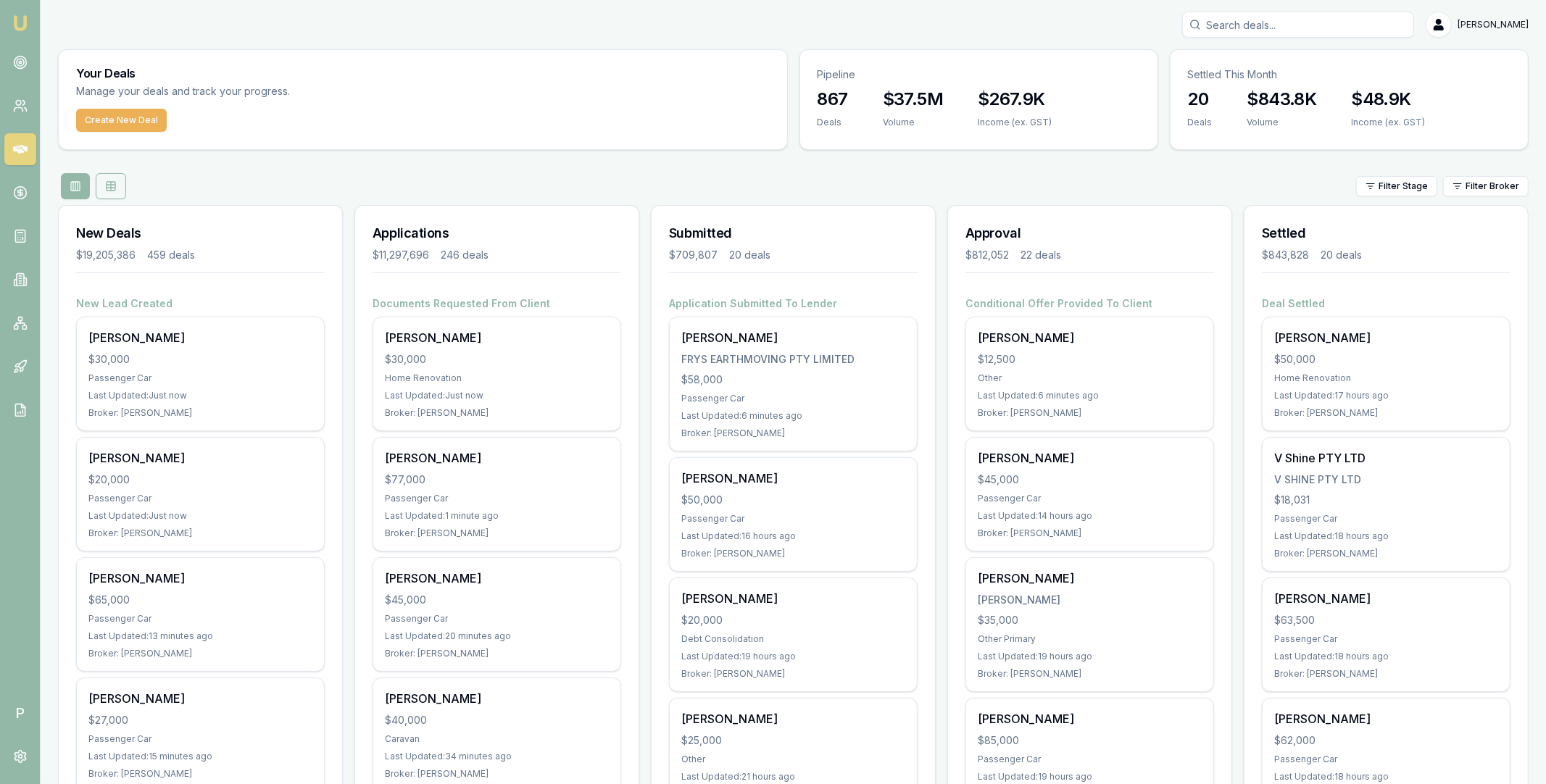
click at [109, 185] on icon at bounding box center [111, 186] width 12 height 12
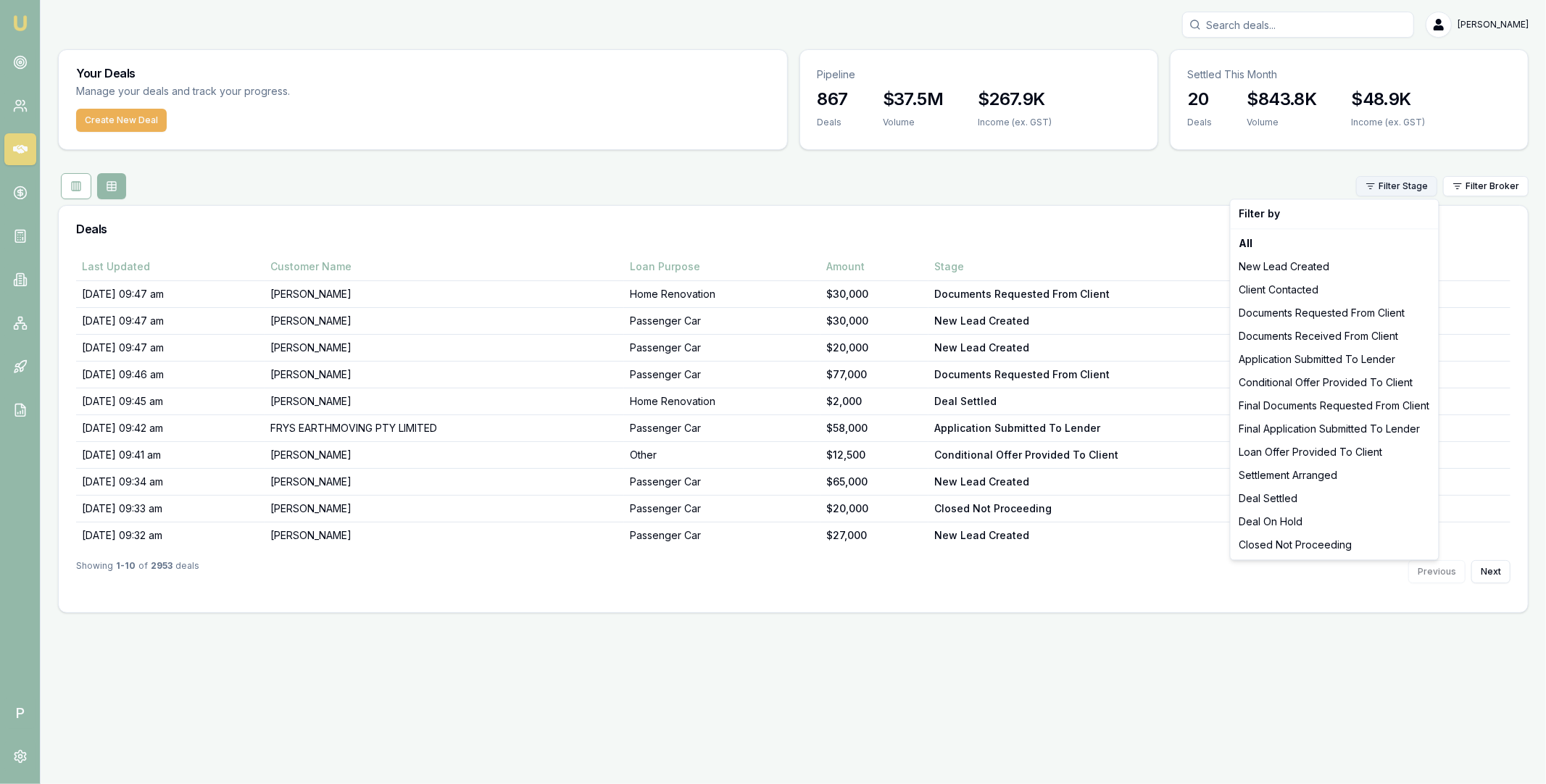
click at [1427, 189] on html "Emu Broker P Matt Leeburn Toggle Menu Your Deals Manage your deals and track yo…" at bounding box center [773, 392] width 1546 height 784
click at [1359, 255] on div "New Lead Created" at bounding box center [1334, 267] width 202 height 24
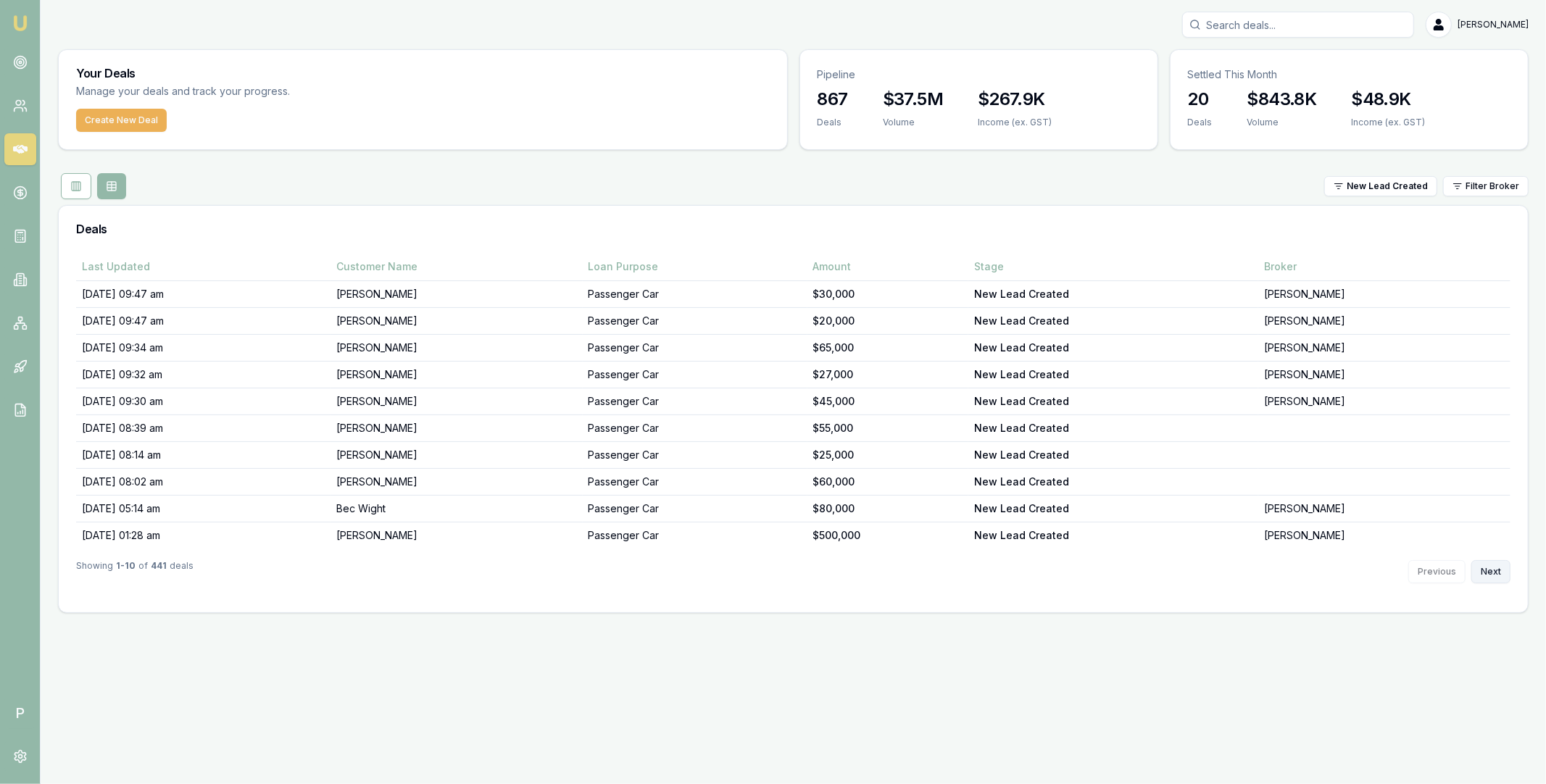
click at [1484, 570] on button "Next" at bounding box center [1491, 572] width 39 height 24
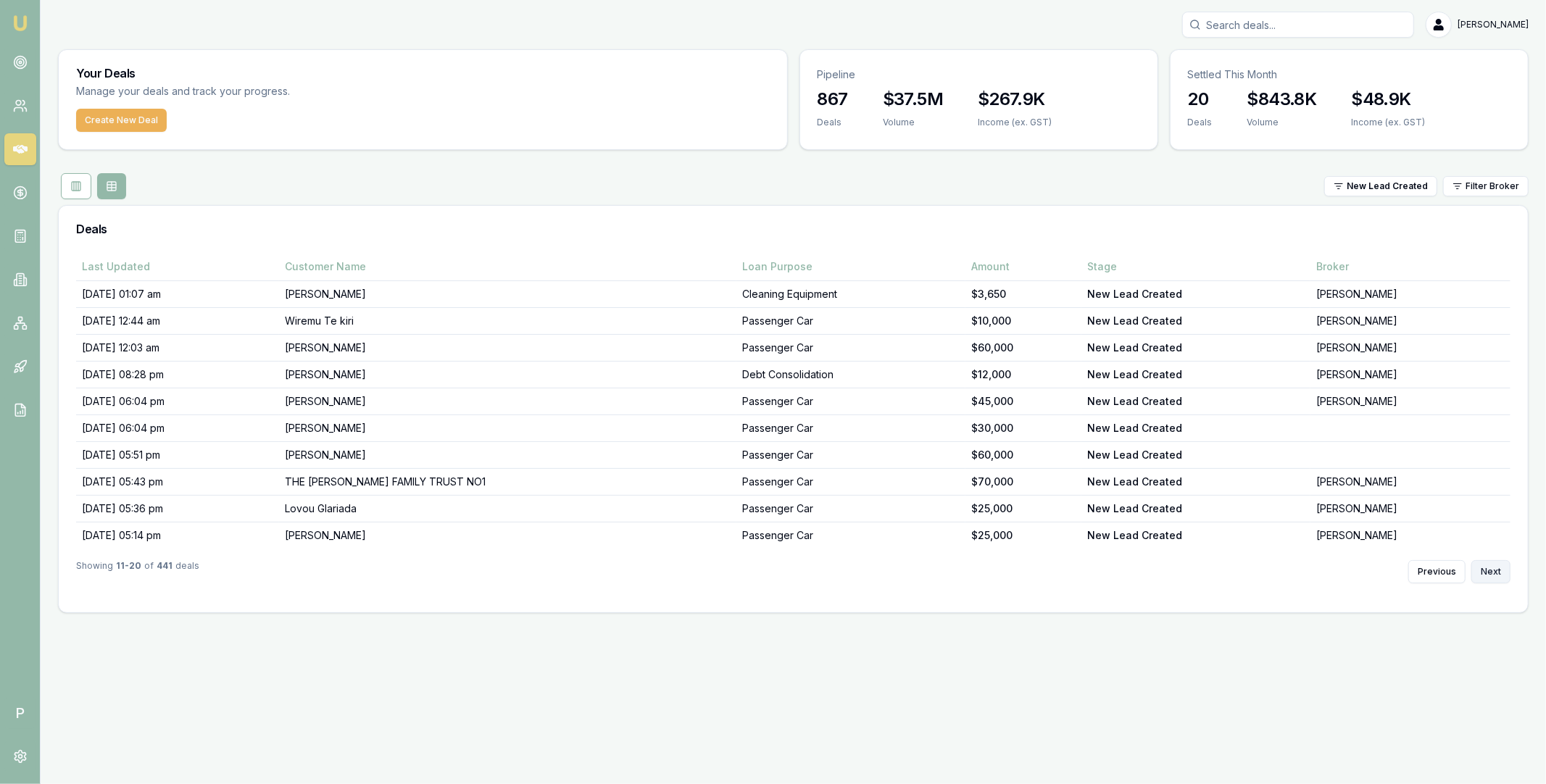
click at [1484, 570] on button "Next" at bounding box center [1491, 572] width 39 height 24
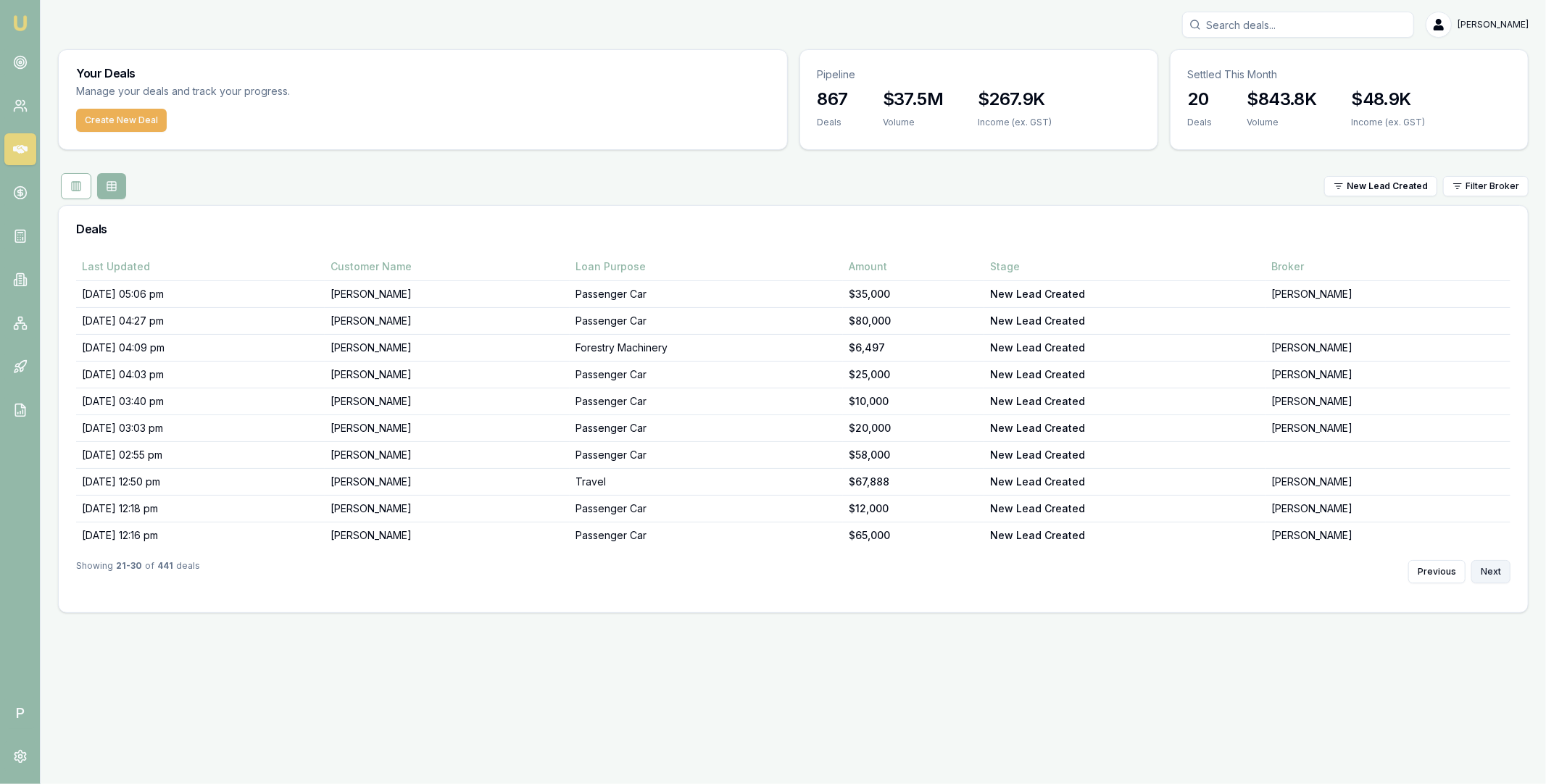
click at [1484, 570] on button "Next" at bounding box center [1491, 572] width 39 height 24
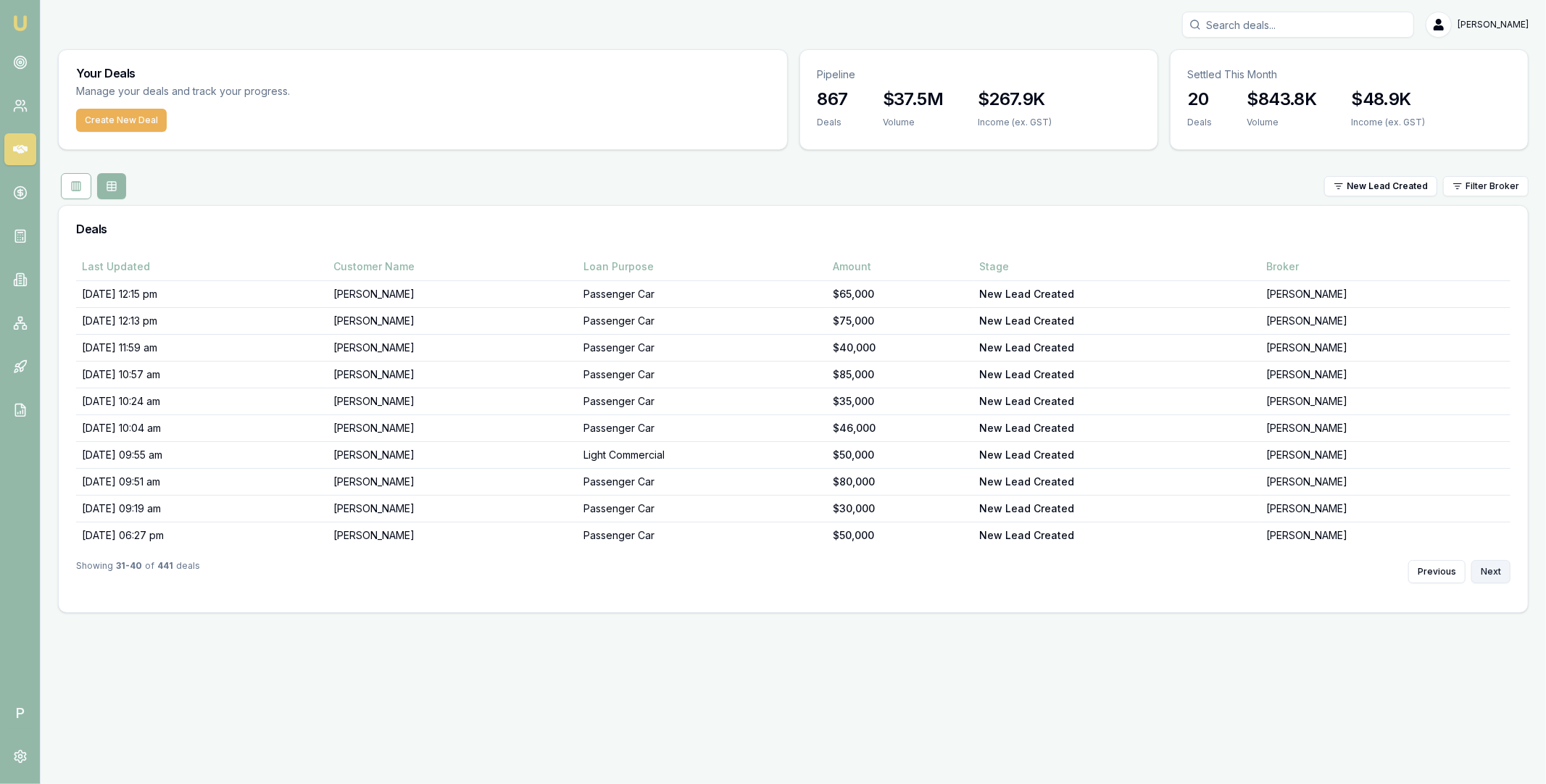
click at [1484, 570] on button "Next" at bounding box center [1491, 572] width 39 height 24
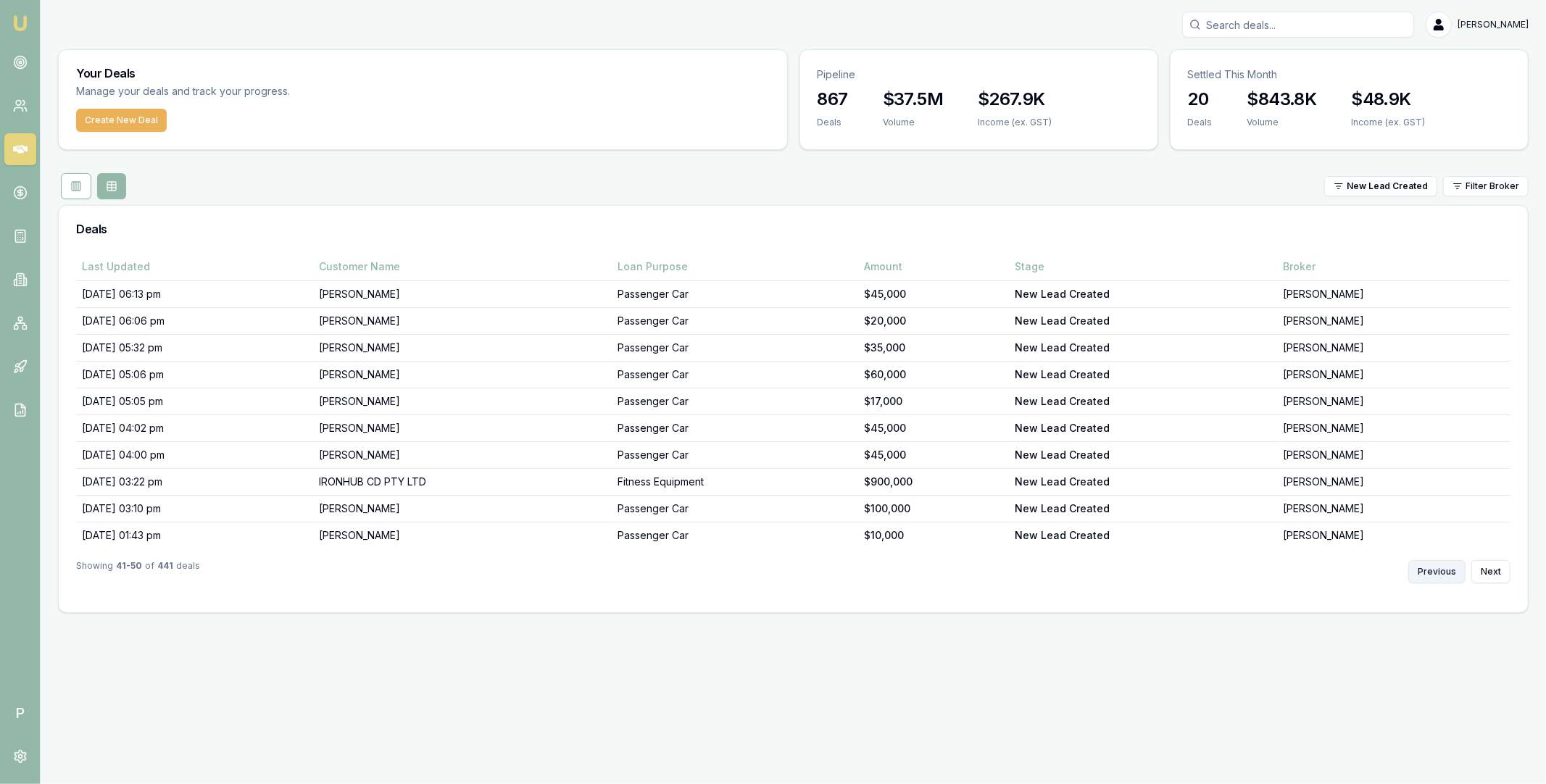
click at [1428, 572] on button "Previous" at bounding box center [1436, 572] width 57 height 24
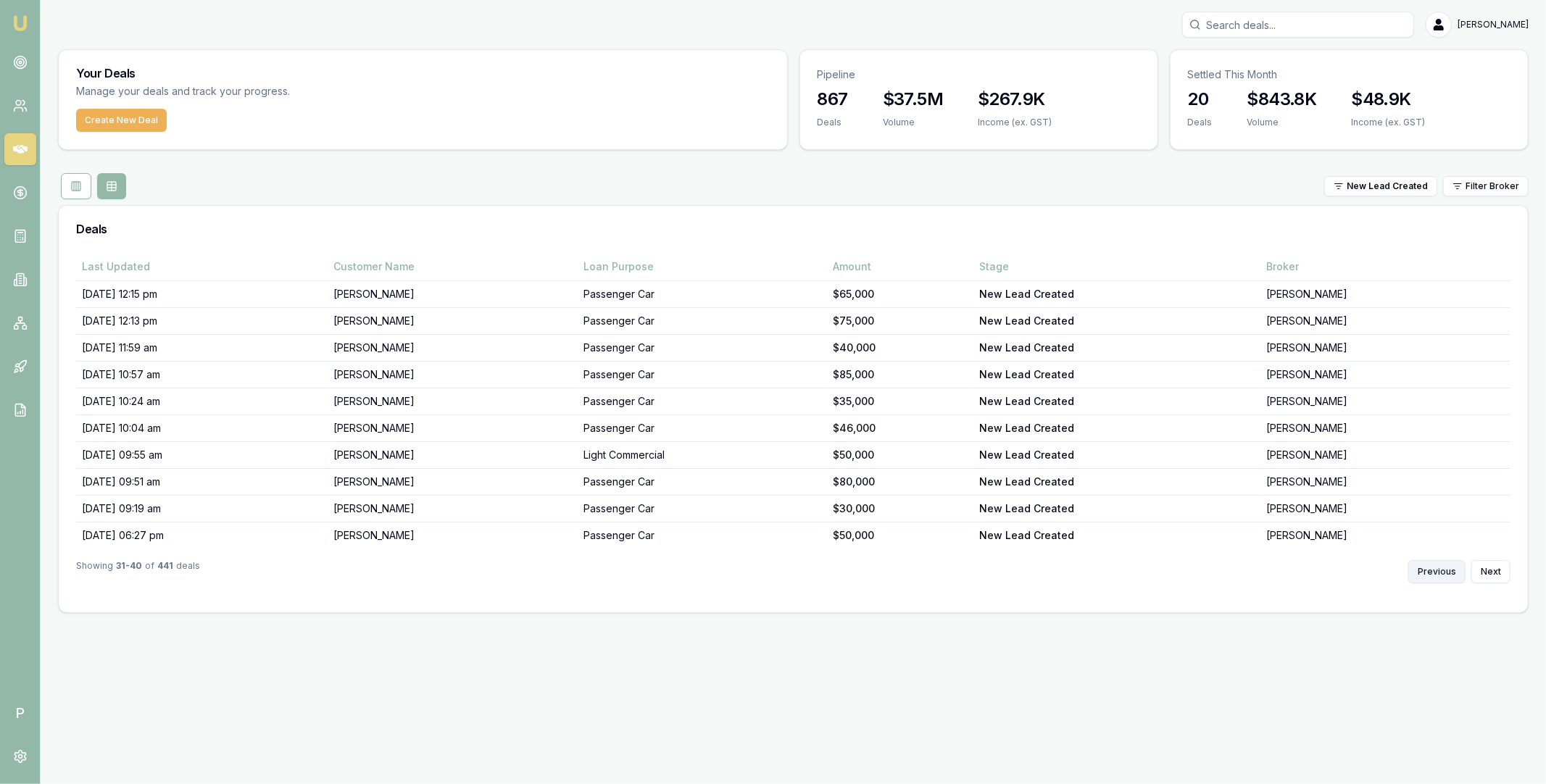
click at [1428, 572] on button "Previous" at bounding box center [1436, 572] width 57 height 24
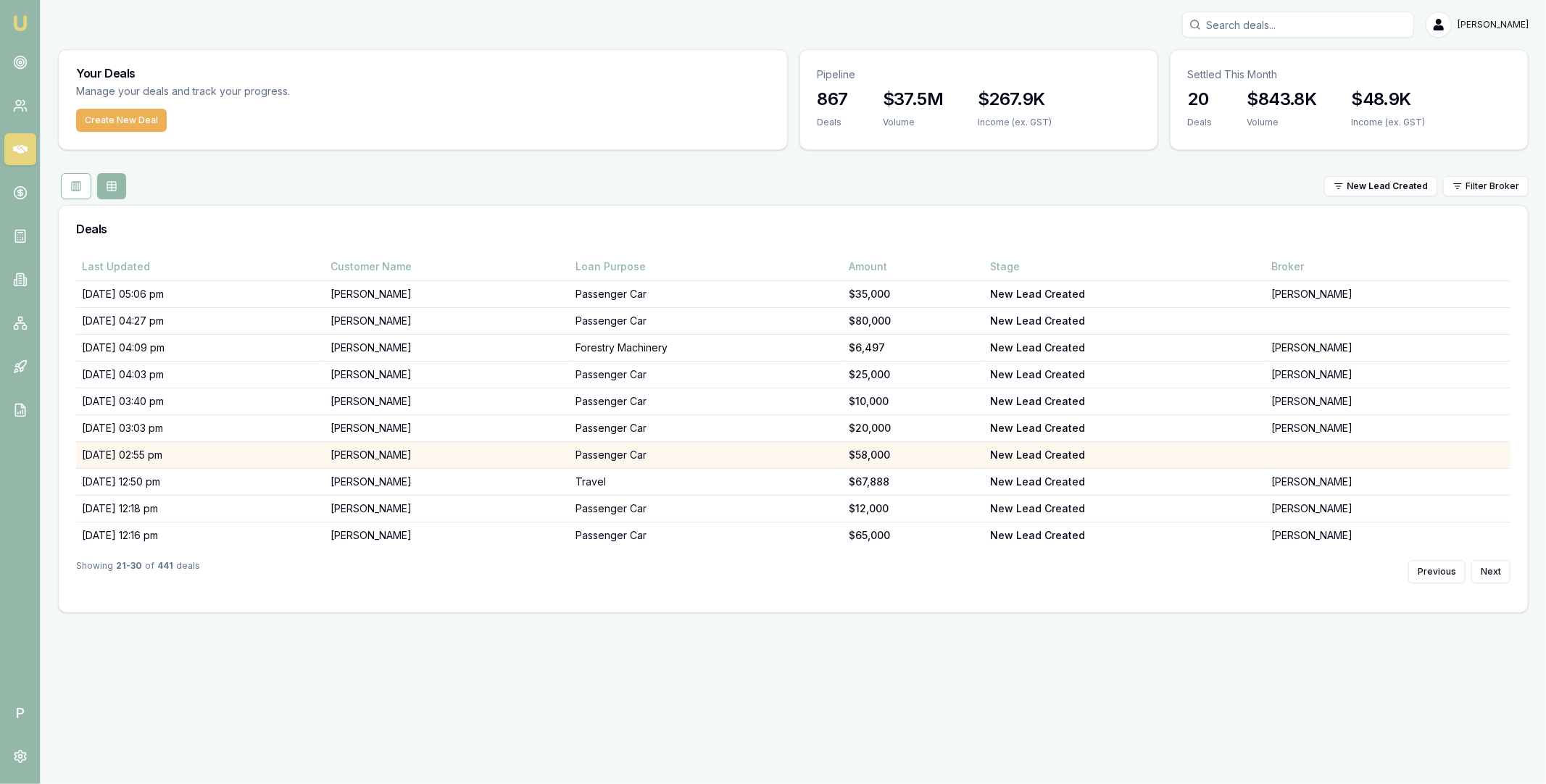
click at [446, 453] on td "John Eyley" at bounding box center [448, 454] width 245 height 26
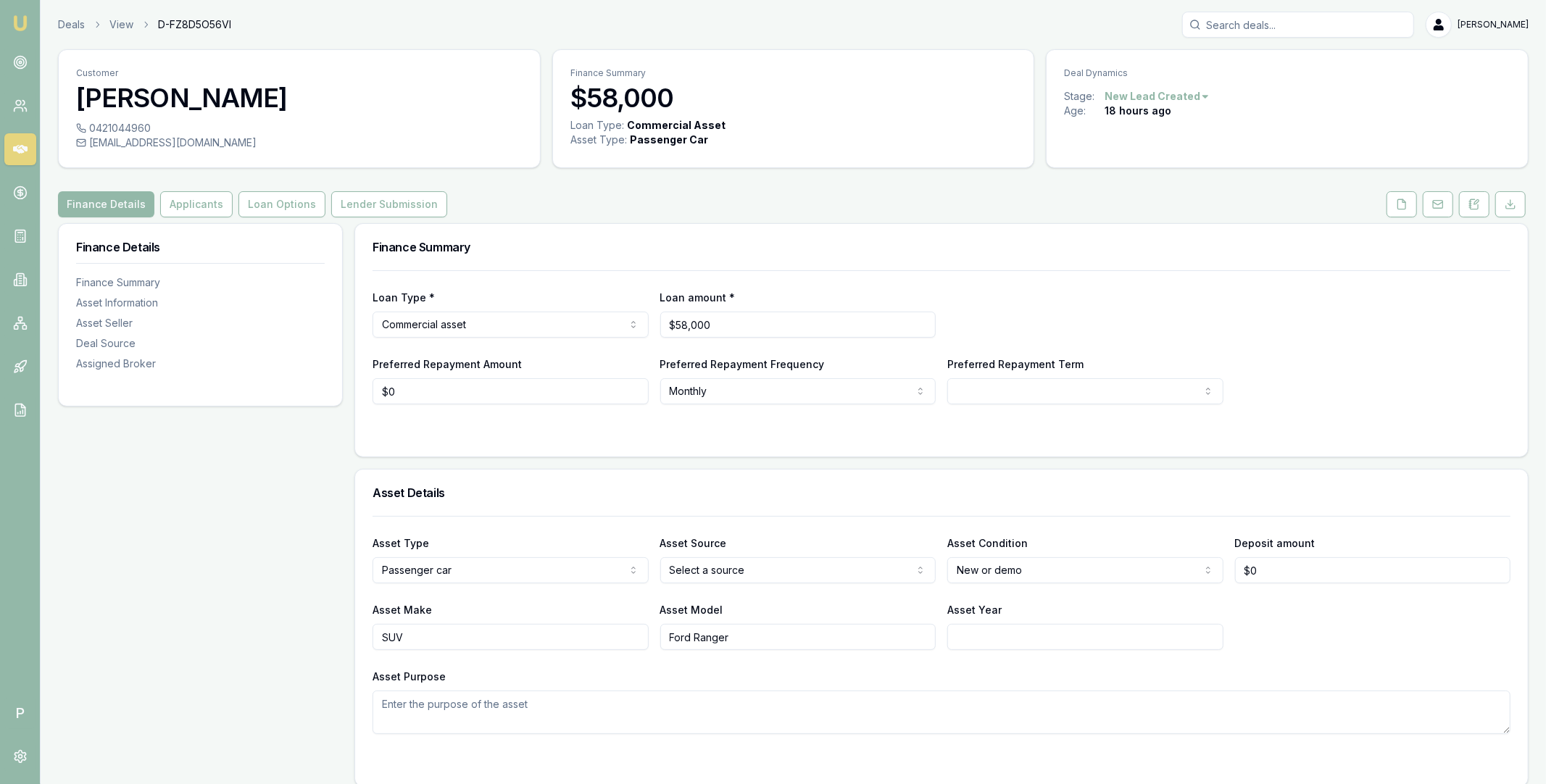
scroll to position [826, 0]
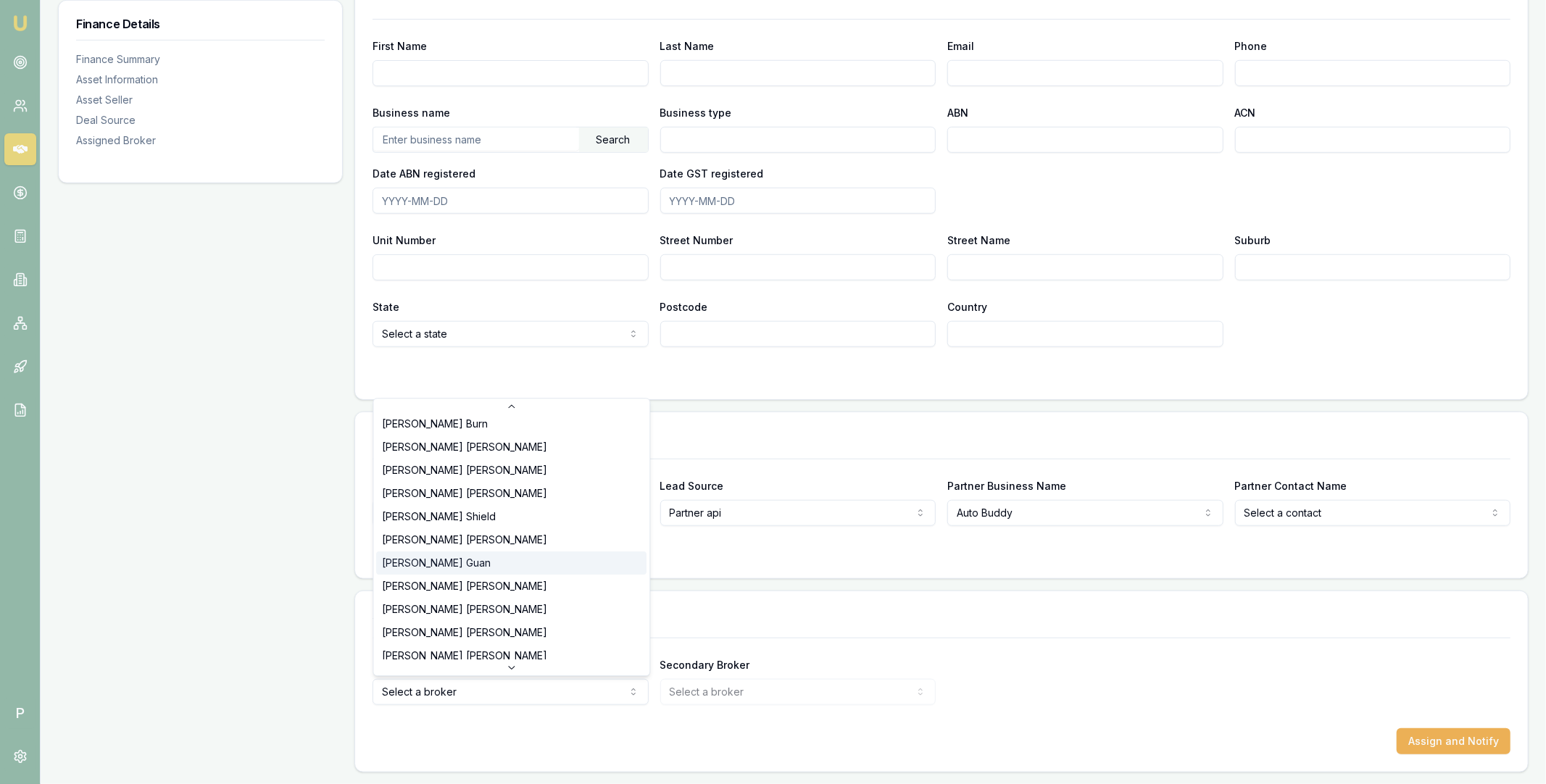
scroll to position [324, 0]
select select "U-1WJPGYZ43L"
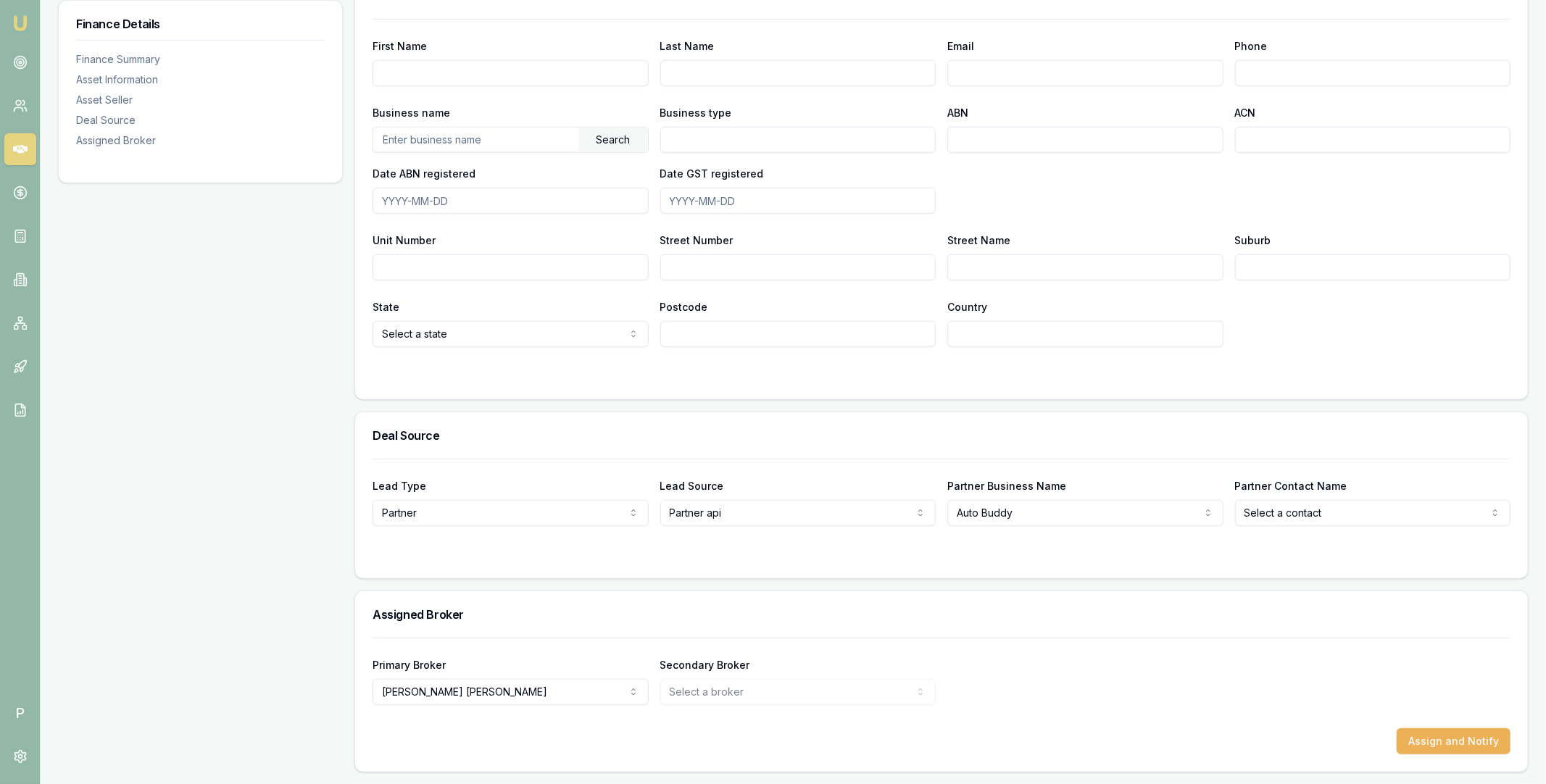
click at [1088, 653] on div "Primary Broker Peter Sarris Tas Tzimos Rachael Connors Stevette Gelavis Krish B…" at bounding box center [940, 671] width 1138 height 68
click at [1441, 734] on button "Assign and Notify" at bounding box center [1454, 741] width 114 height 26
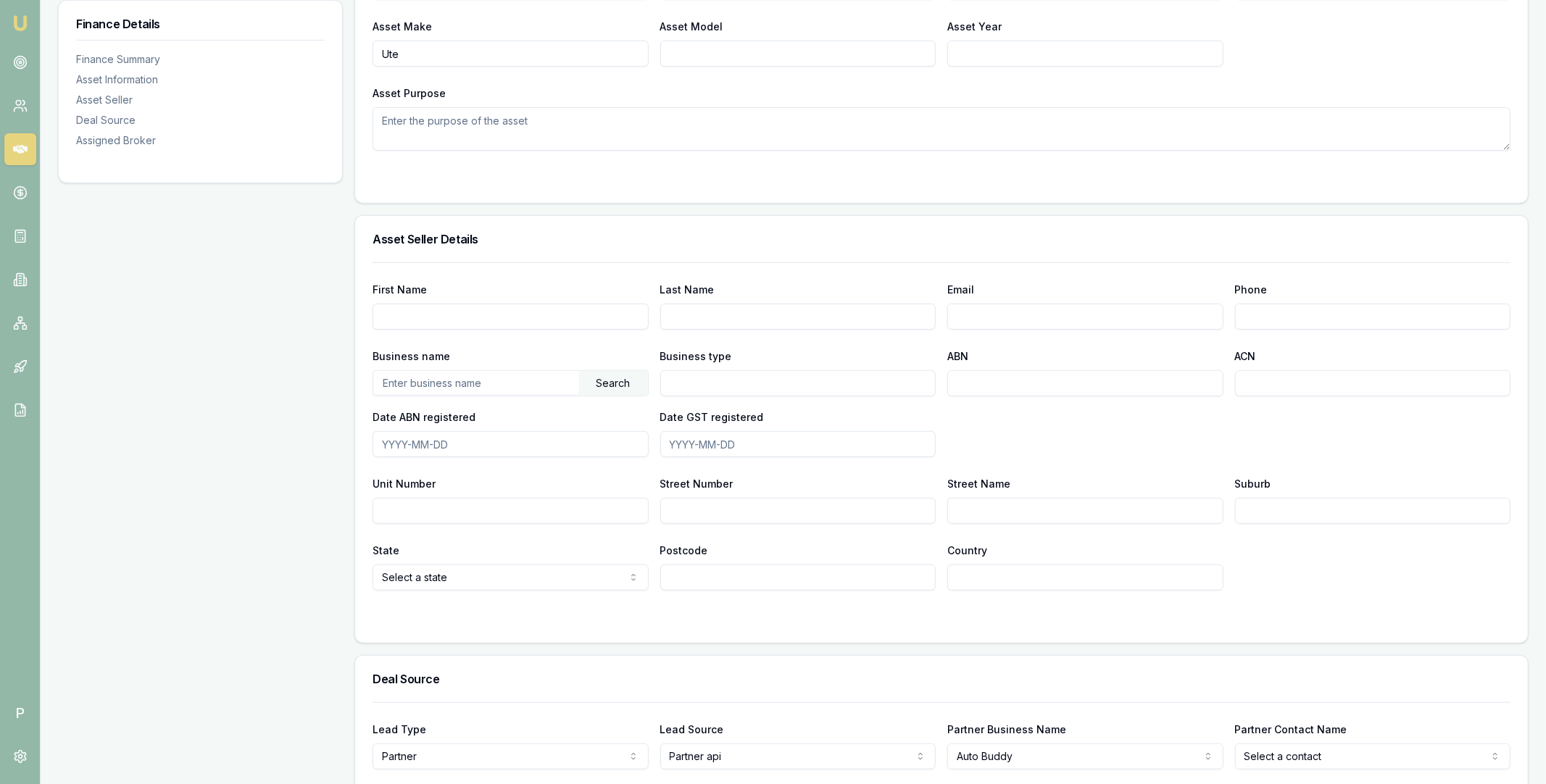
scroll to position [826, 0]
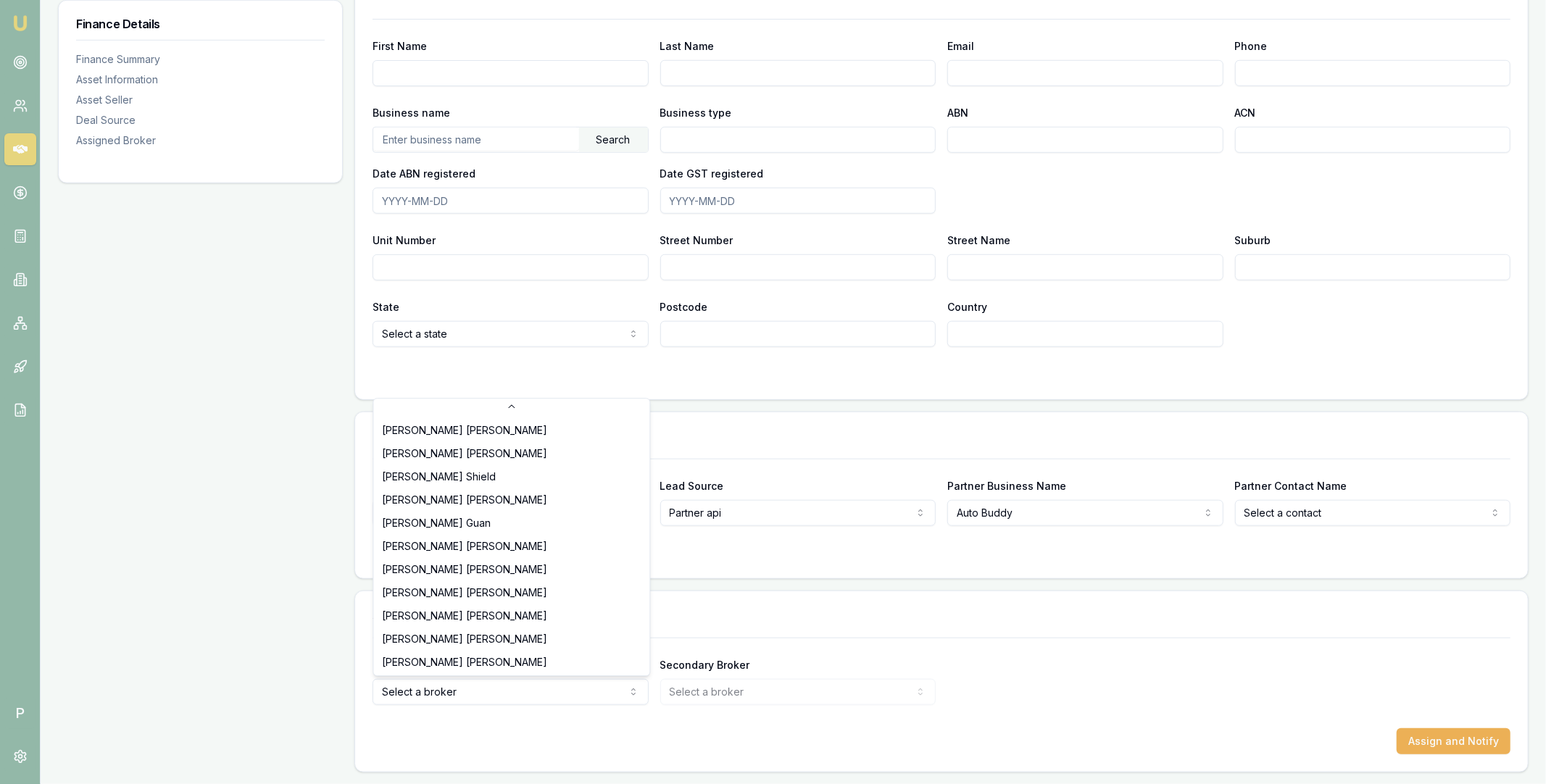
select select "U-1WJPGYZ43L"
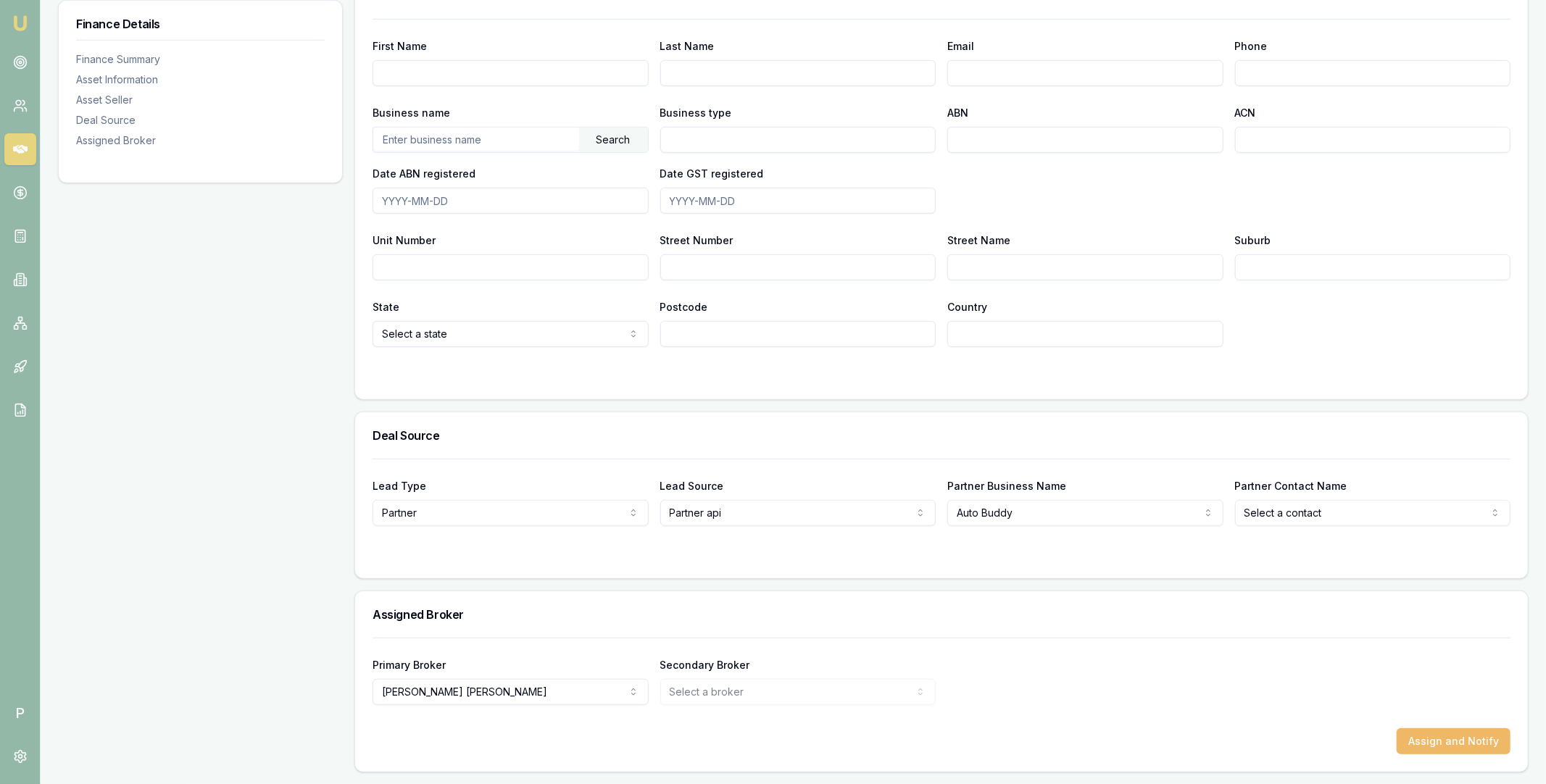
click at [1407, 747] on button "Assign and Notify" at bounding box center [1454, 741] width 114 height 26
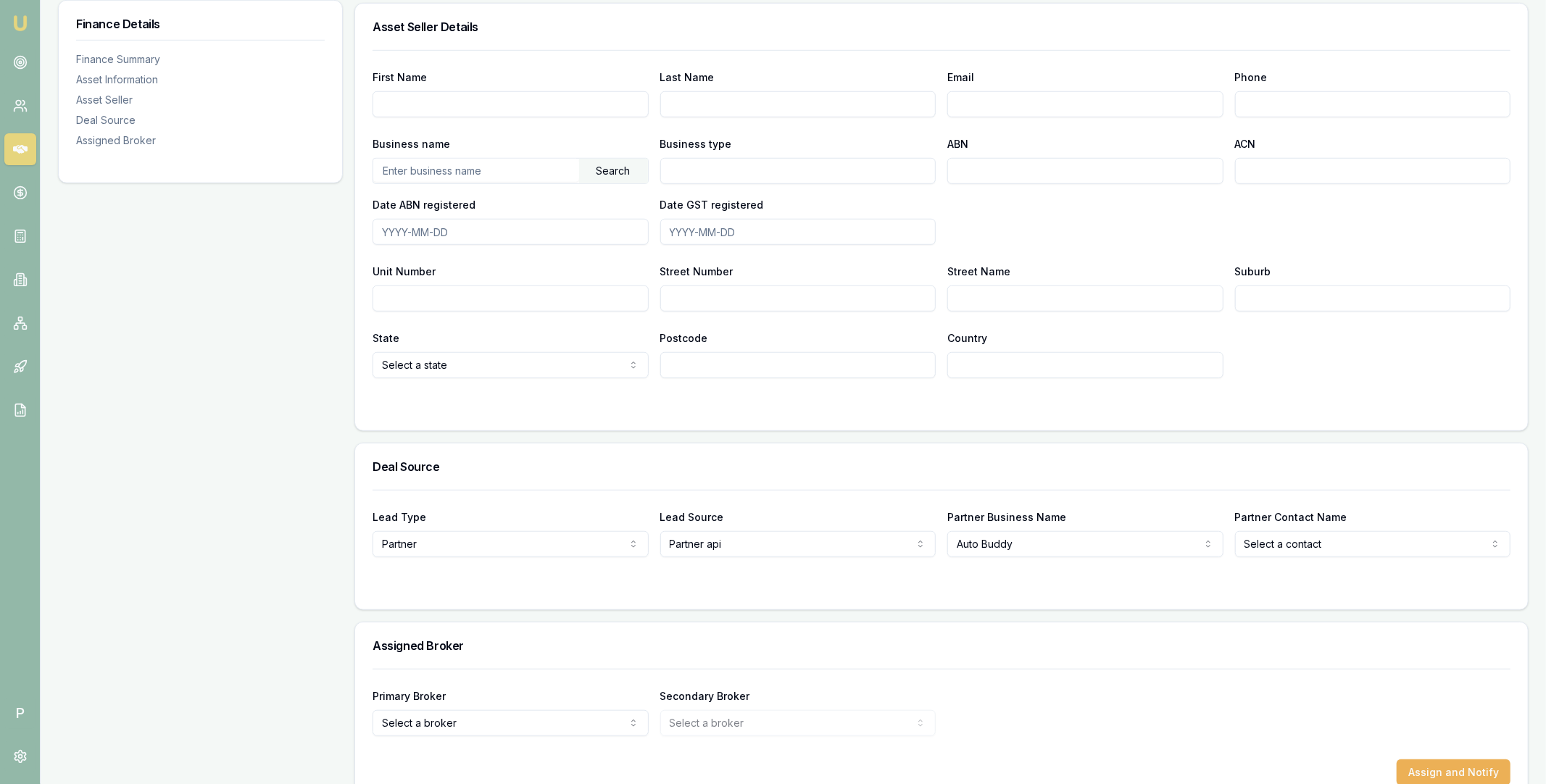
scroll to position [826, 0]
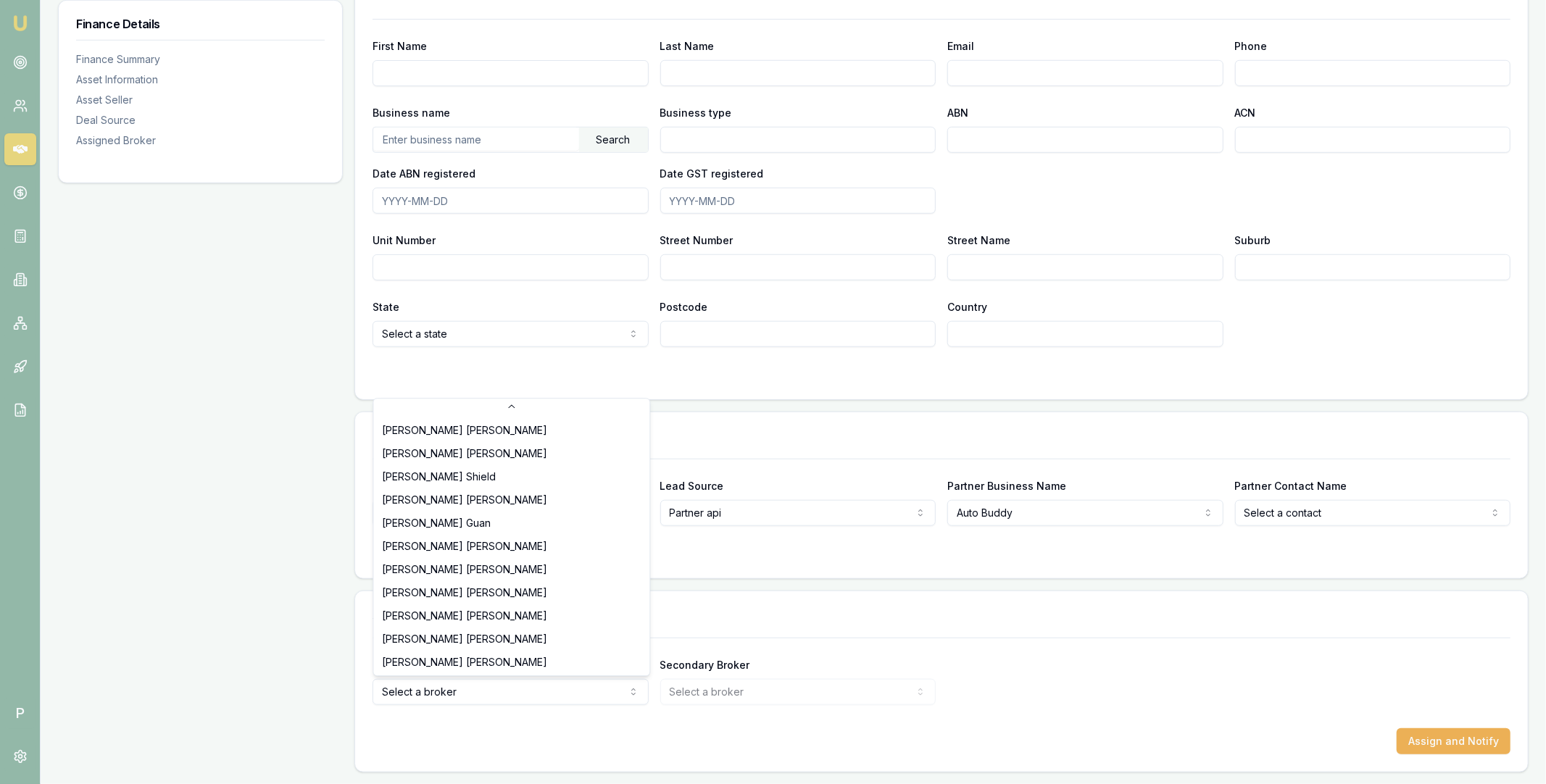
select select "U-NHCDP6WVWP"
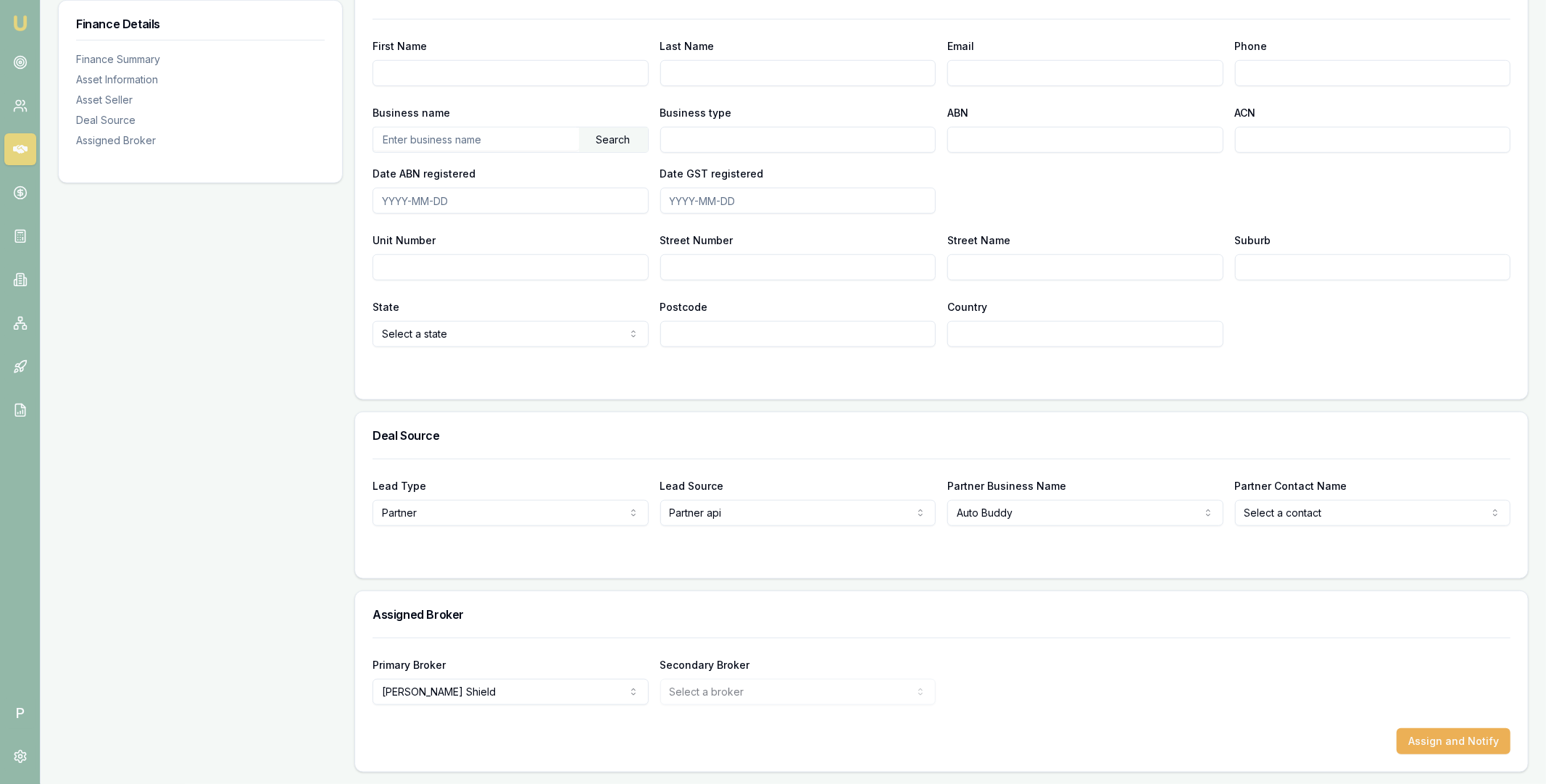
click at [1197, 710] on form "Primary Broker [PERSON_NAME] Tas Tzimos [PERSON_NAME] [PERSON_NAME] [PERSON_NAM…" at bounding box center [940, 696] width 1138 height 117
click at [1466, 738] on button "Assign and Notify" at bounding box center [1454, 741] width 114 height 26
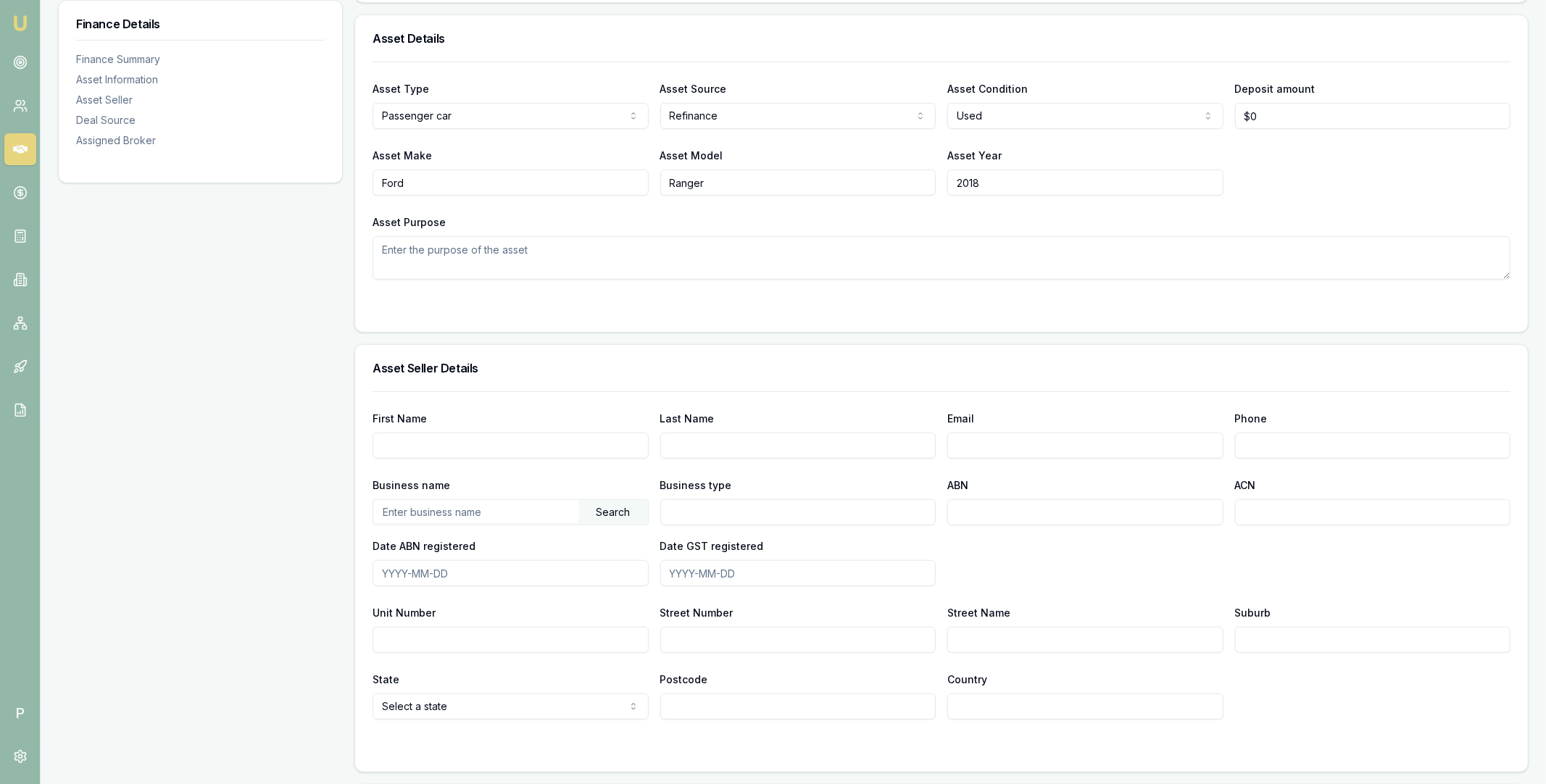
scroll to position [826, 0]
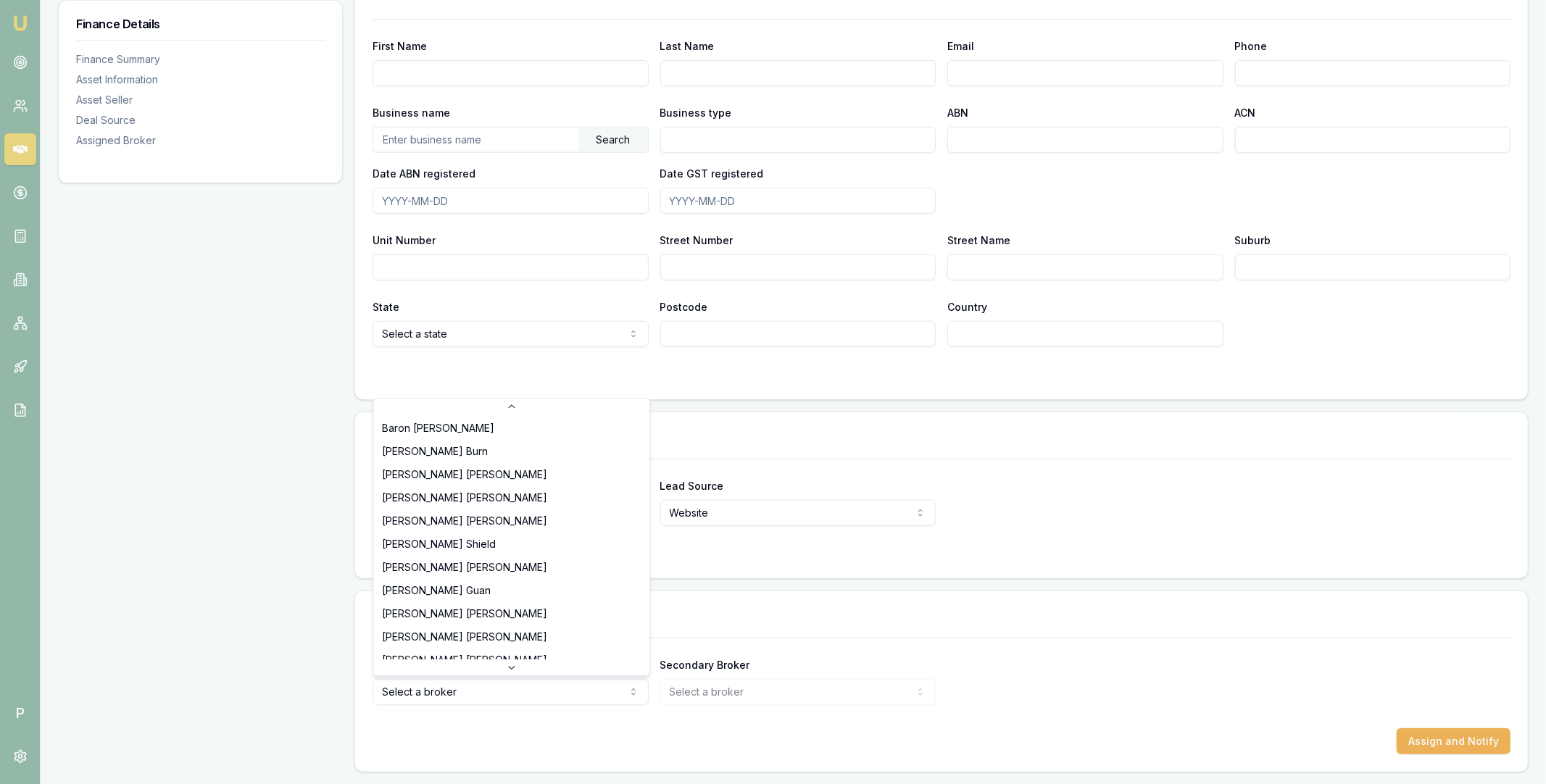
scroll to position [254, 0]
select select "U-NHCDP6WVWP"
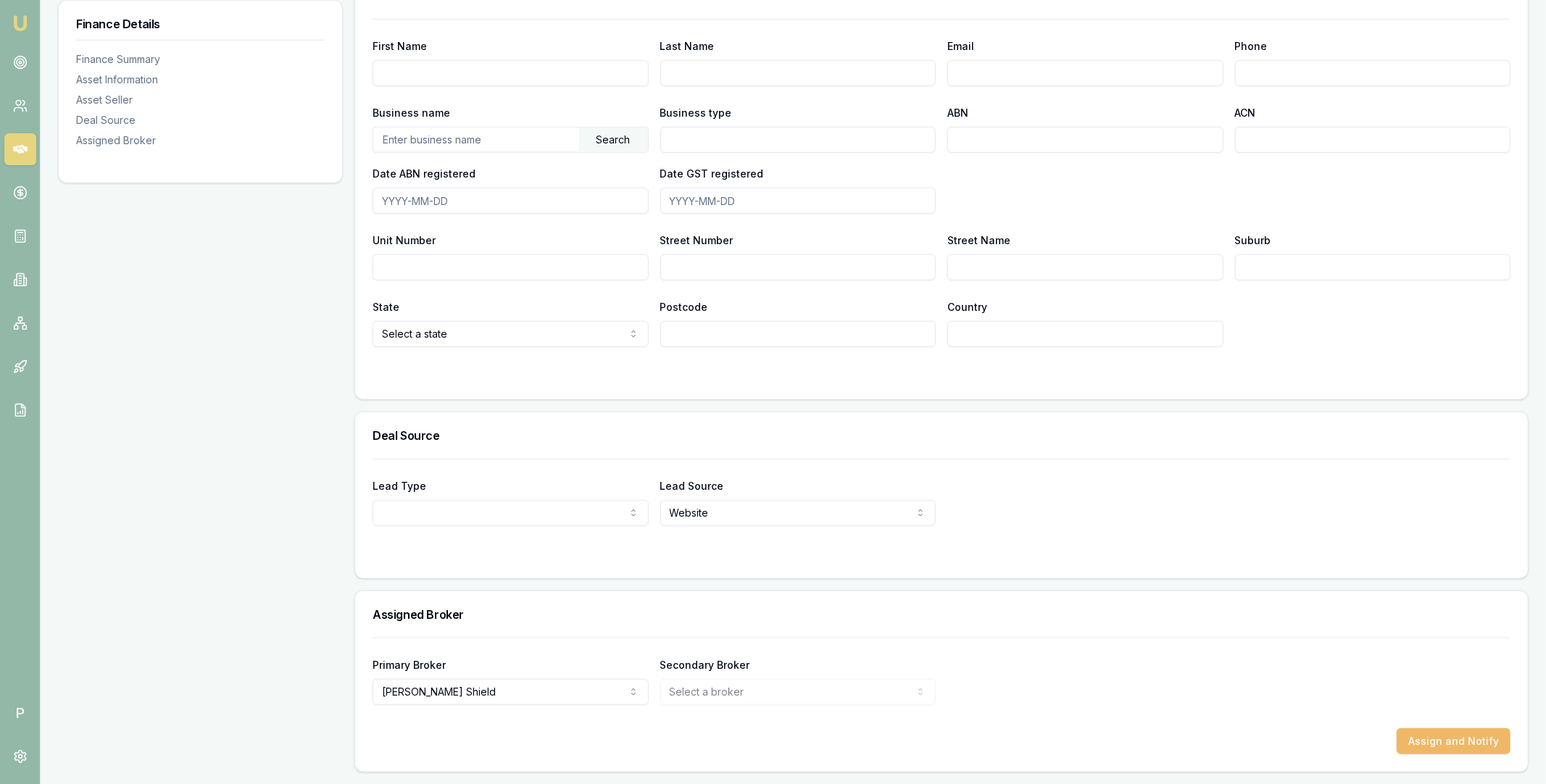
click at [1424, 730] on button "Assign and Notify" at bounding box center [1454, 741] width 114 height 26
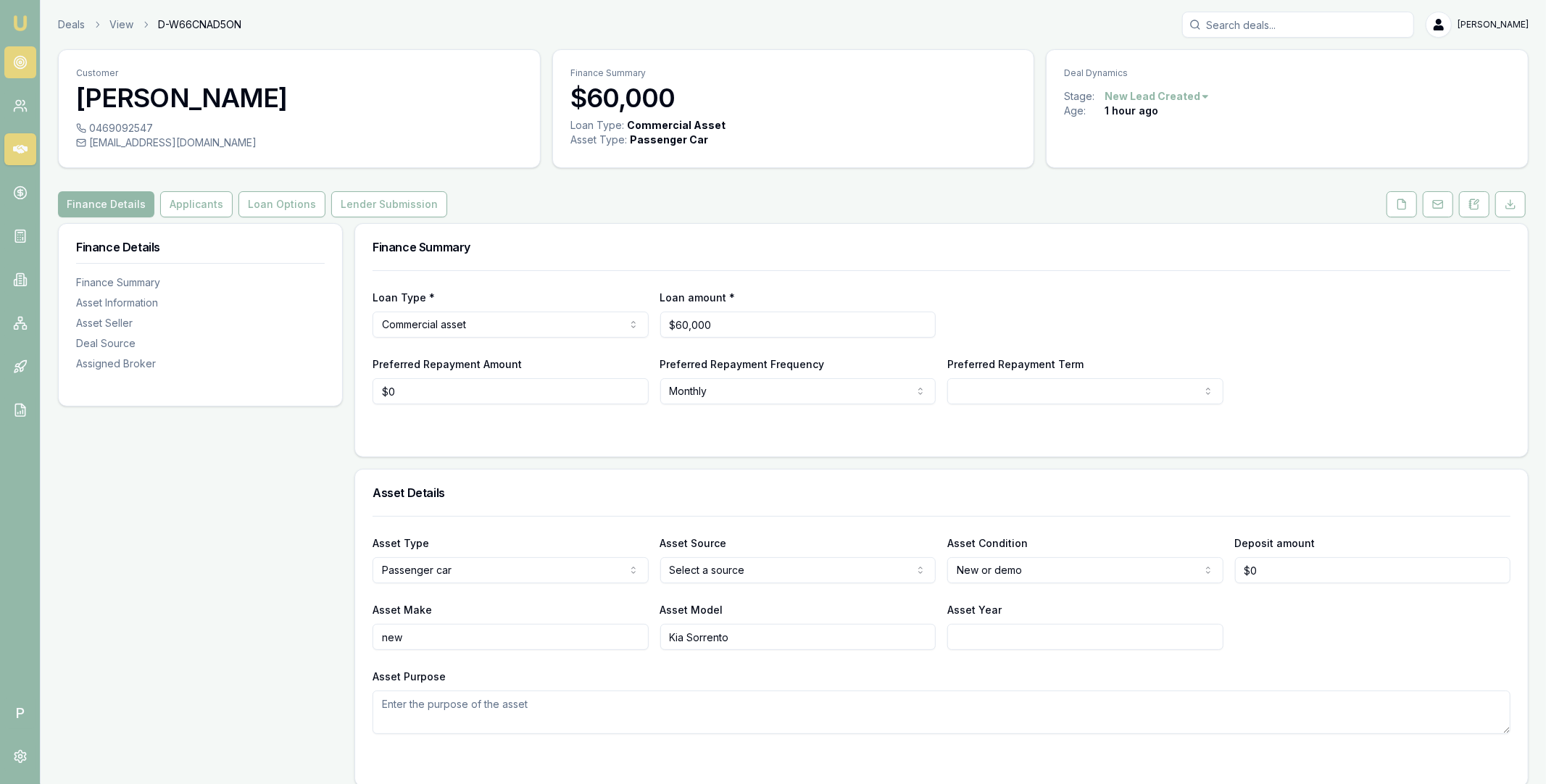
click at [27, 68] on icon at bounding box center [20, 62] width 15 height 15
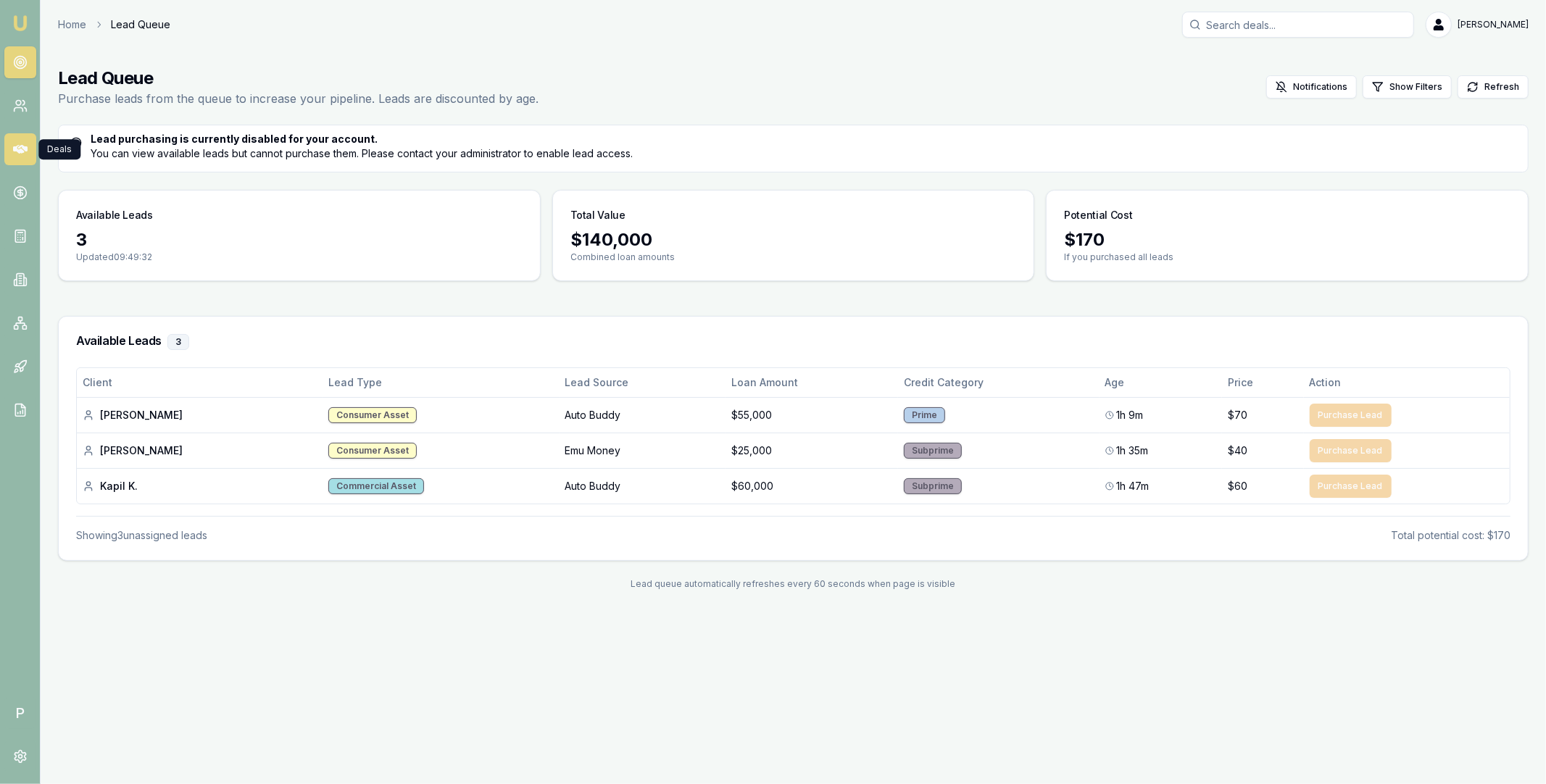
click at [20, 148] on icon at bounding box center [20, 149] width 15 height 15
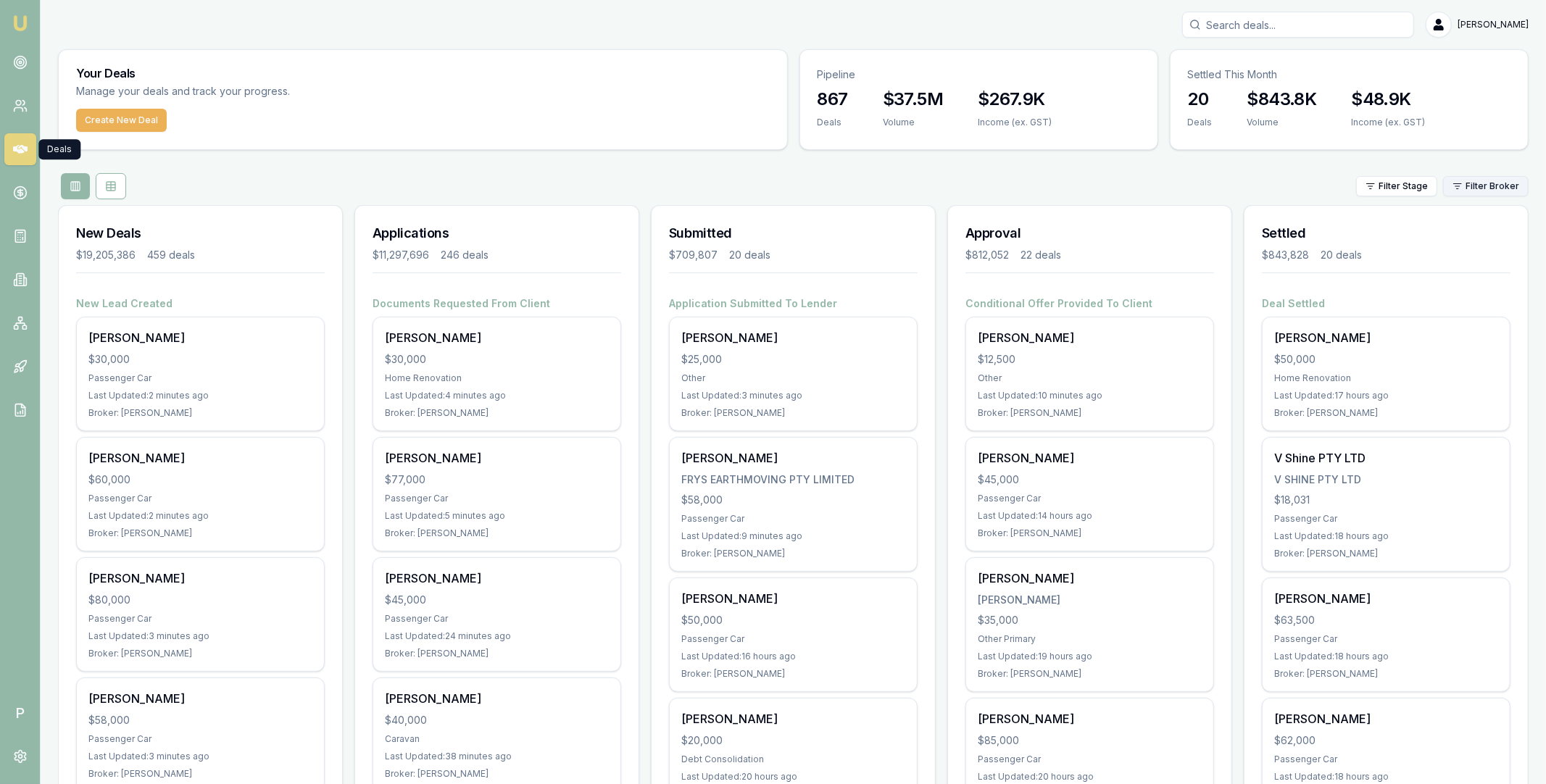
click at [1474, 189] on html "Emu Broker P Matt Leeburn Toggle Menu Your Deals Manage your deals and track yo…" at bounding box center [773, 392] width 1546 height 784
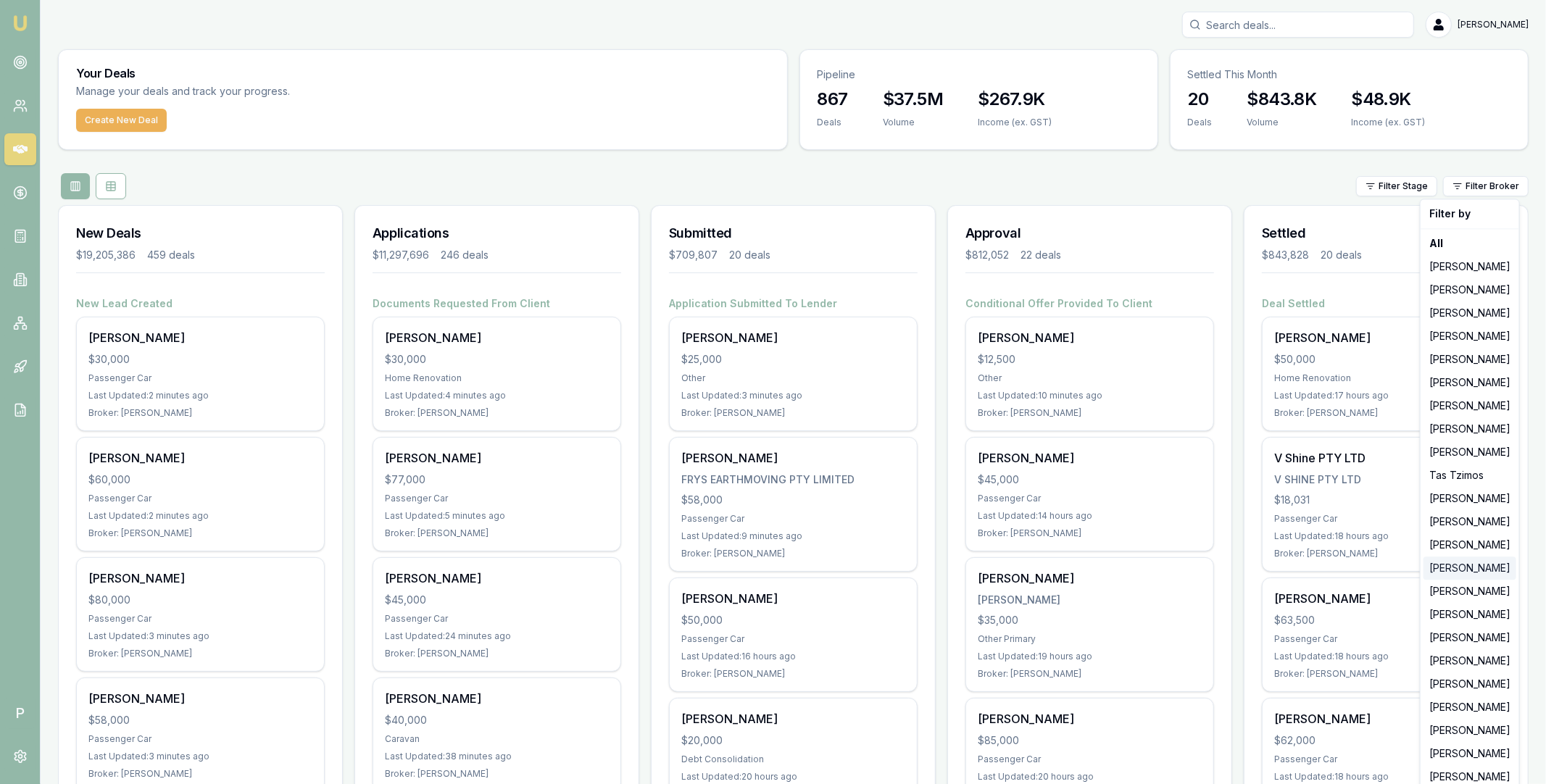
click at [1463, 571] on div "[PERSON_NAME]" at bounding box center [1469, 568] width 92 height 24
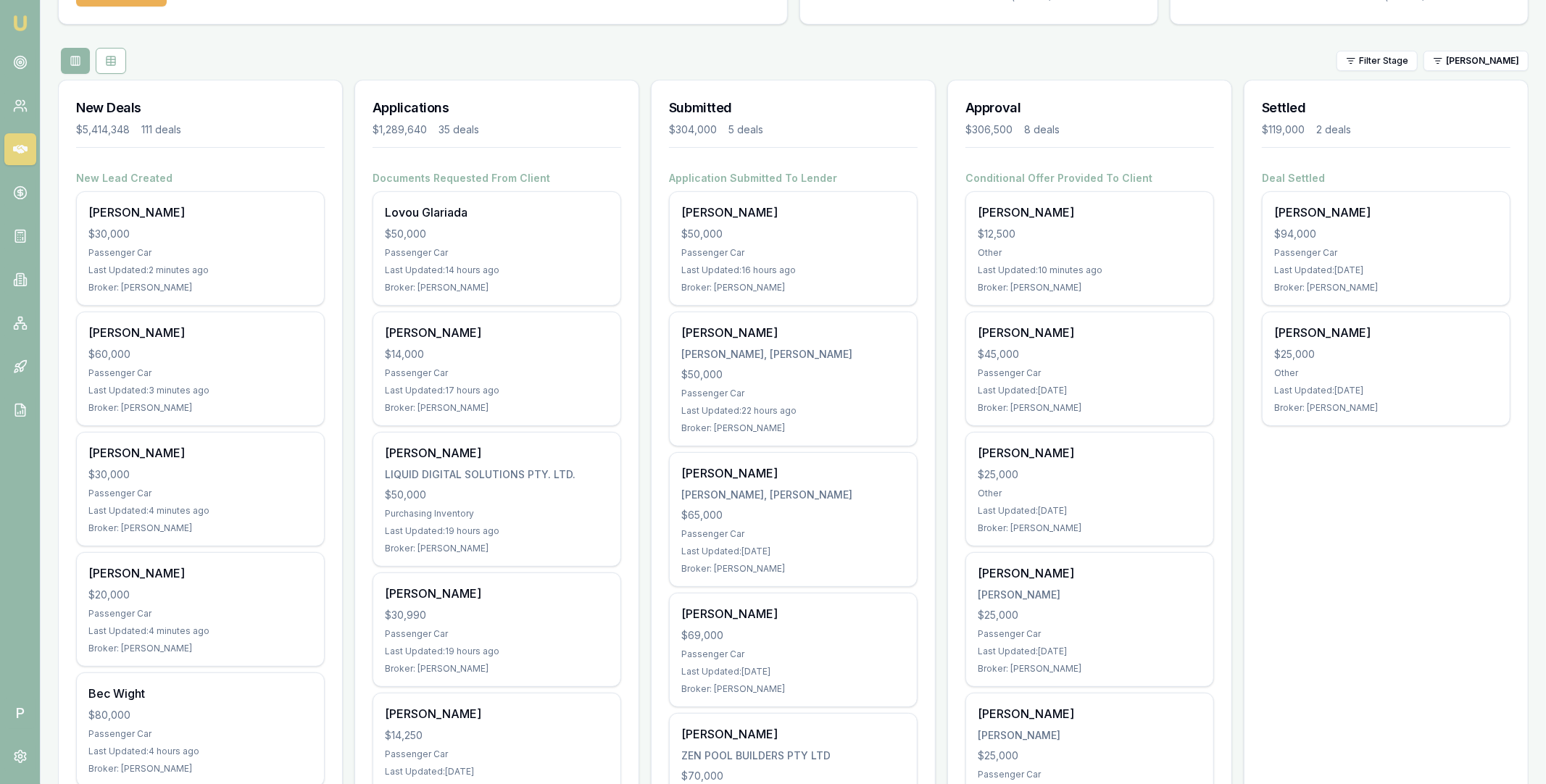
scroll to position [157, 0]
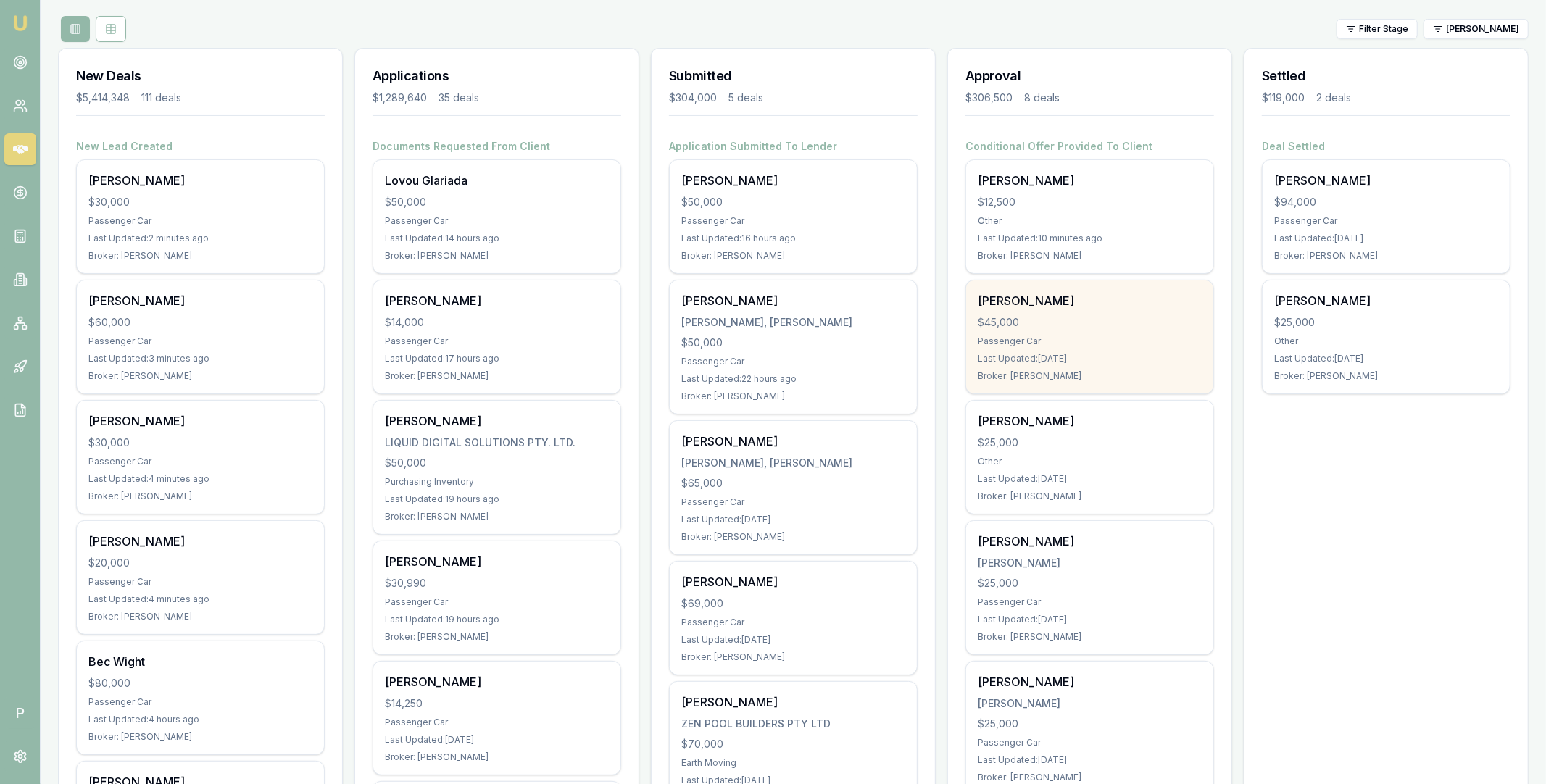
click at [1084, 305] on div "Addison Piening" at bounding box center [1090, 301] width 224 height 18
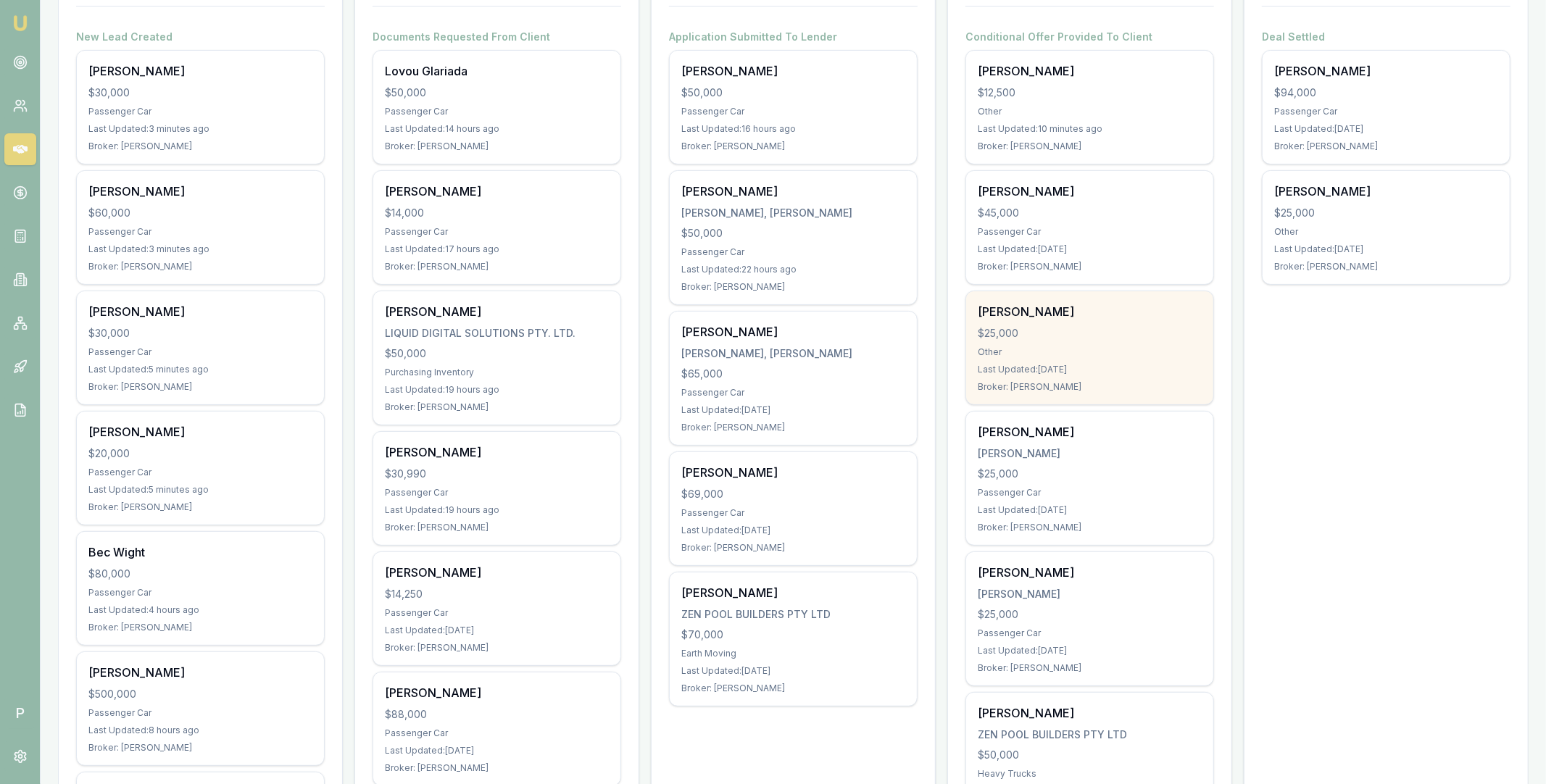
scroll to position [264, 0]
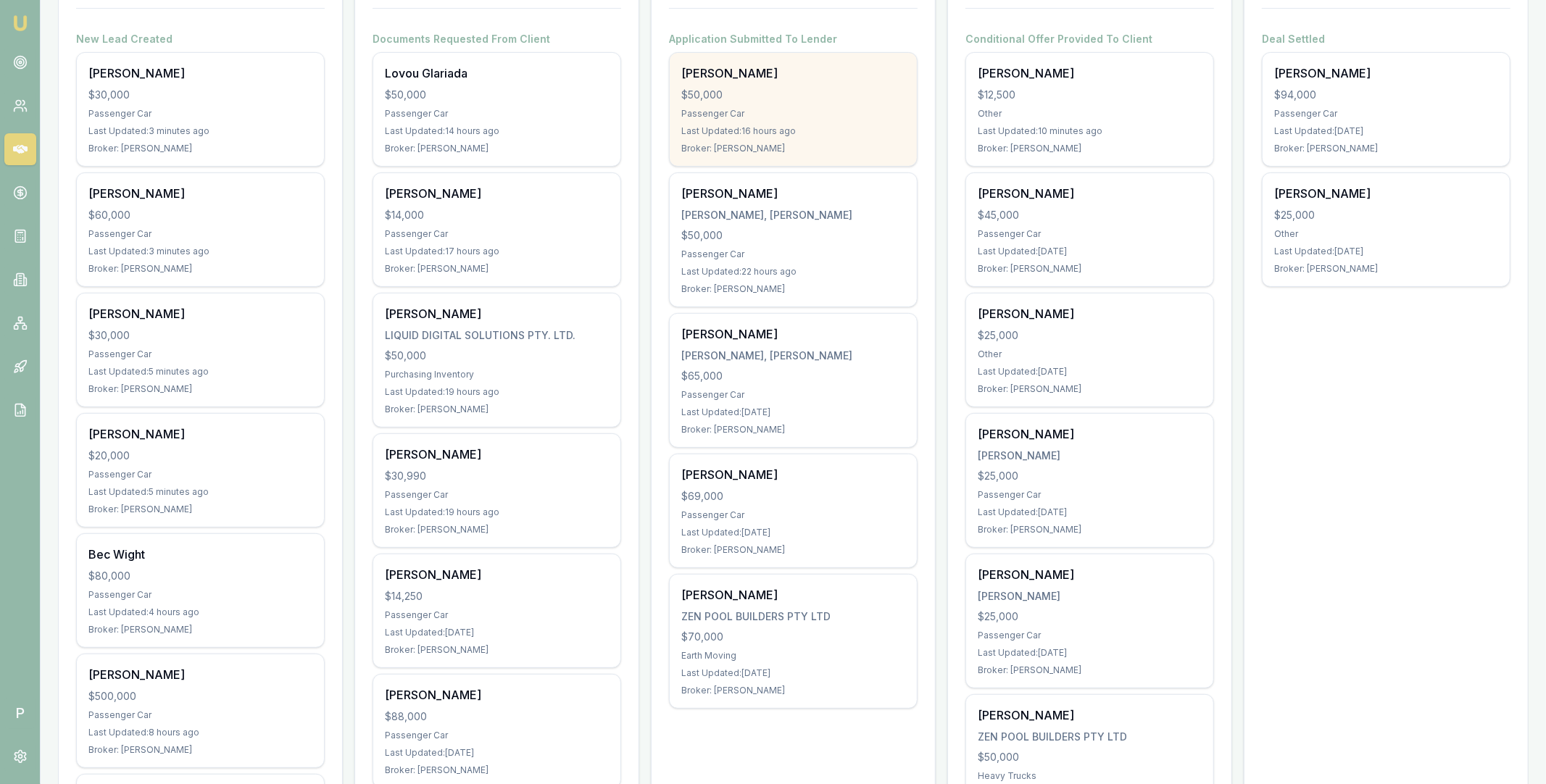
click at [810, 81] on div "Mark Hill" at bounding box center [793, 74] width 224 height 18
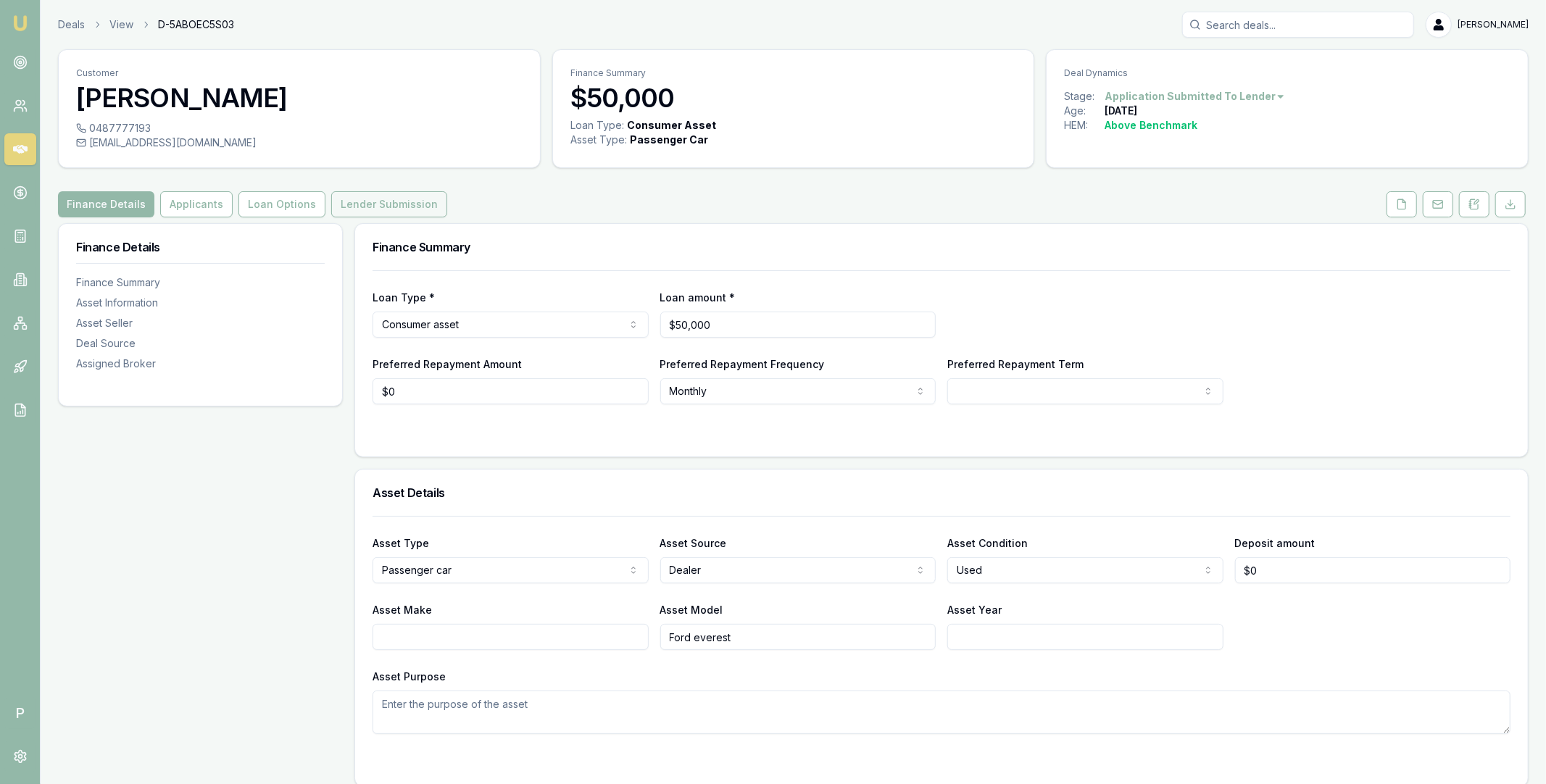
click at [415, 208] on button "Lender Submission" at bounding box center [389, 204] width 116 height 26
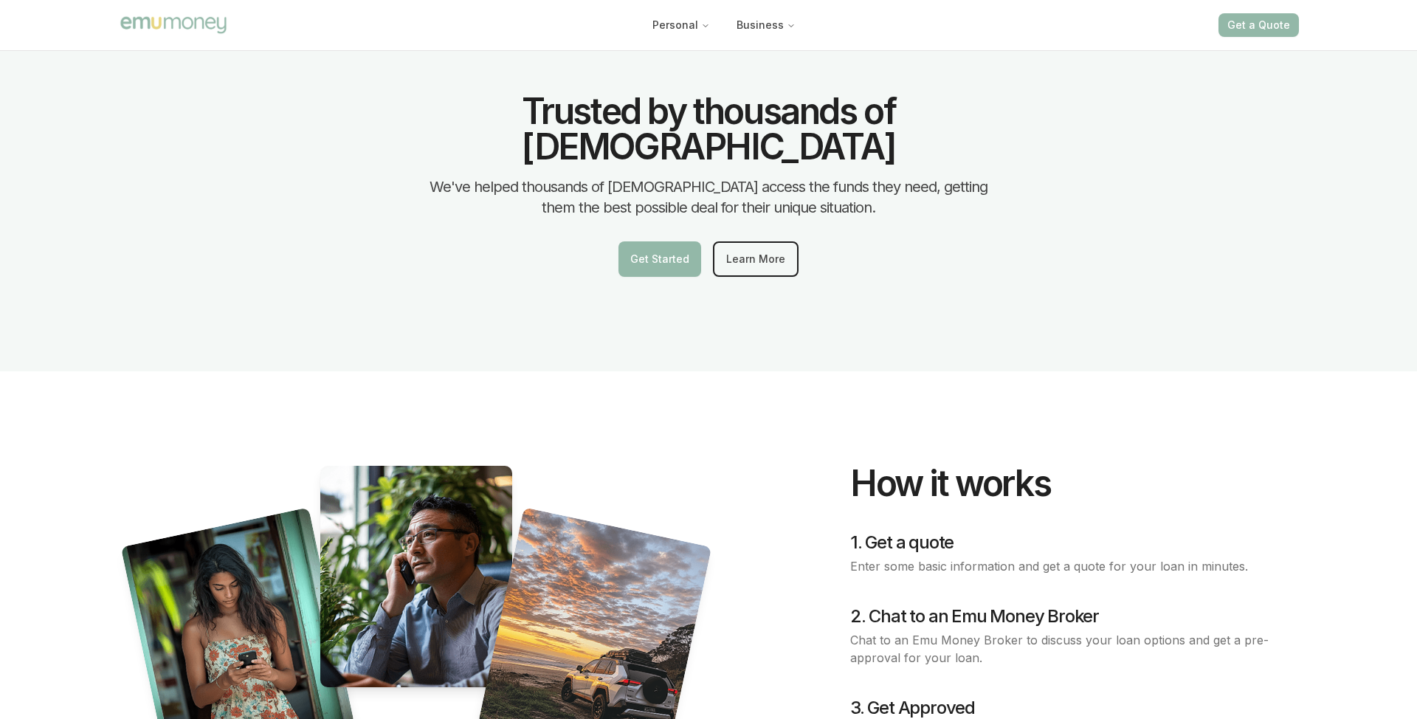
scroll to position [1944, 0]
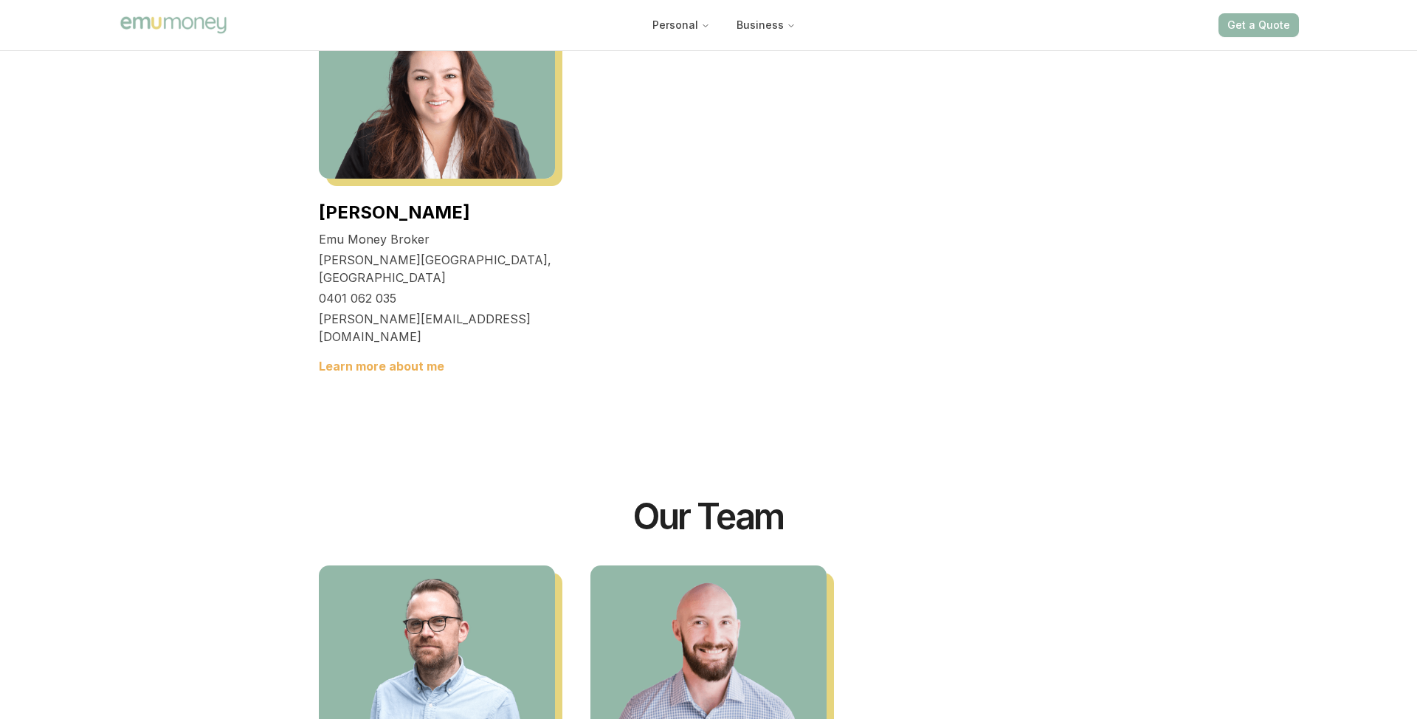
scroll to position [3987, 0]
